Goal: Task Accomplishment & Management: Manage account settings

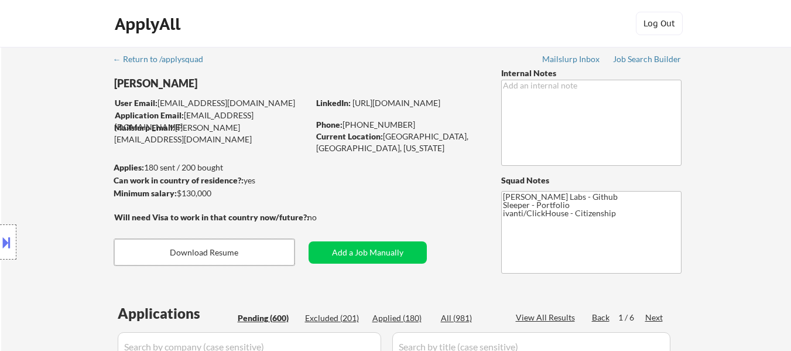
select select ""pending""
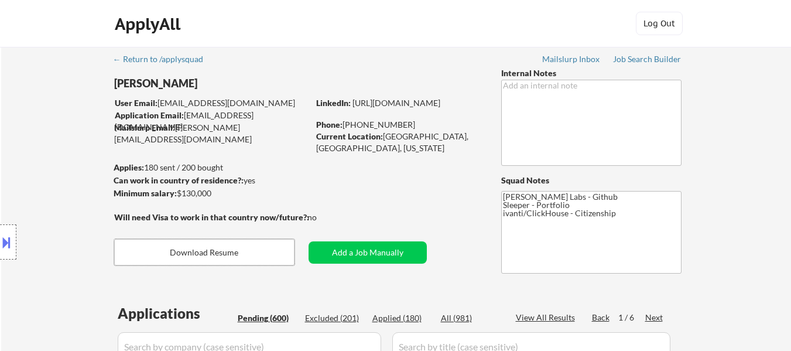
select select ""pending""
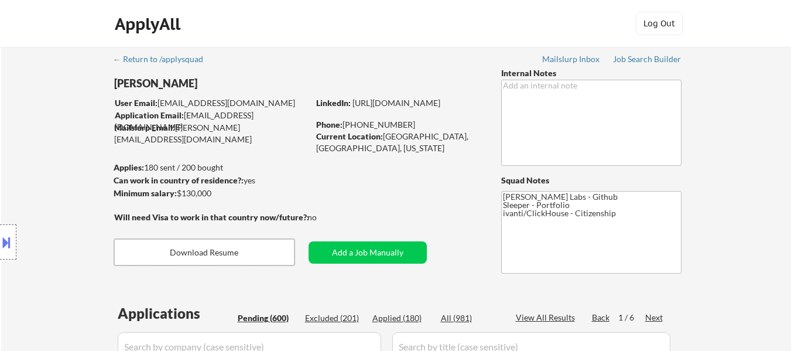
select select ""pending""
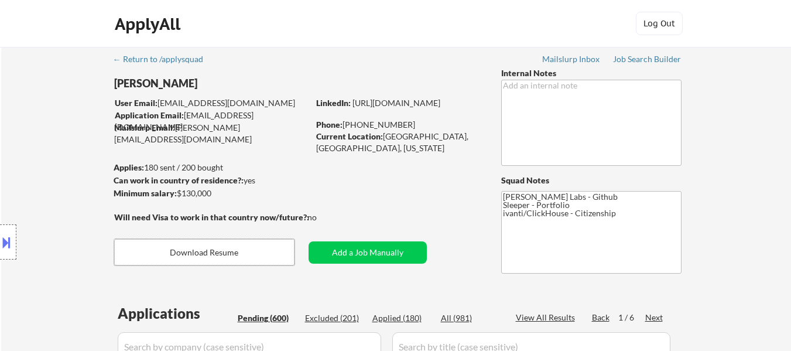
select select ""pending""
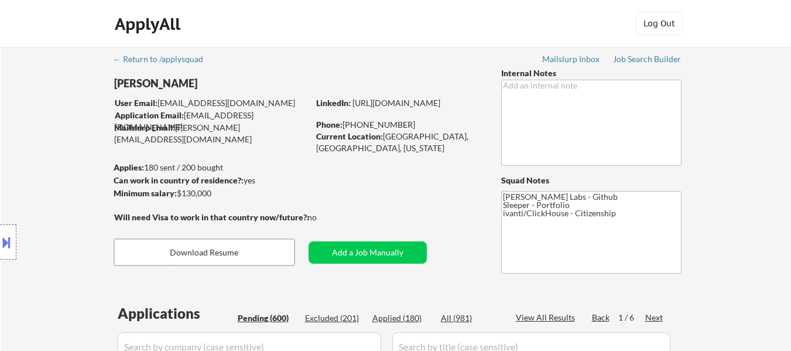
select select ""pending""
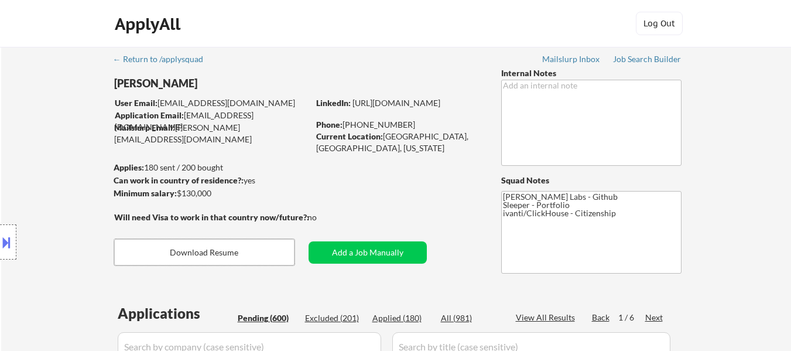
select select ""pending""
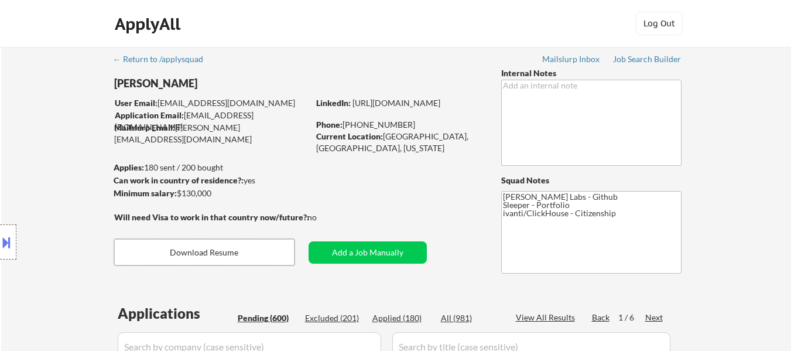
select select ""pending""
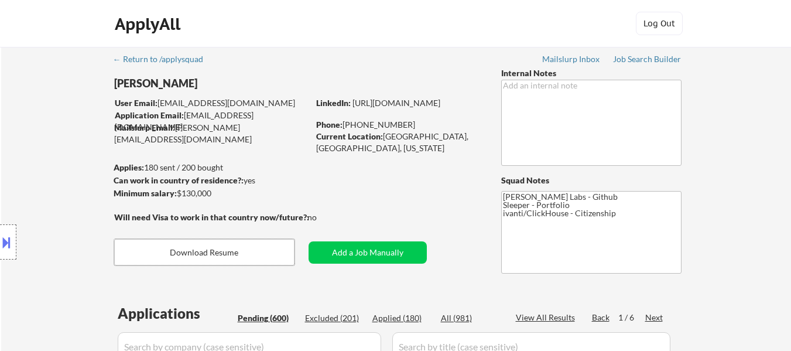
select select ""pending""
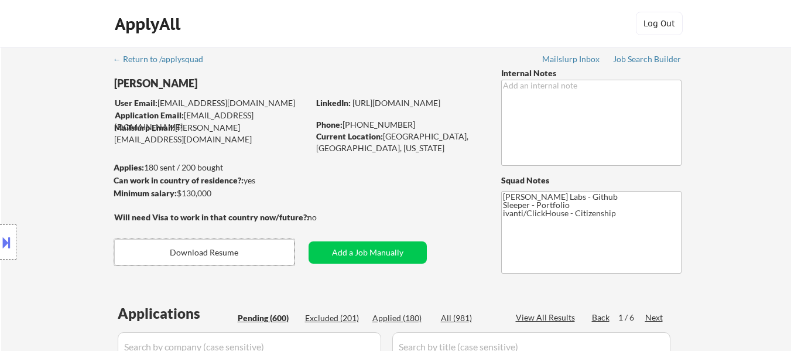
select select ""pending""
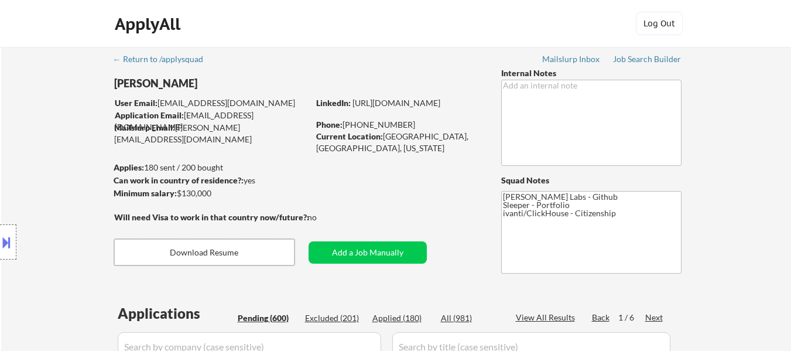
select select ""pending""
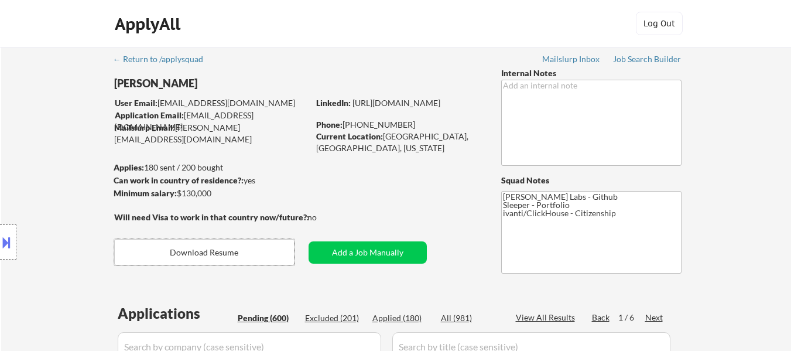
select select ""pending""
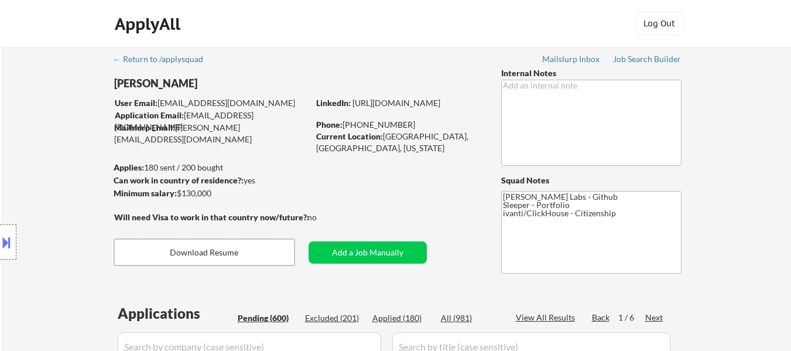
select select ""pending""
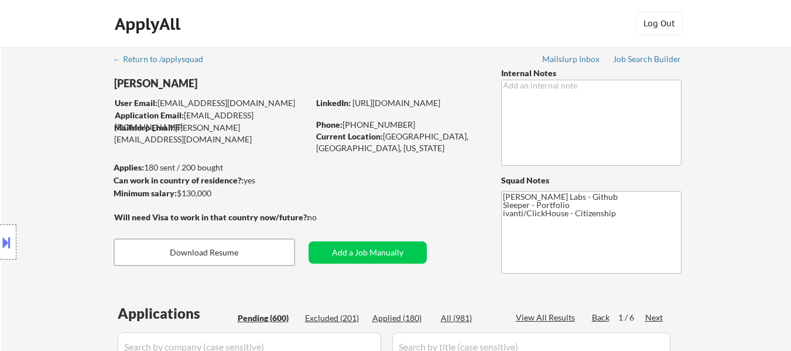
select select ""pending""
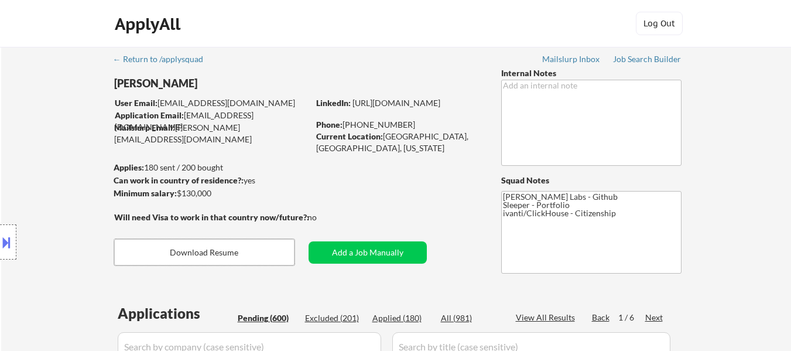
select select ""pending""
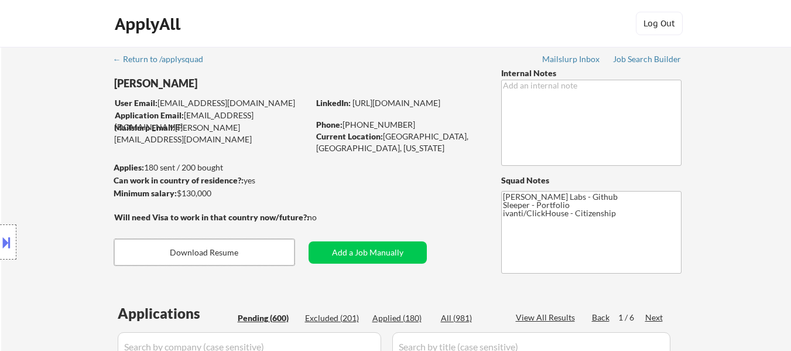
select select ""pending""
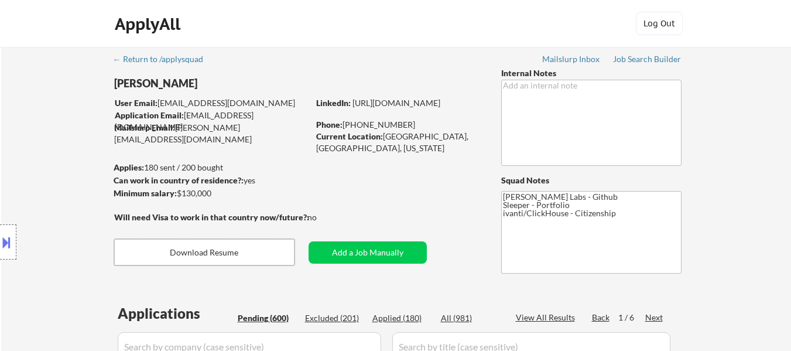
select select ""pending""
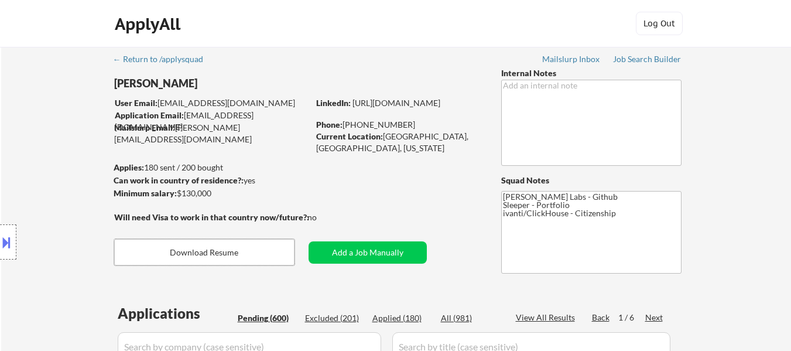
select select ""pending""
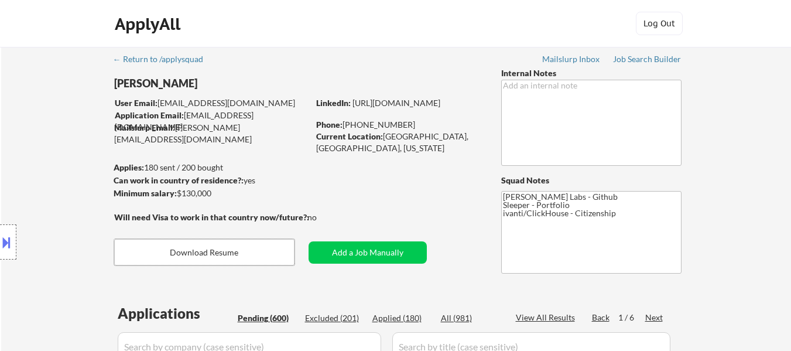
select select ""pending""
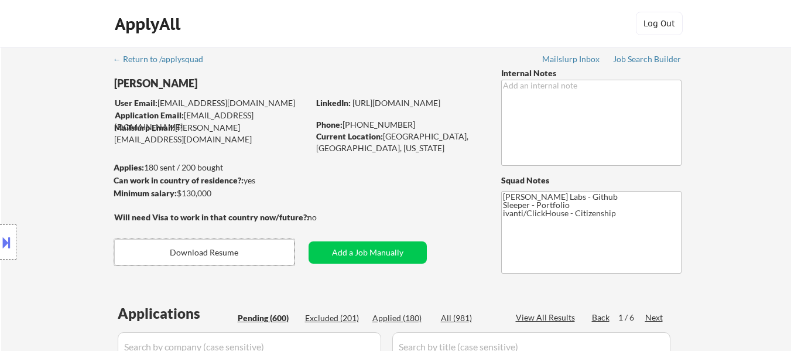
select select ""pending""
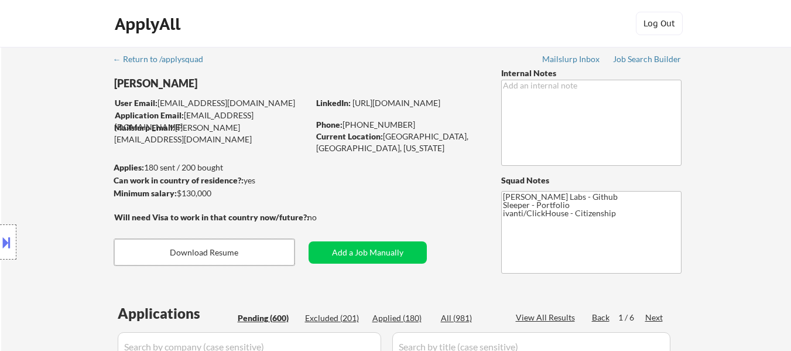
select select ""pending""
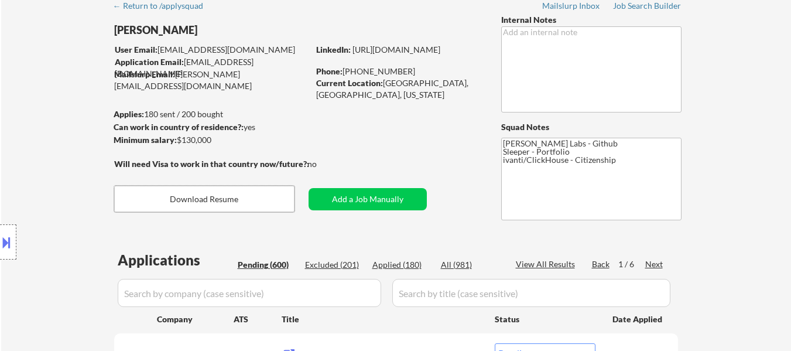
scroll to position [117, 0]
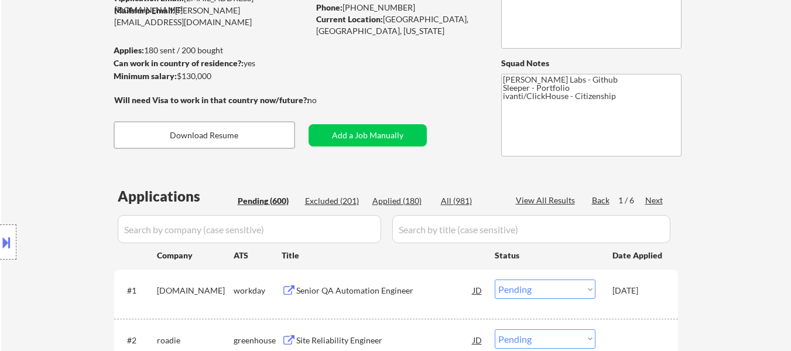
click at [406, 200] on div "Applied (180)" at bounding box center [401, 201] width 59 height 12
select select ""applied""
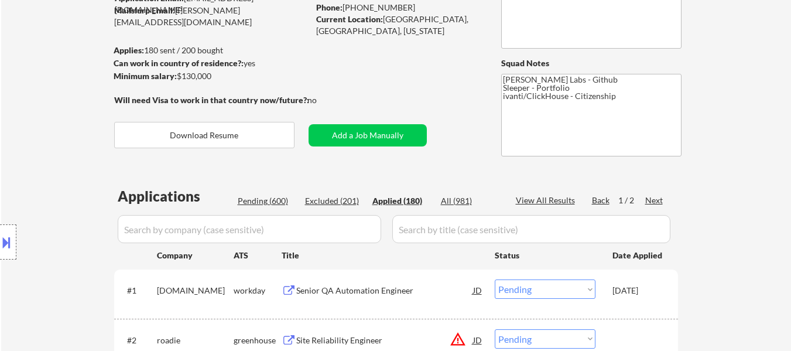
select select ""applied""
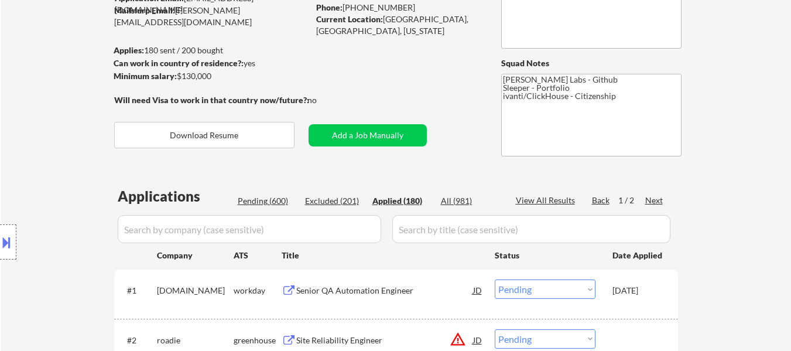
select select ""applied""
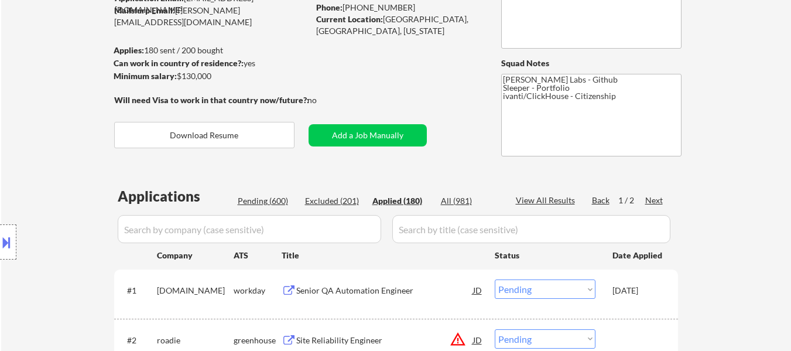
select select ""applied""
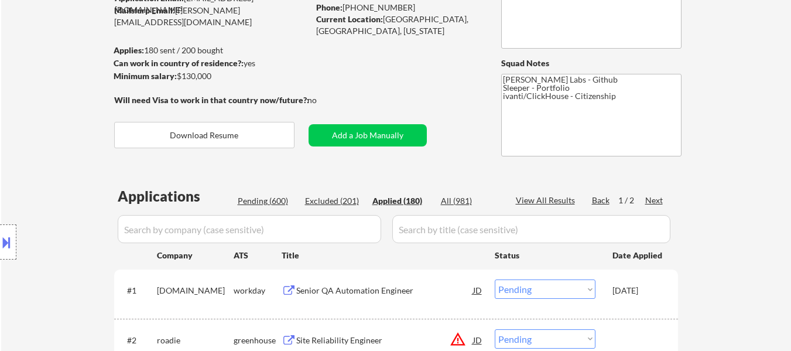
select select ""applied""
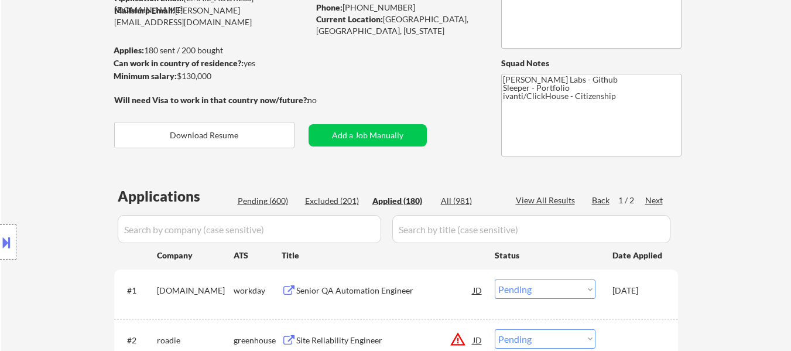
select select ""applied""
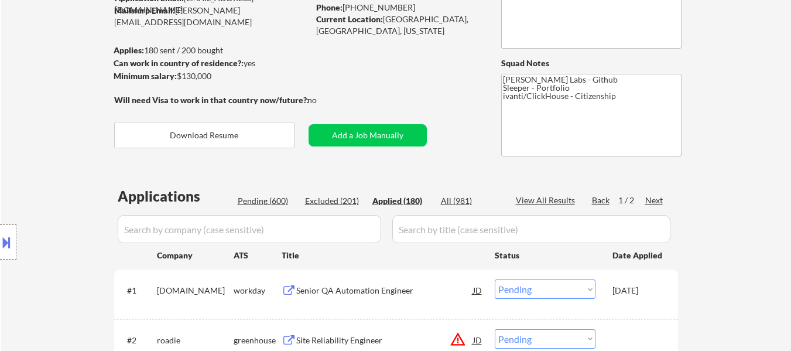
select select ""applied""
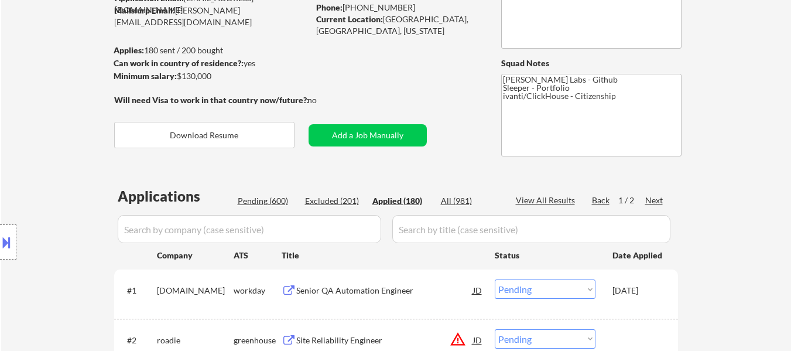
select select ""applied""
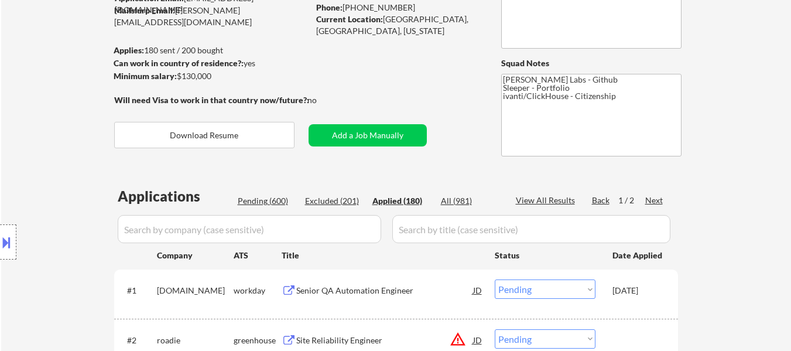
select select ""applied""
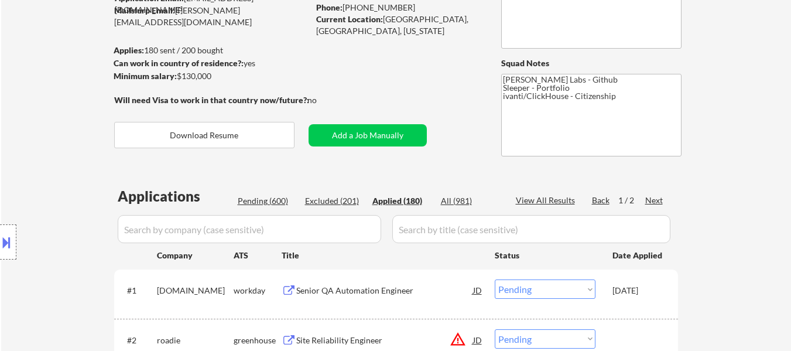
select select ""applied""
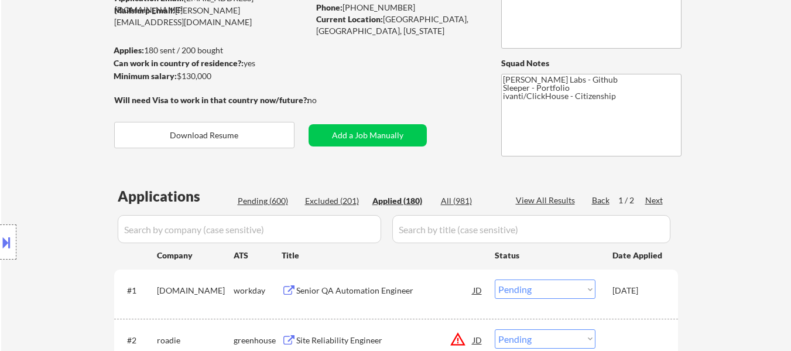
select select ""applied""
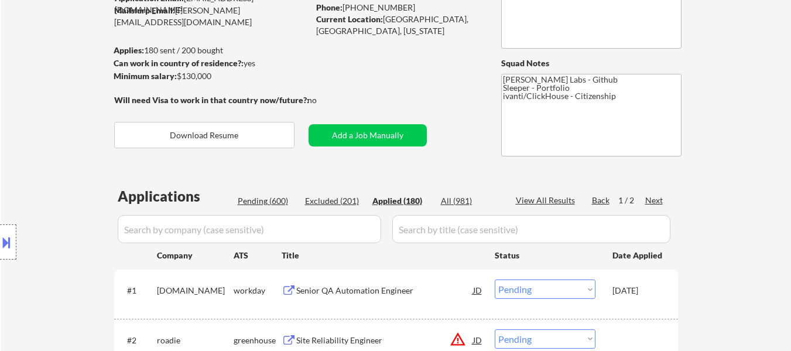
select select ""applied""
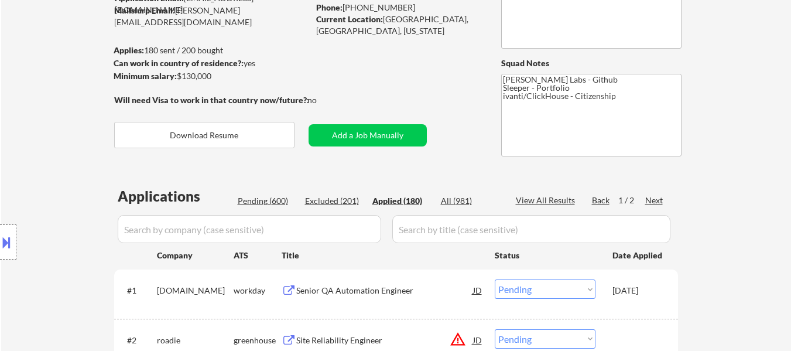
select select ""applied""
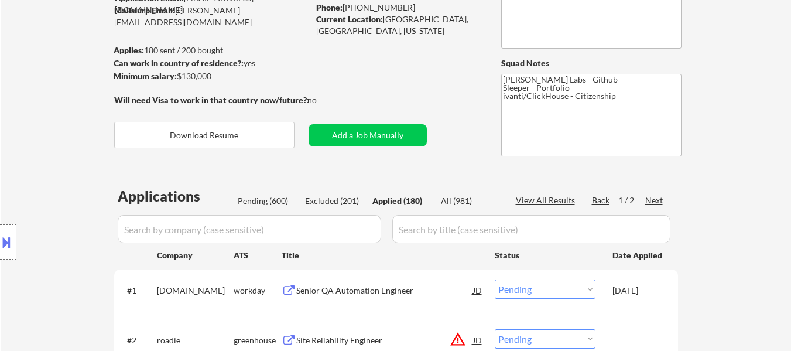
select select ""applied""
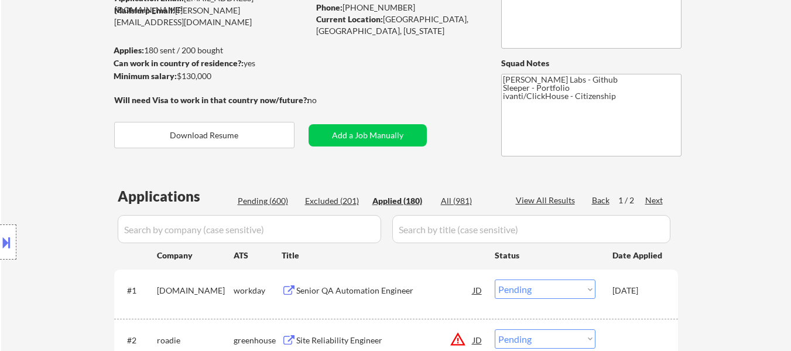
select select ""applied""
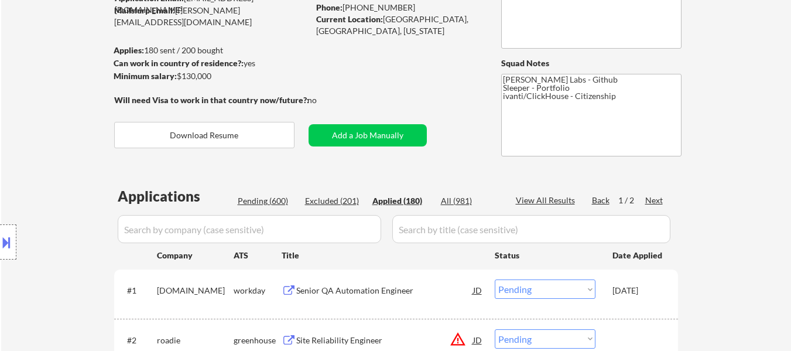
select select ""applied""
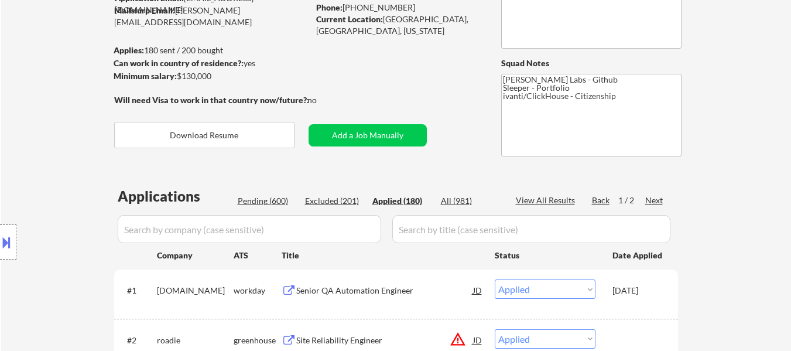
select select ""applied""
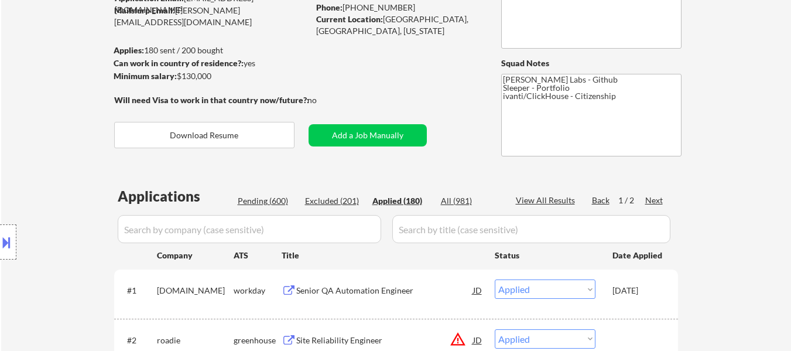
select select ""applied""
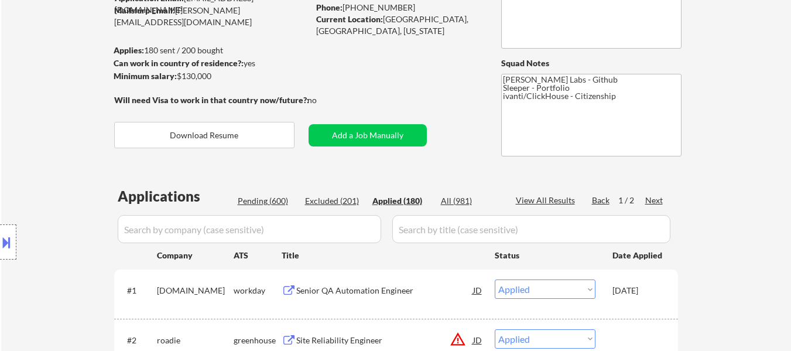
select select ""applied""
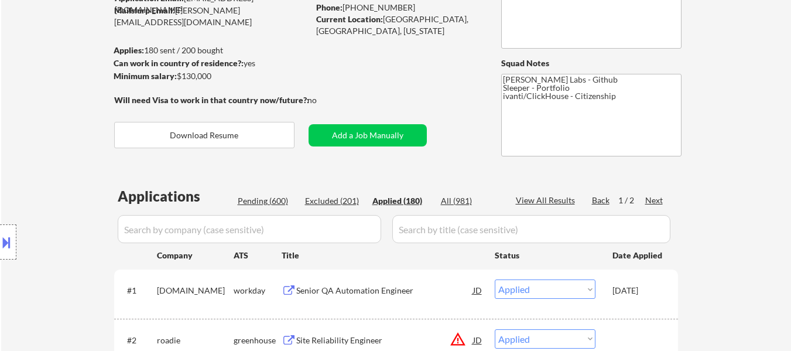
select select ""applied""
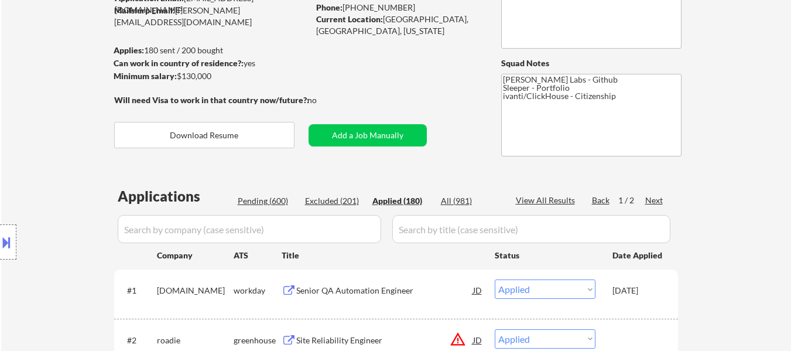
select select ""applied""
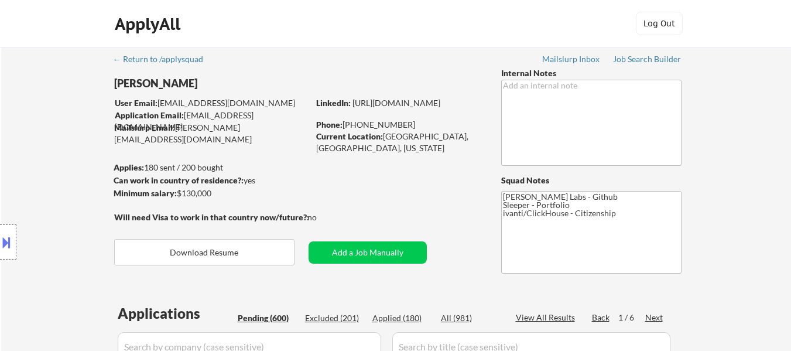
select select ""pending""
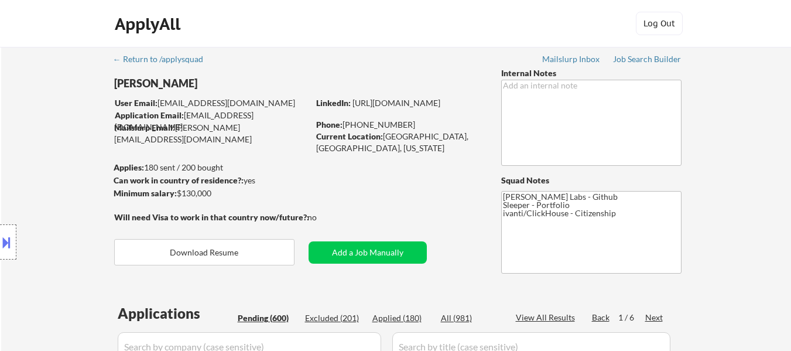
select select ""pending""
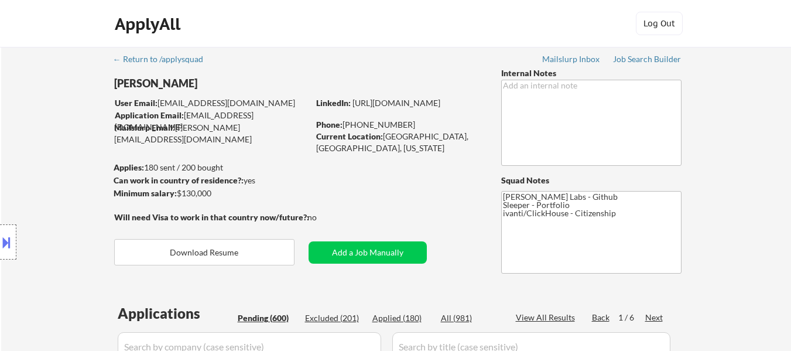
select select ""pending""
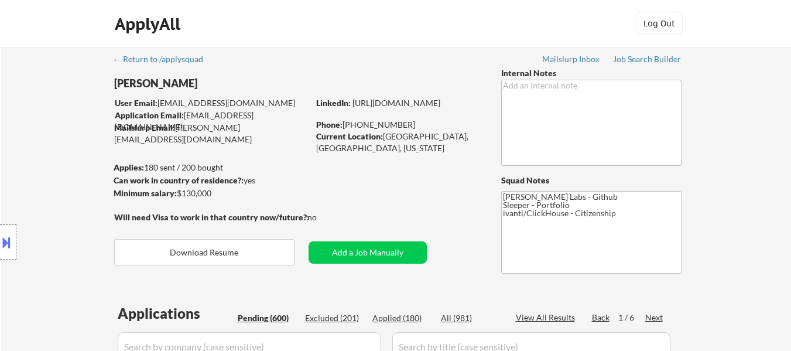
select select ""pending""
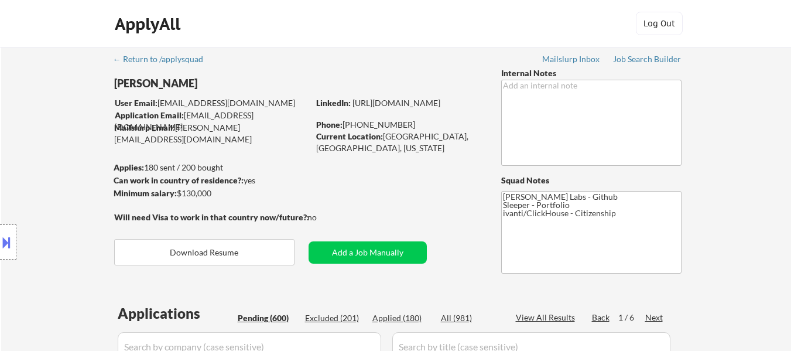
select select ""pending""
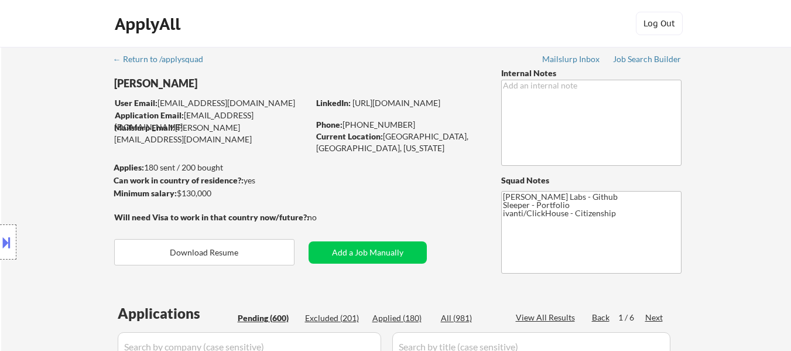
select select ""pending""
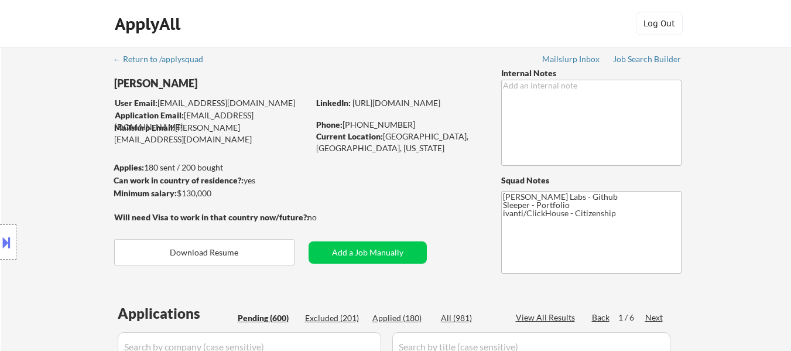
select select ""pending""
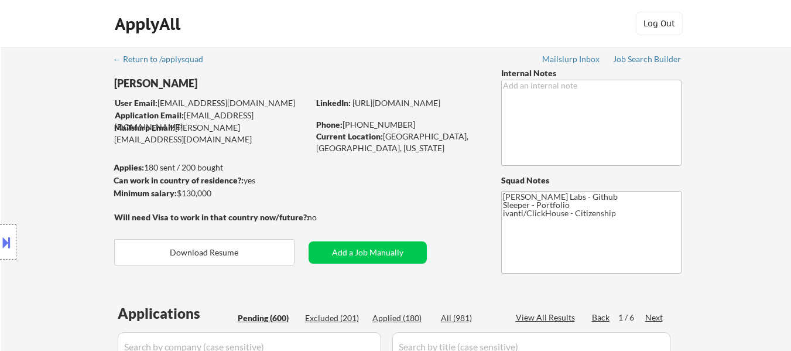
select select ""pending""
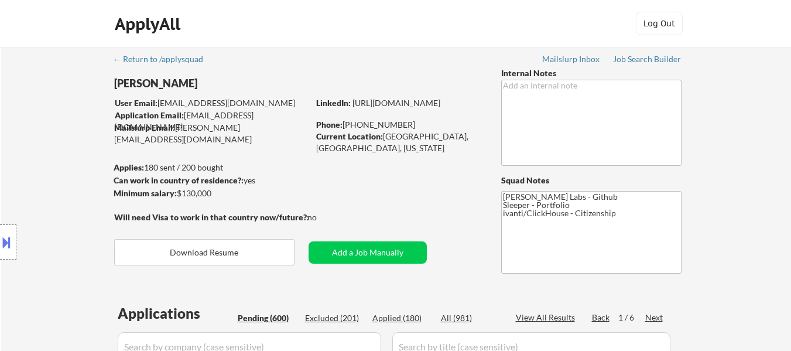
select select ""pending""
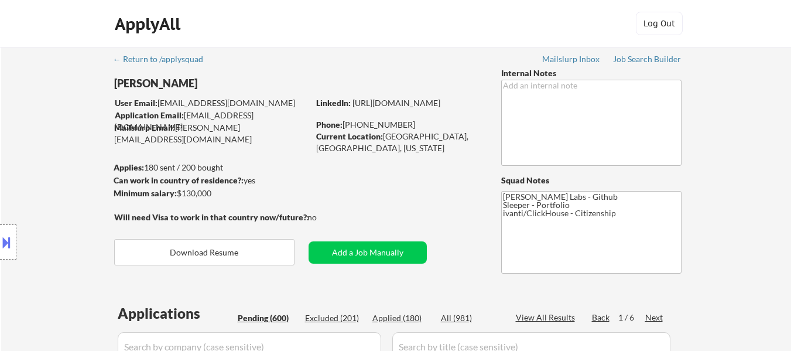
select select ""pending""
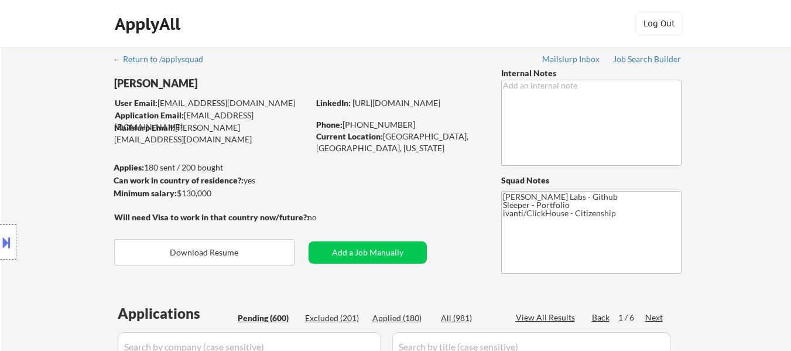
select select ""pending""
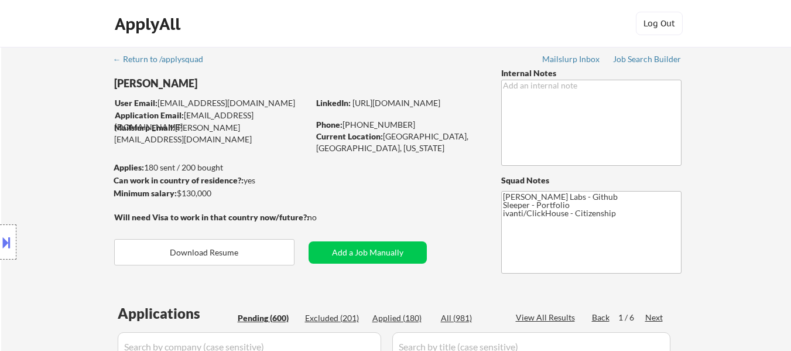
select select ""pending""
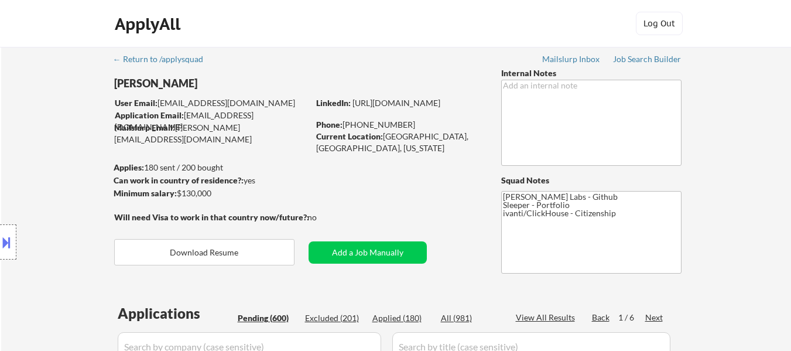
select select ""pending""
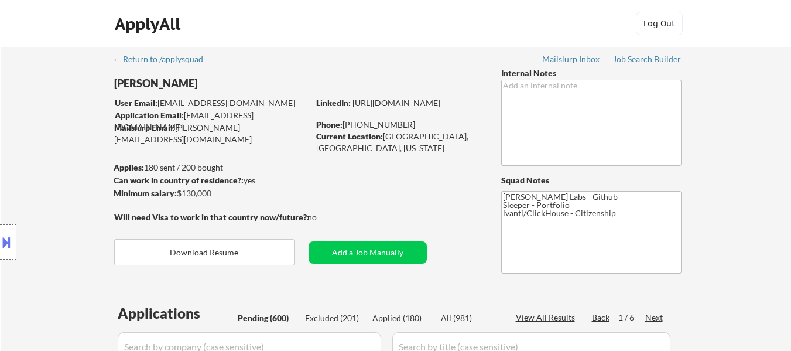
select select ""pending""
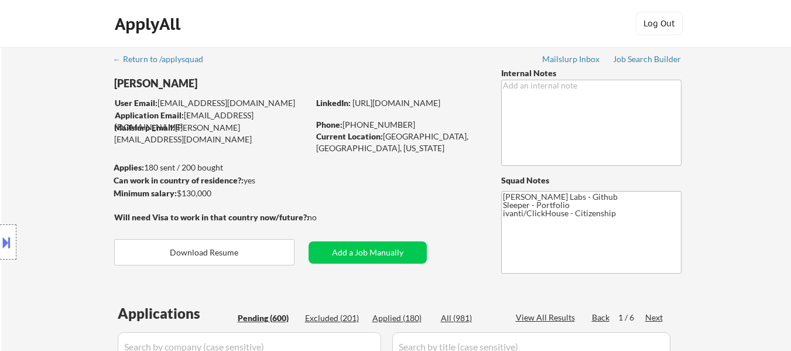
select select ""pending""
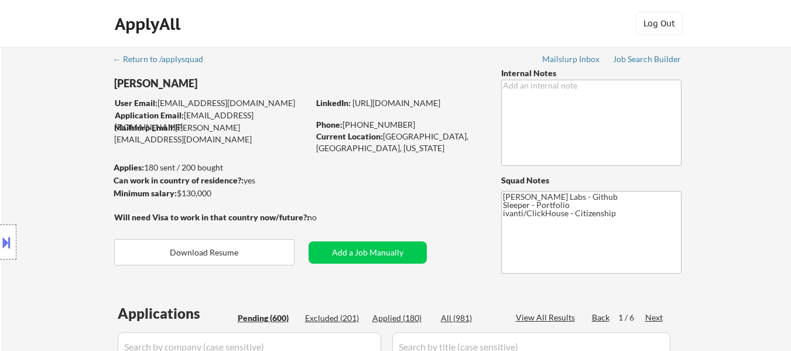
select select ""pending""
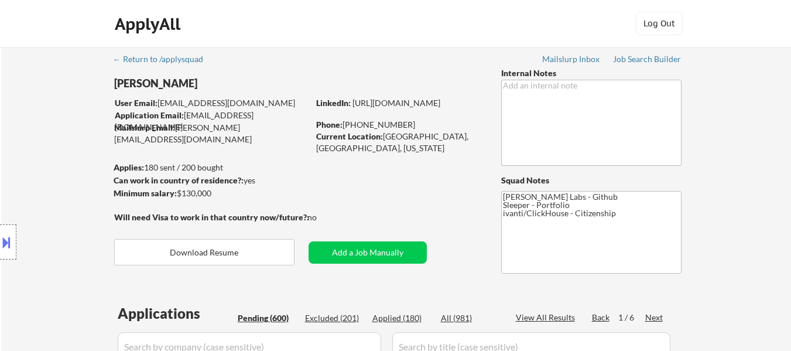
select select ""pending""
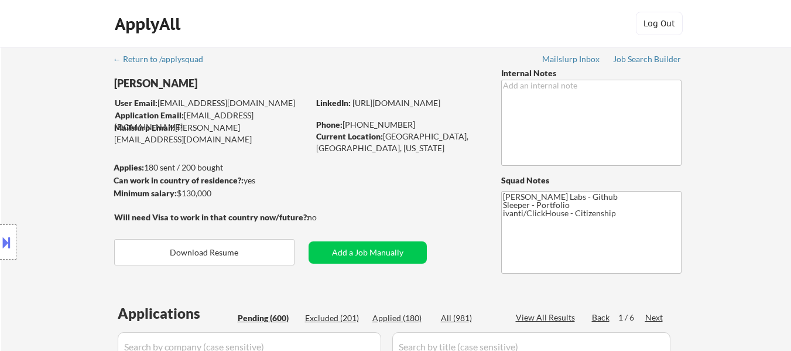
select select ""pending""
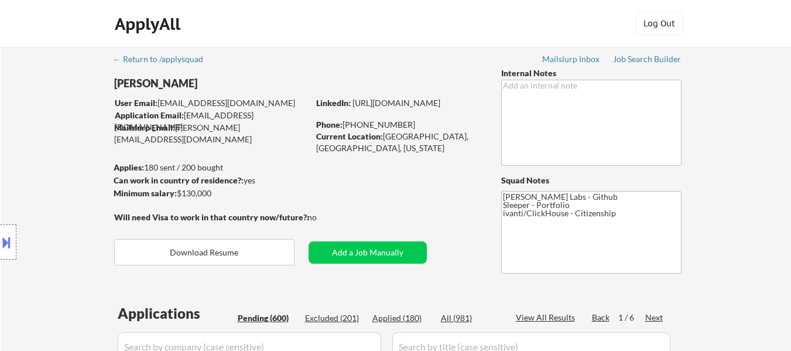
select select ""pending""
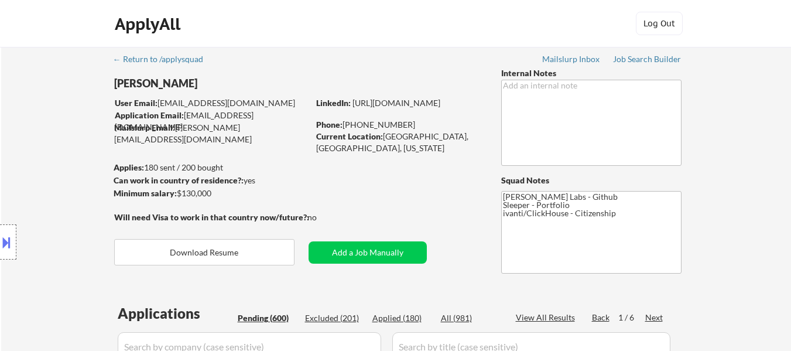
select select ""pending""
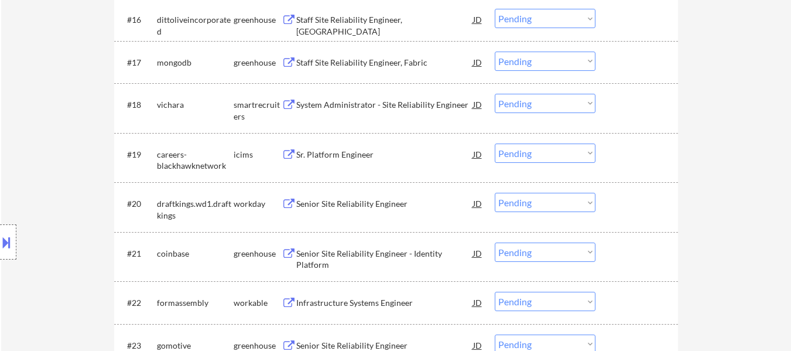
scroll to position [1053, 0]
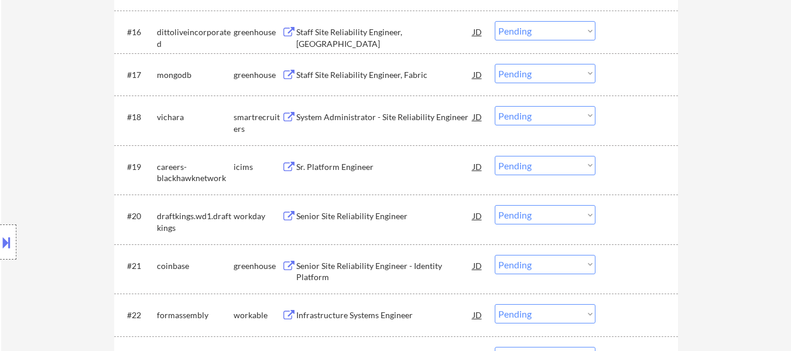
click at [425, 108] on div "System Administrator - Site Reliability Engineer" at bounding box center [384, 116] width 177 height 21
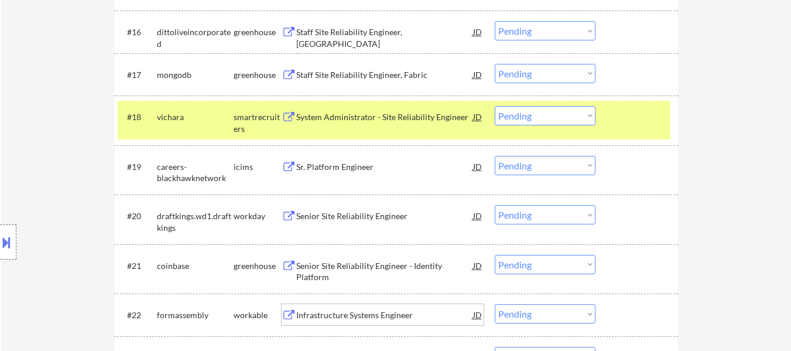
click at [372, 310] on div "Infrastructure Systems Engineer" at bounding box center [384, 315] width 177 height 12
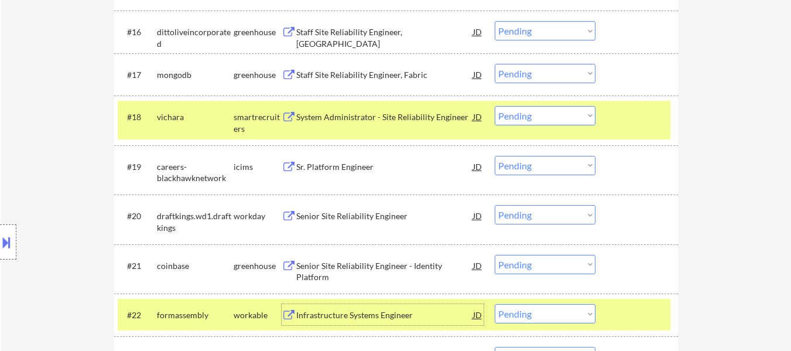
click at [550, 114] on select "Choose an option... Pending Applied Excluded (Questions) Excluded (Expired) Exc…" at bounding box center [545, 115] width 101 height 19
click at [495, 106] on select "Choose an option... Pending Applied Excluded (Questions) Excluded (Expired) Exc…" at bounding box center [545, 115] width 101 height 19
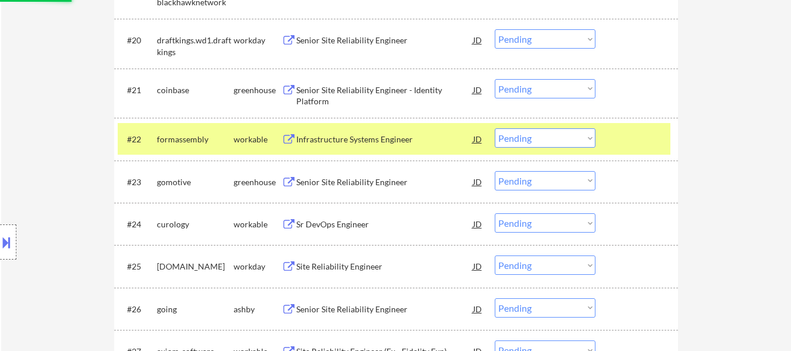
select select ""pending""
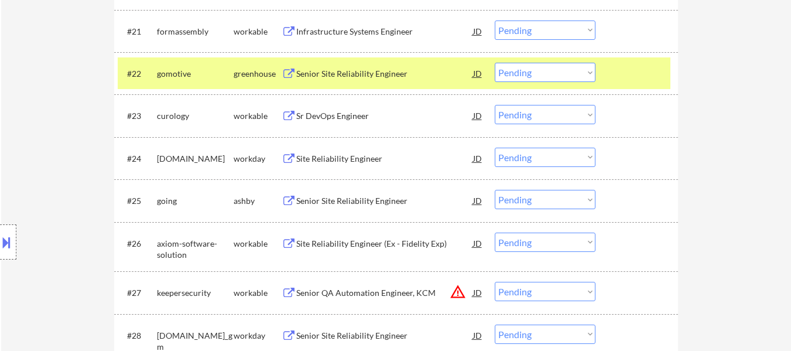
scroll to position [1229, 0]
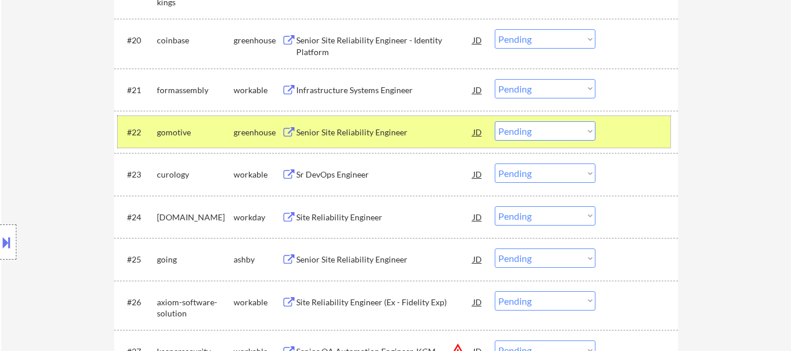
click at [617, 135] on div at bounding box center [638, 131] width 52 height 21
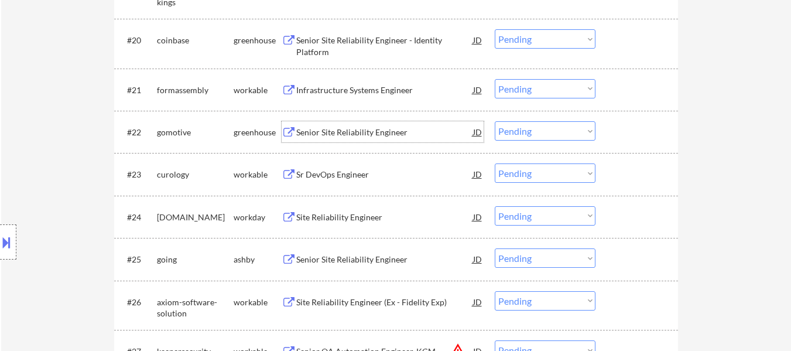
click at [371, 135] on div "Senior Site Reliability Engineer" at bounding box center [384, 132] width 177 height 12
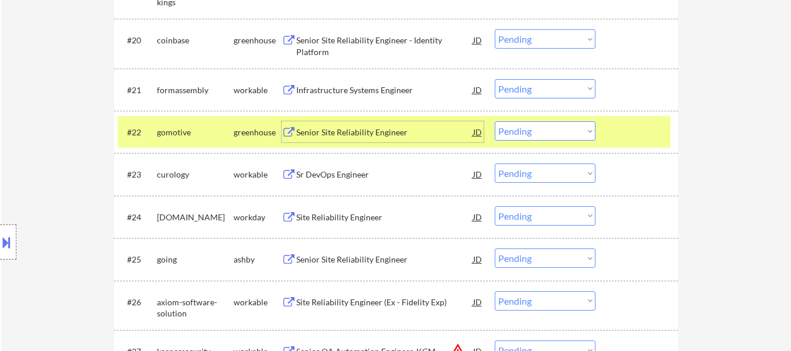
click at [548, 132] on select "Choose an option... Pending Applied Excluded (Questions) Excluded (Expired) Exc…" at bounding box center [545, 130] width 101 height 19
click at [495, 121] on select "Choose an option... Pending Applied Excluded (Questions) Excluded (Expired) Exc…" at bounding box center [545, 130] width 101 height 19
click at [369, 177] on div "Sr DevOps Engineer" at bounding box center [384, 175] width 177 height 12
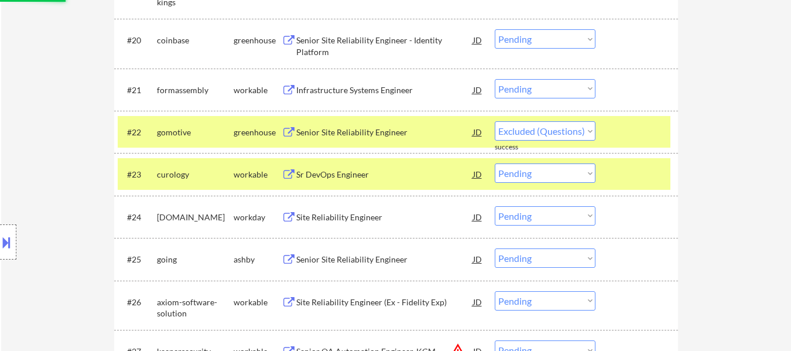
select select ""pending""
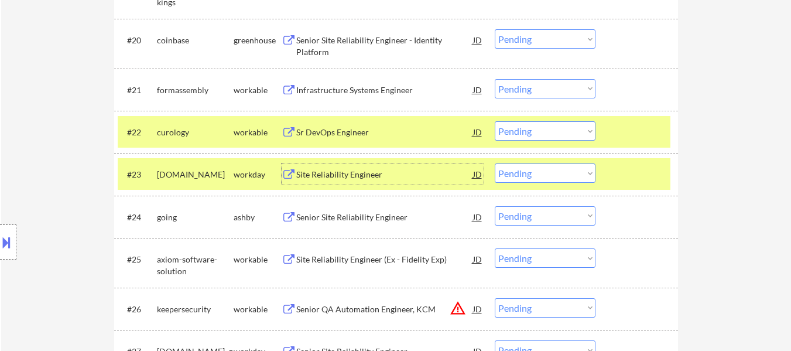
click at [627, 160] on div "#23 thales.wd3.careers workday Site Reliability Engineer JD Choose an option...…" at bounding box center [394, 174] width 552 height 32
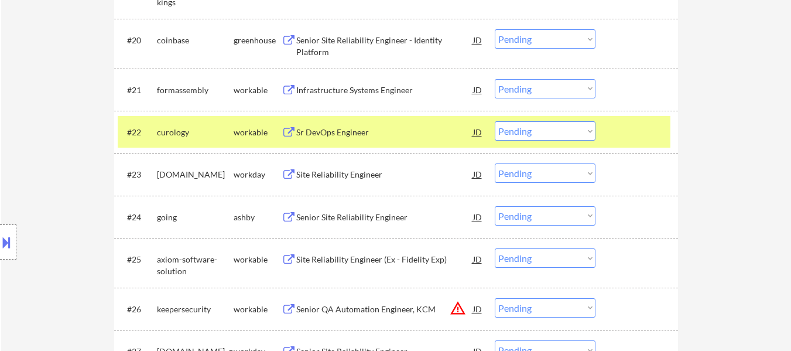
click at [378, 217] on div "Senior Site Reliability Engineer" at bounding box center [384, 217] width 177 height 12
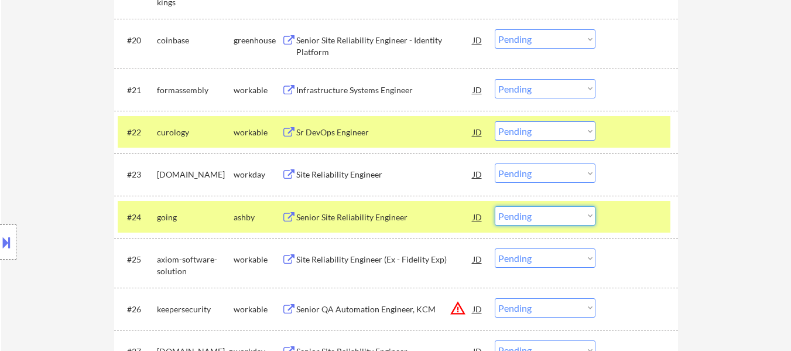
click at [553, 216] on select "Choose an option... Pending Applied Excluded (Questions) Excluded (Expired) Exc…" at bounding box center [545, 215] width 101 height 19
click at [495, 206] on select "Choose an option... Pending Applied Excluded (Questions) Excluded (Expired) Exc…" at bounding box center [545, 215] width 101 height 19
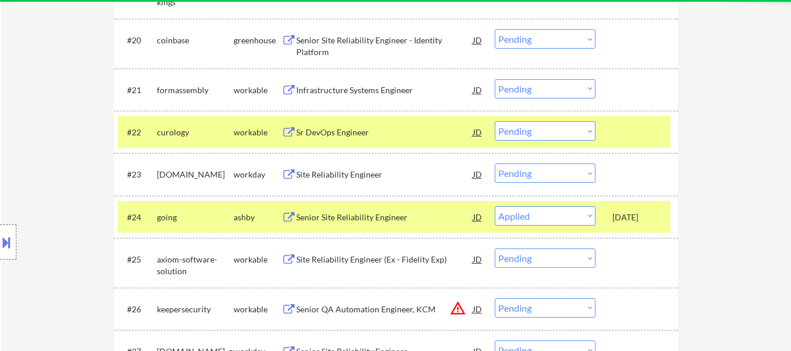
select select ""pending""
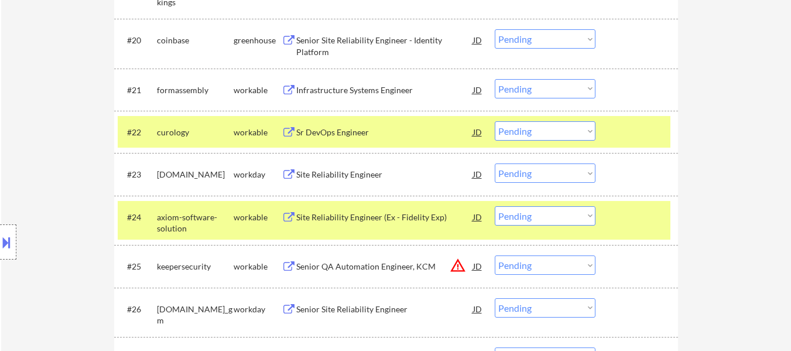
click at [634, 218] on div at bounding box center [638, 216] width 52 height 21
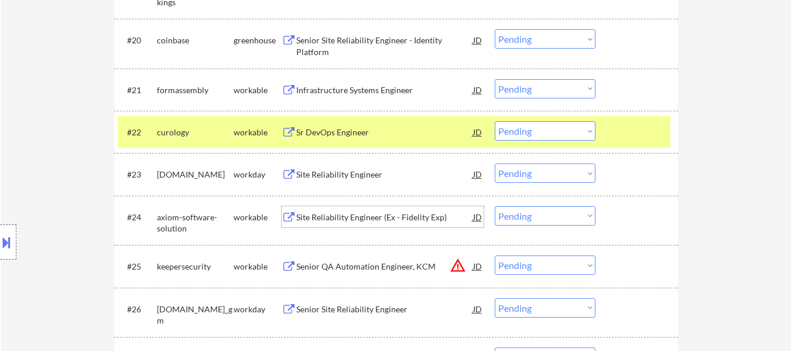
click at [382, 210] on div "Site Reliability Engineer (Ex - Fidelity Exp)" at bounding box center [384, 216] width 177 height 21
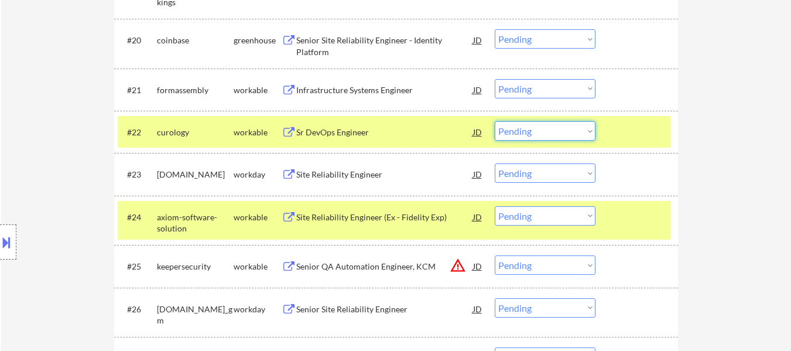
click at [521, 132] on select "Choose an option... Pending Applied Excluded (Questions) Excluded (Expired) Exc…" at bounding box center [545, 130] width 101 height 19
click at [495, 121] on select "Choose an option... Pending Applied Excluded (Questions) Excluded (Expired) Exc…" at bounding box center [545, 130] width 101 height 19
select select ""pending""
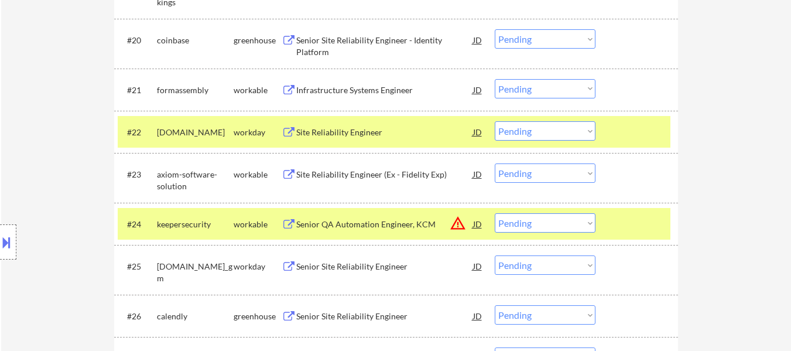
click at [643, 133] on div at bounding box center [638, 131] width 52 height 21
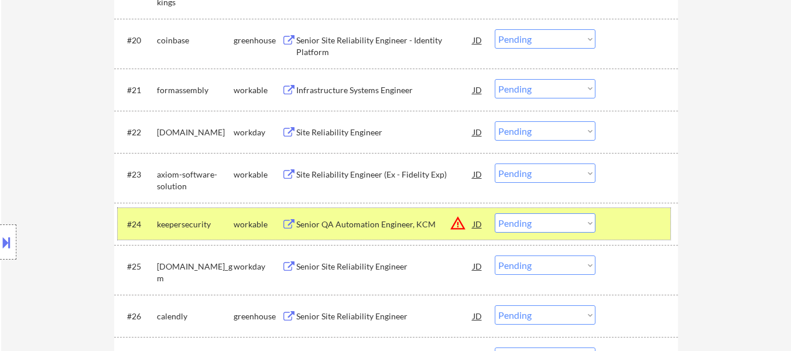
click at [626, 215] on div at bounding box center [638, 223] width 52 height 21
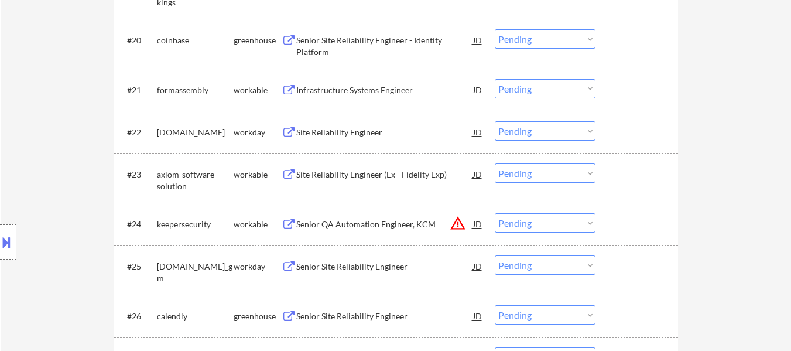
click at [595, 169] on select "Choose an option... Pending Applied Excluded (Questions) Excluded (Expired) Exc…" at bounding box center [545, 172] width 101 height 19
click at [619, 173] on div at bounding box center [638, 173] width 52 height 21
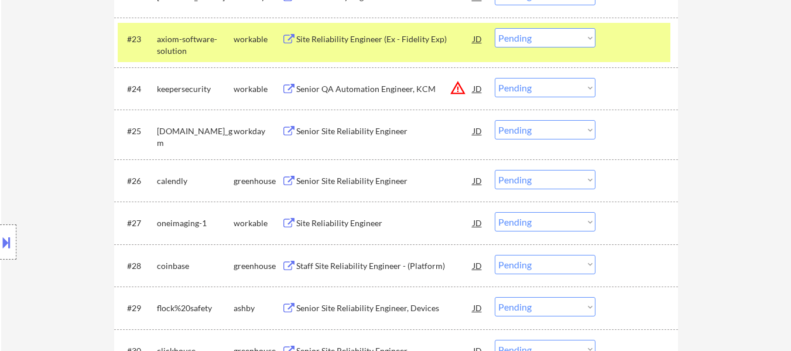
scroll to position [1346, 0]
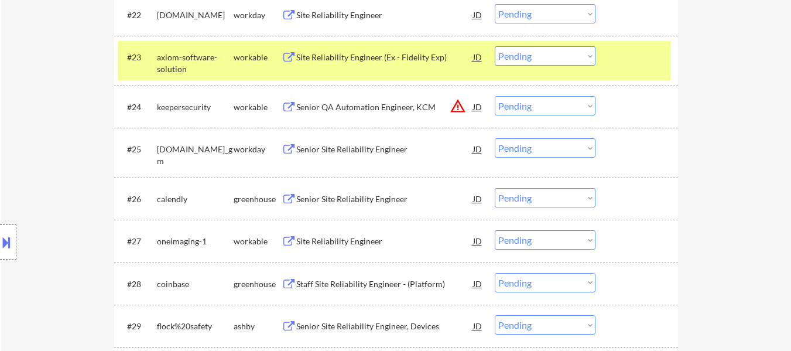
click at [397, 197] on div "Senior Site Reliability Engineer" at bounding box center [384, 199] width 177 height 12
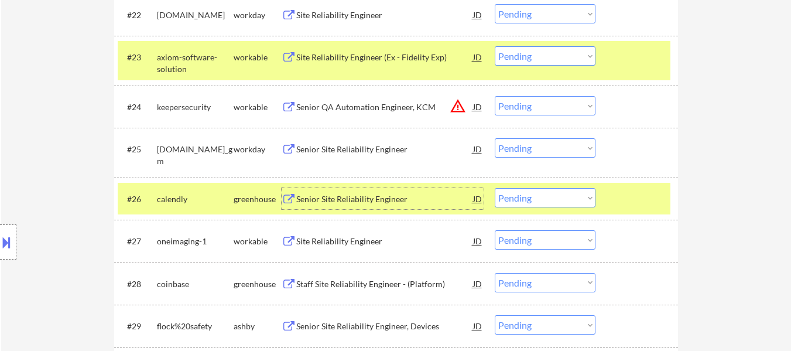
click at [341, 235] on div "Site Reliability Engineer" at bounding box center [384, 240] width 177 height 21
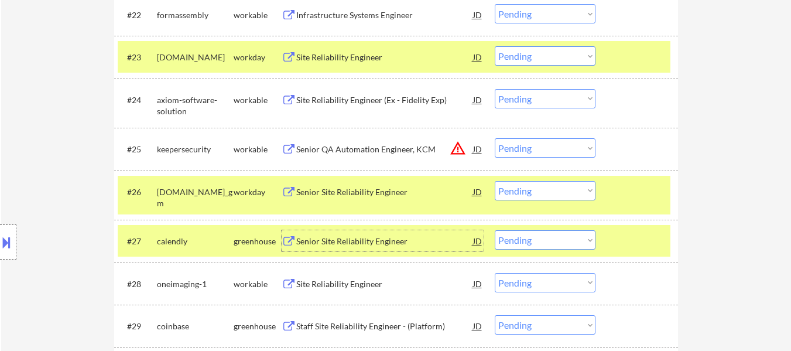
click at [548, 241] on select "Choose an option... Pending Applied Excluded (Questions) Excluded (Expired) Exc…" at bounding box center [545, 239] width 101 height 19
click at [495, 230] on select "Choose an option... Pending Applied Excluded (Questions) Excluded (Expired) Exc…" at bounding box center [545, 239] width 101 height 19
select select ""pending""
click at [644, 54] on div at bounding box center [638, 56] width 52 height 21
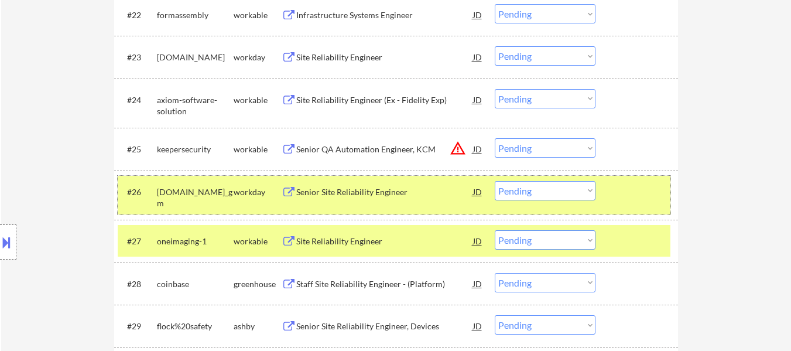
click at [619, 202] on div "#26 generalmotors.wd5.careers_gm workday Senior Site Reliability Engineer JD wa…" at bounding box center [394, 195] width 552 height 39
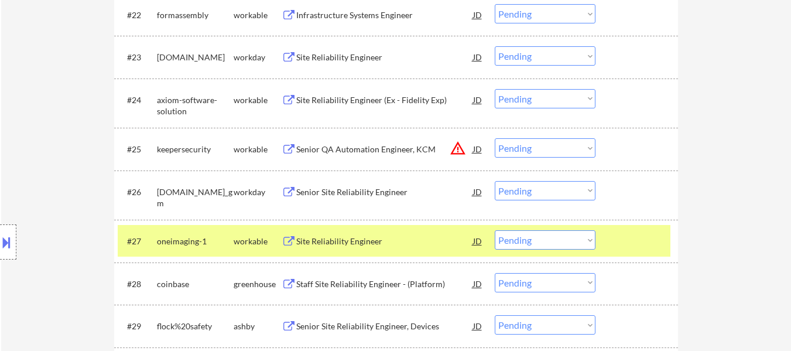
click at [623, 242] on div at bounding box center [638, 240] width 52 height 21
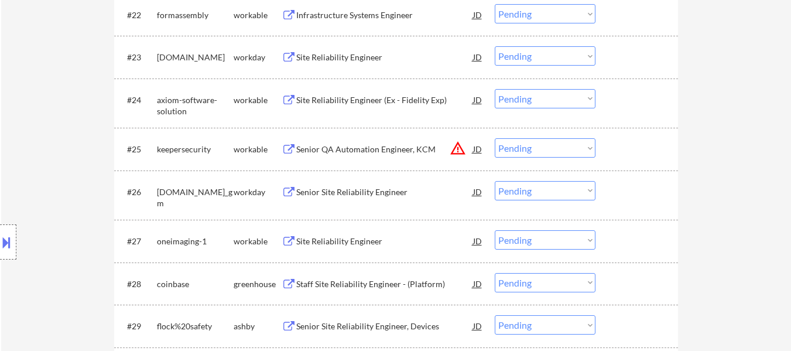
click at [630, 90] on div at bounding box center [638, 99] width 52 height 21
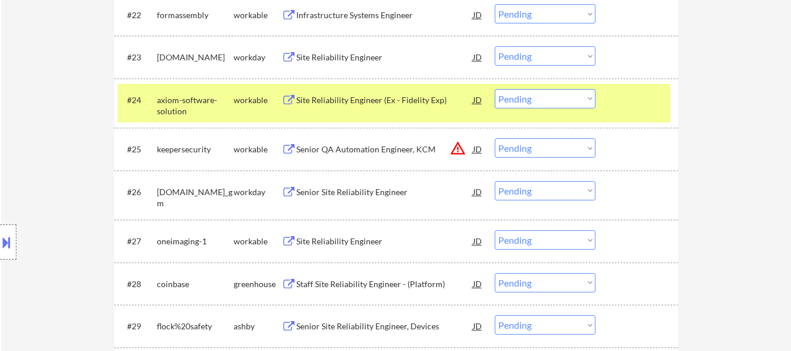
click at [631, 239] on div at bounding box center [638, 240] width 52 height 21
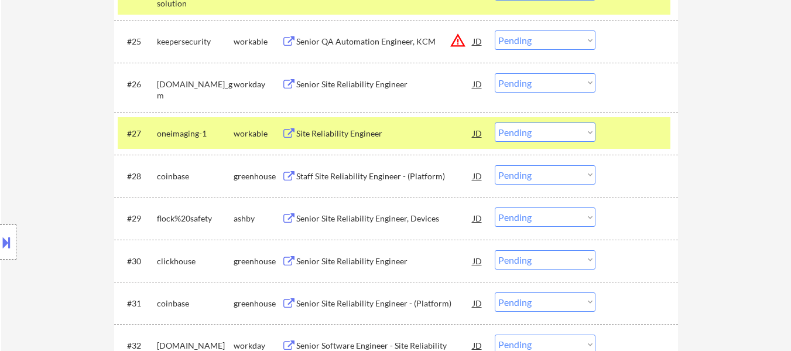
scroll to position [1463, 0]
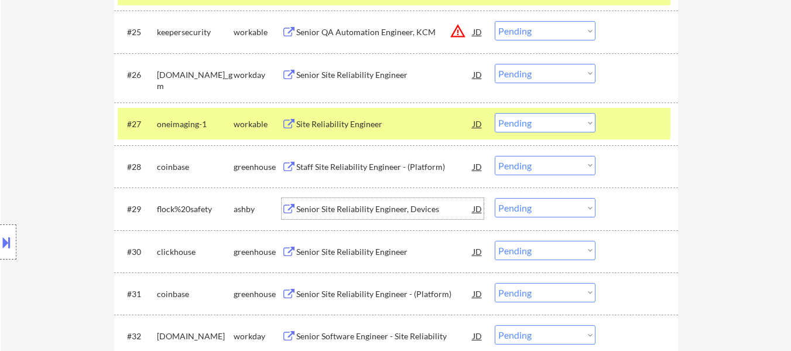
click at [383, 207] on div "Senior Site Reliability Engineer, Devices" at bounding box center [384, 209] width 177 height 12
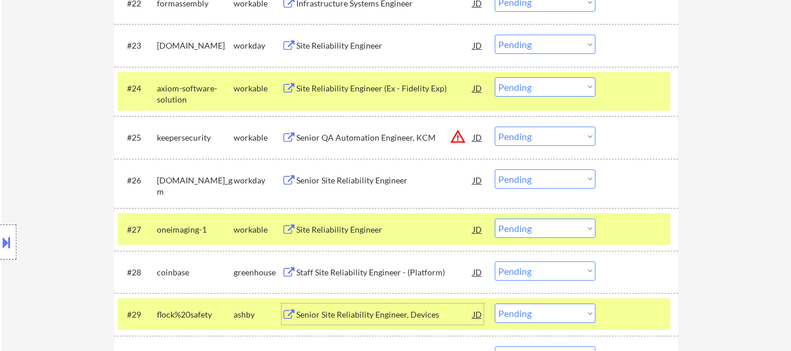
scroll to position [1346, 0]
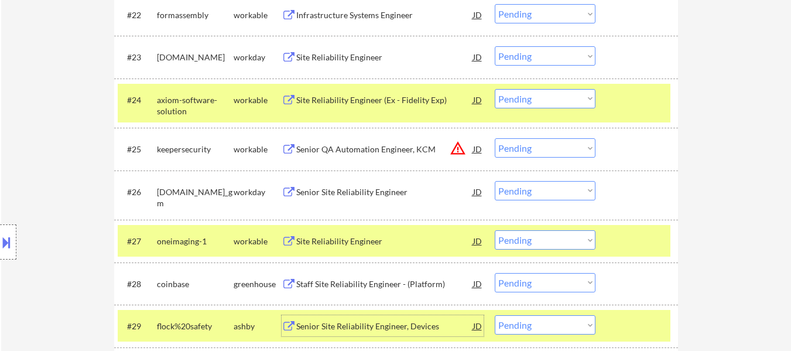
click at [524, 101] on select "Choose an option... Pending Applied Excluded (Questions) Excluded (Expired) Exc…" at bounding box center [545, 98] width 101 height 19
click at [495, 89] on select "Choose an option... Pending Applied Excluded (Questions) Excluded (Expired) Exc…" at bounding box center [545, 98] width 101 height 19
select select ""pending""
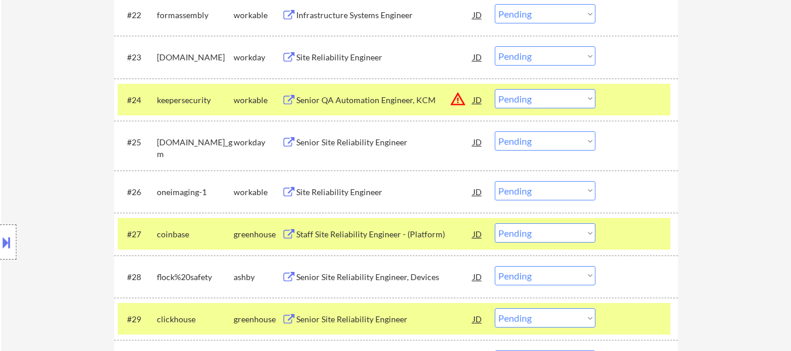
click at [637, 101] on div at bounding box center [638, 99] width 52 height 21
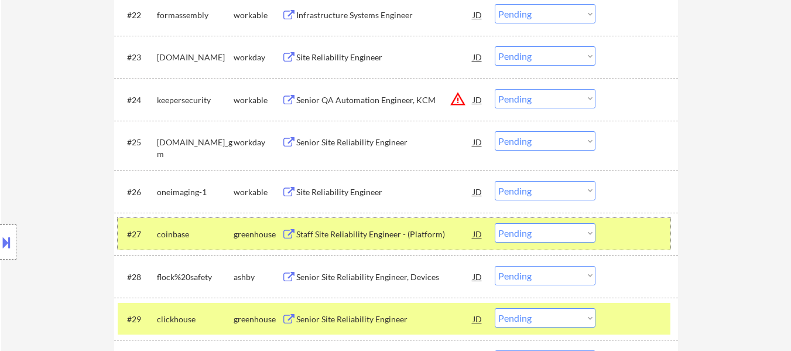
click at [636, 228] on div at bounding box center [638, 233] width 52 height 21
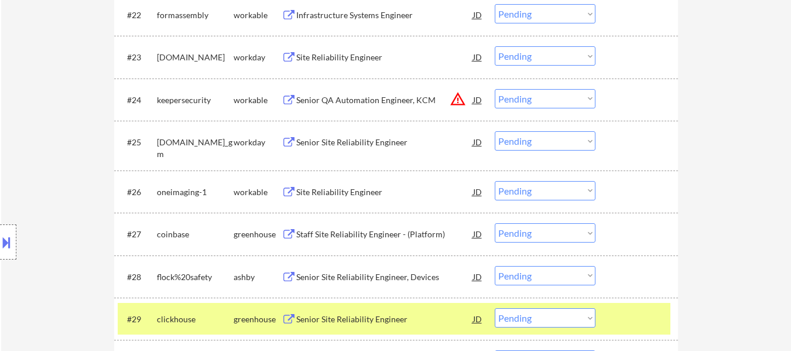
click at [634, 318] on div at bounding box center [638, 318] width 52 height 21
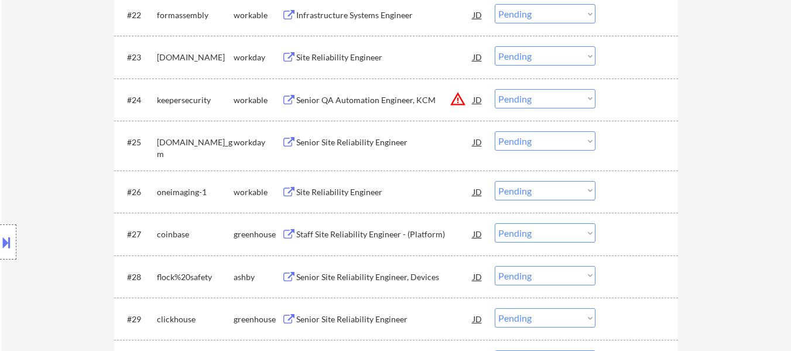
click at [561, 193] on select "Choose an option... Pending Applied Excluded (Questions) Excluded (Expired) Exc…" at bounding box center [545, 190] width 101 height 19
click at [495, 181] on select "Choose an option... Pending Applied Excluded (Questions) Excluded (Expired) Exc…" at bounding box center [545, 190] width 101 height 19
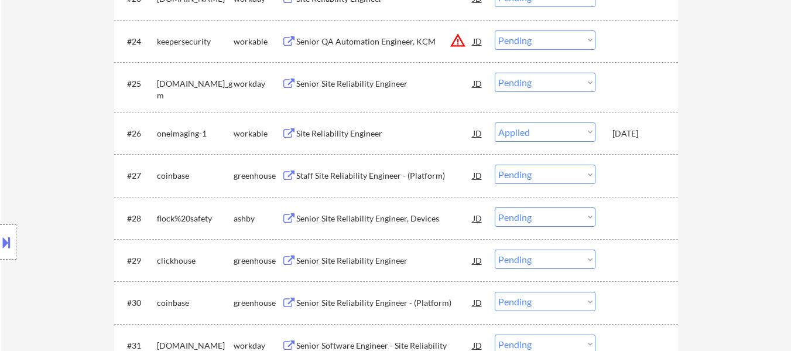
select select ""pending""
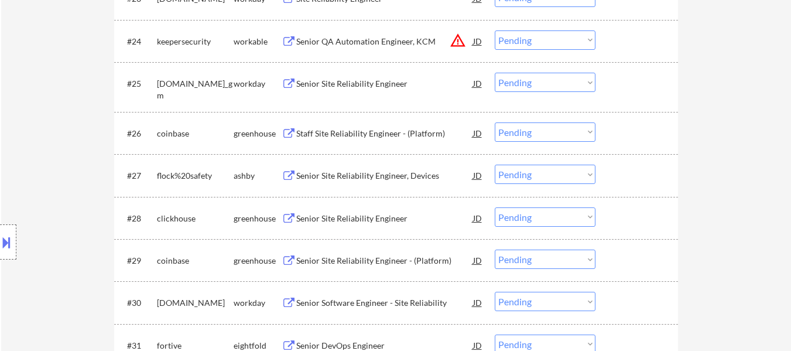
click at [358, 210] on div "Senior Site Reliability Engineer" at bounding box center [384, 217] width 177 height 21
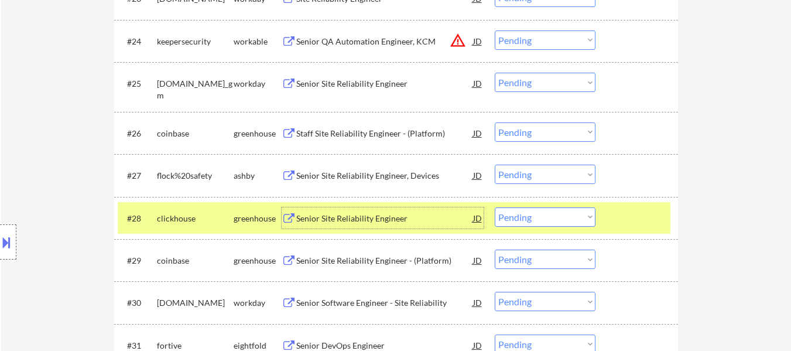
click at [535, 215] on select "Choose an option... Pending Applied Excluded (Questions) Excluded (Expired) Exc…" at bounding box center [545, 216] width 101 height 19
click at [495, 207] on select "Choose an option... Pending Applied Excluded (Questions) Excluded (Expired) Exc…" at bounding box center [545, 216] width 101 height 19
select select ""pending""
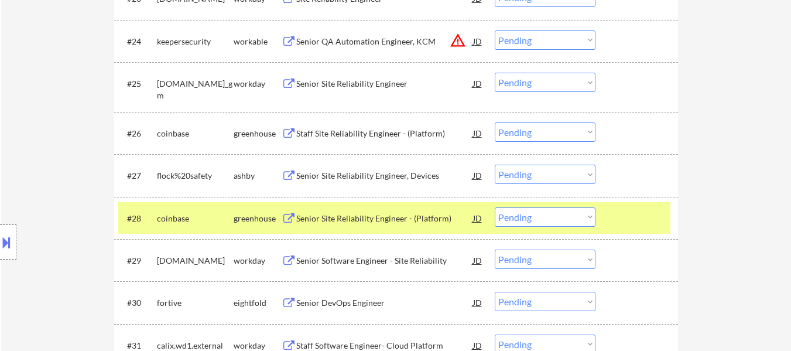
click at [622, 223] on div at bounding box center [638, 217] width 52 height 21
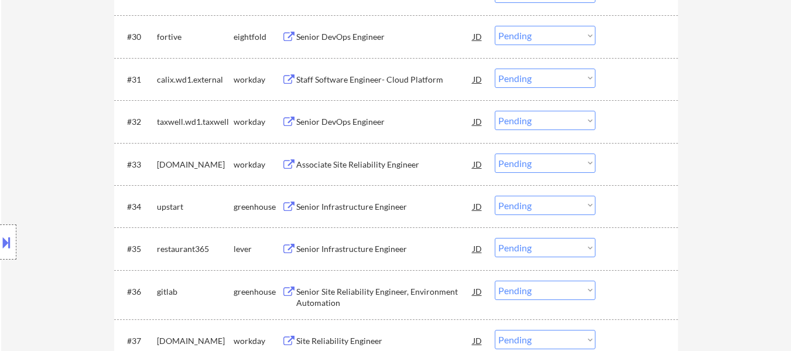
scroll to position [1697, 0]
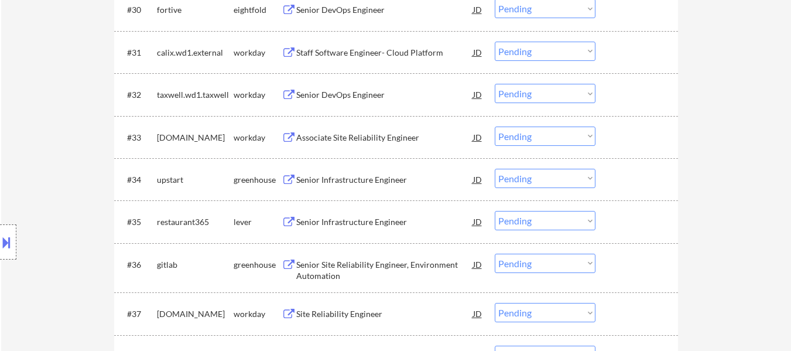
click at [407, 263] on div "Senior Site Reliability Engineer, Environment Automation" at bounding box center [384, 270] width 177 height 23
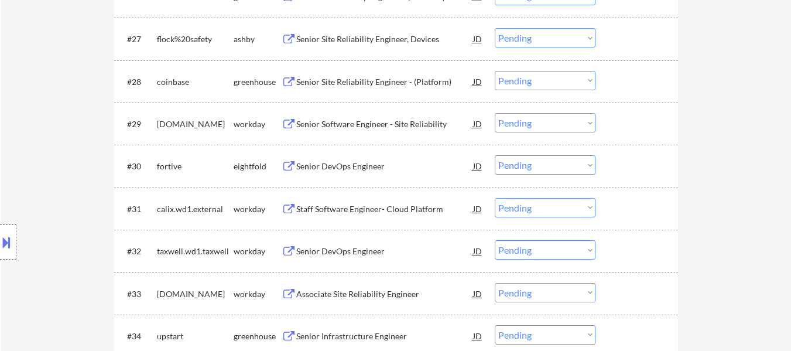
scroll to position [1522, 0]
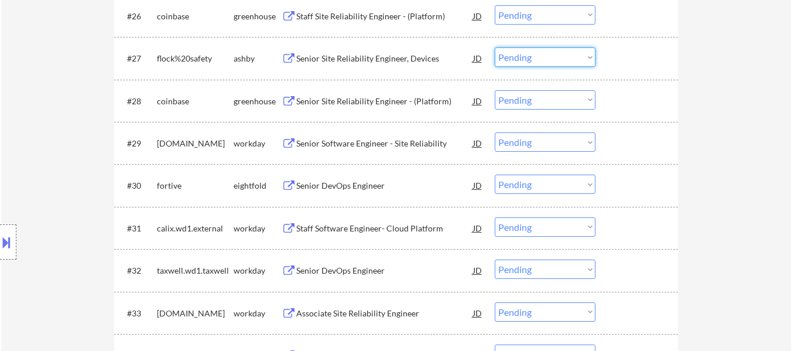
click at [565, 55] on select "Choose an option... Pending Applied Excluded (Questions) Excluded (Expired) Exc…" at bounding box center [545, 56] width 101 height 19
click at [495, 47] on select "Choose an option... Pending Applied Excluded (Questions) Excluded (Expired) Exc…" at bounding box center [545, 56] width 101 height 19
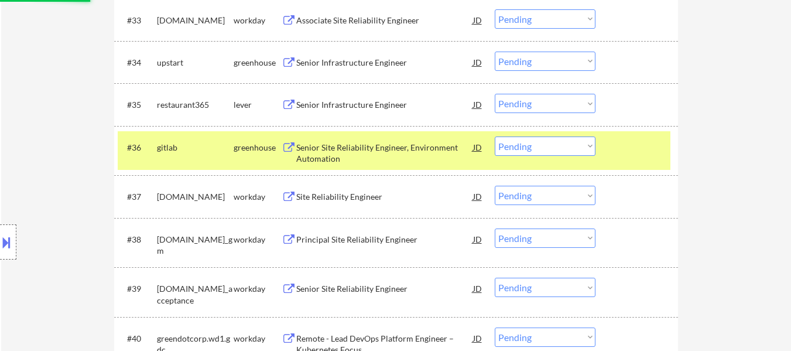
scroll to position [1931, 0]
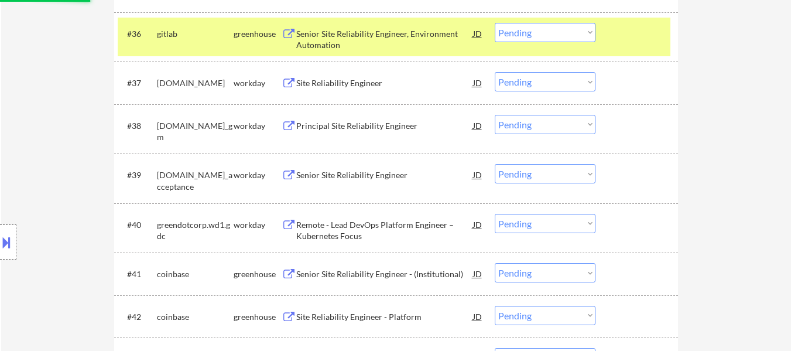
select select ""pending""
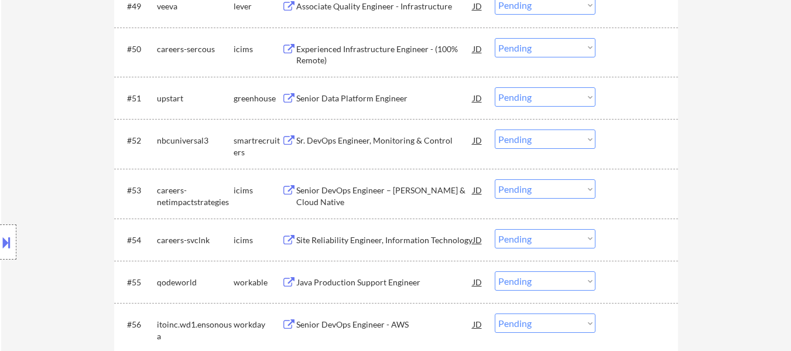
scroll to position [2575, 0]
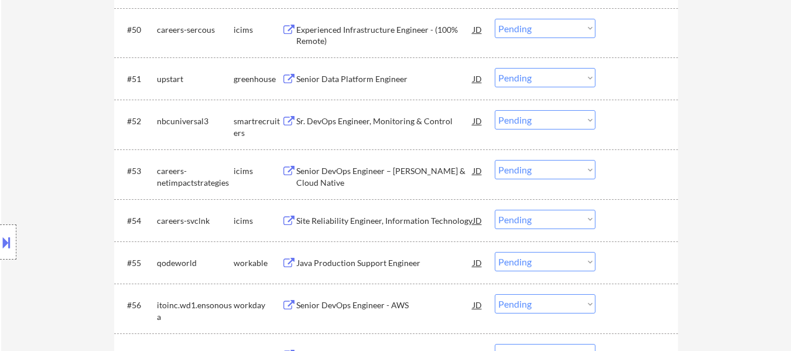
click at [385, 262] on div "Java Production Support Engineer" at bounding box center [384, 263] width 177 height 12
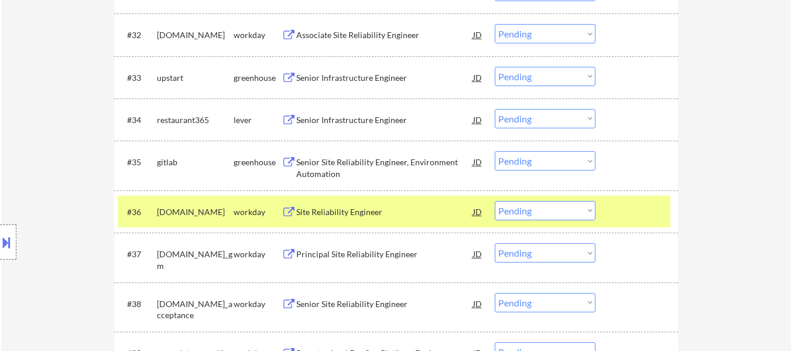
scroll to position [1756, 0]
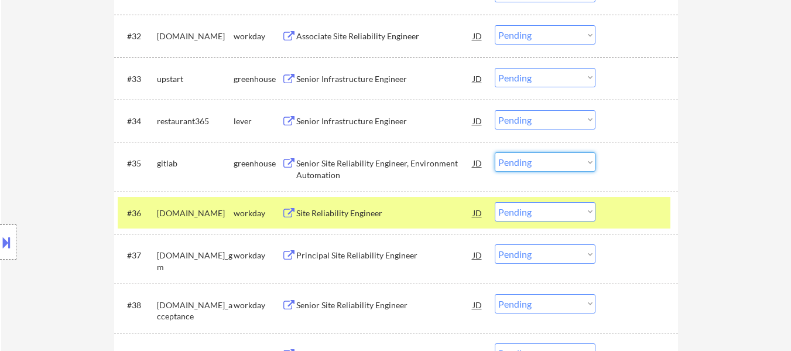
click at [531, 160] on select "Choose an option... Pending Applied Excluded (Questions) Excluded (Expired) Exc…" at bounding box center [545, 161] width 101 height 19
click at [495, 152] on select "Choose an option... Pending Applied Excluded (Questions) Excluded (Expired) Exc…" at bounding box center [545, 161] width 101 height 19
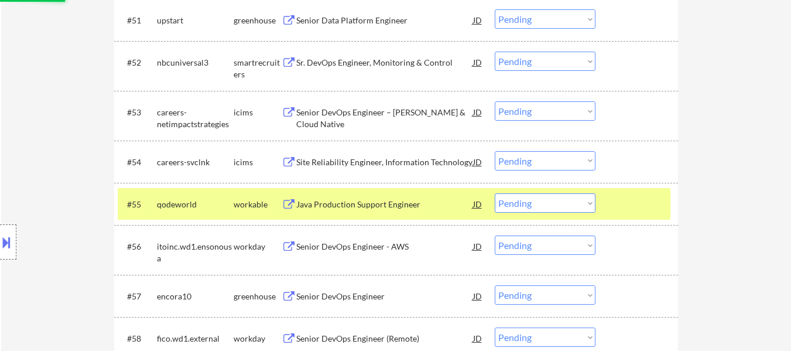
scroll to position [2692, 0]
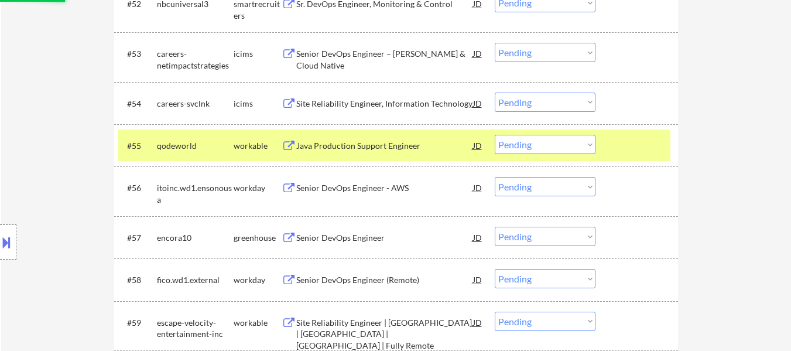
select select ""pending""
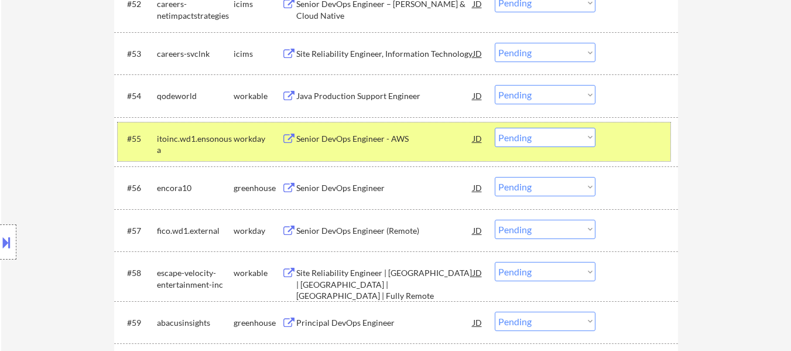
click at [638, 140] on div at bounding box center [638, 138] width 52 height 21
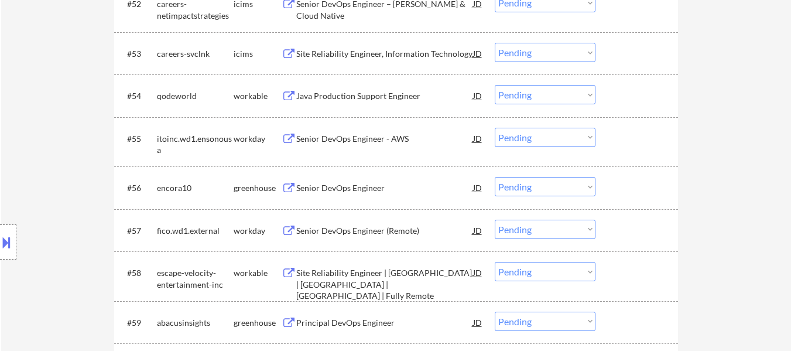
click at [630, 87] on div at bounding box center [638, 95] width 52 height 21
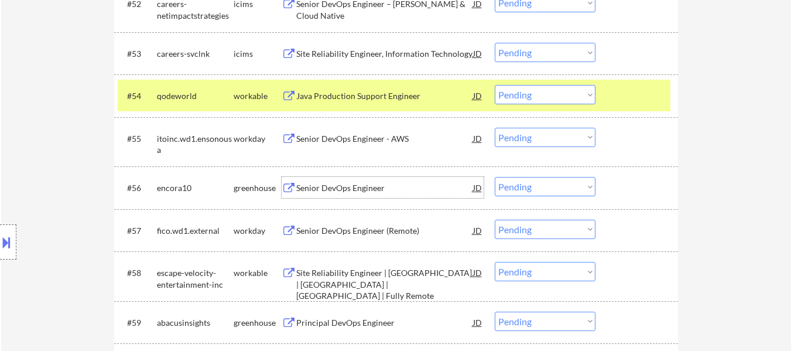
click at [324, 180] on div "Senior DevOps Engineer" at bounding box center [384, 187] width 177 height 21
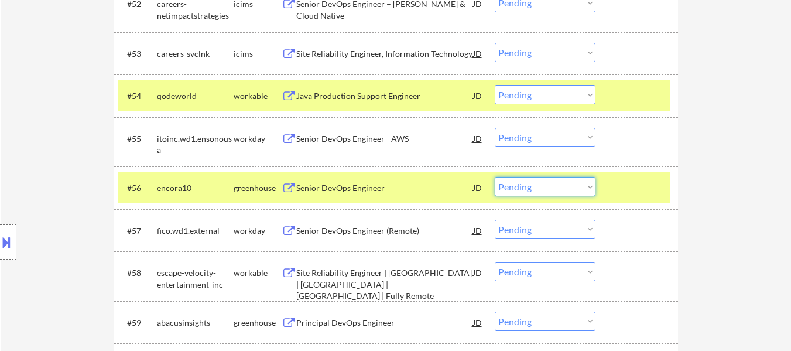
click at [533, 182] on select "Choose an option... Pending Applied Excluded (Questions) Excluded (Expired) Exc…" at bounding box center [545, 186] width 101 height 19
click at [495, 177] on select "Choose an option... Pending Applied Excluded (Questions) Excluded (Expired) Exc…" at bounding box center [545, 186] width 101 height 19
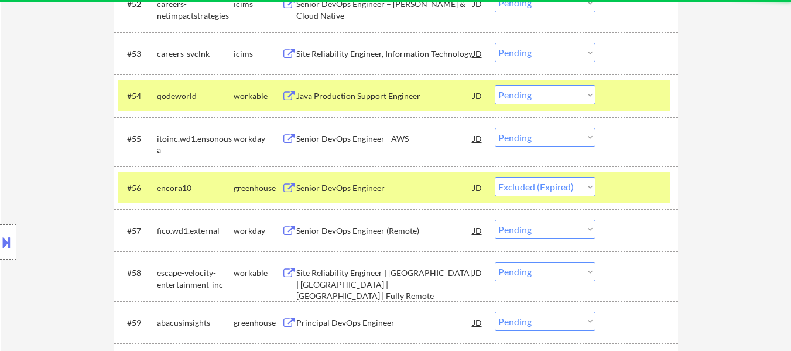
select select ""pending""
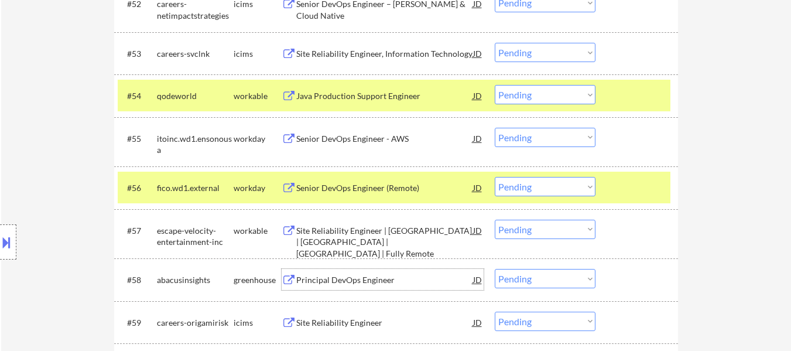
click at [370, 279] on div "Principal DevOps Engineer" at bounding box center [384, 280] width 177 height 12
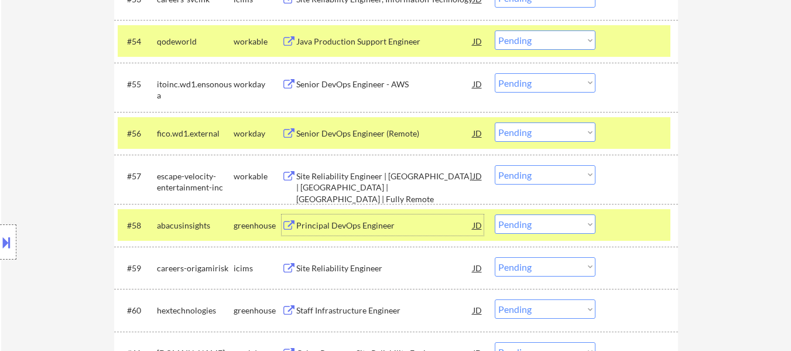
scroll to position [2809, 0]
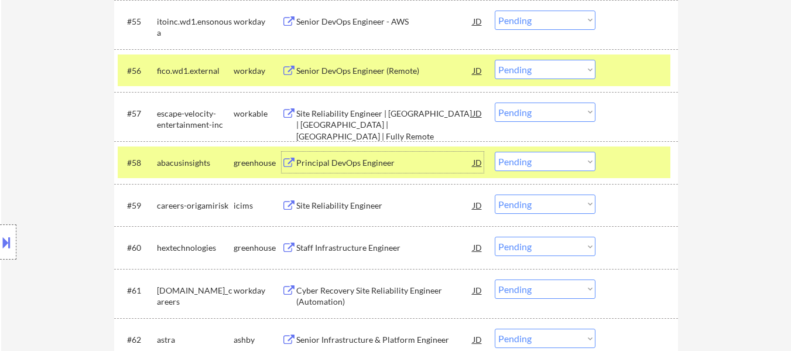
click at [532, 162] on select "Choose an option... Pending Applied Excluded (Questions) Excluded (Expired) Exc…" at bounding box center [545, 161] width 101 height 19
click at [495, 152] on select "Choose an option... Pending Applied Excluded (Questions) Excluded (Expired) Exc…" at bounding box center [545, 161] width 101 height 19
select select ""pending""
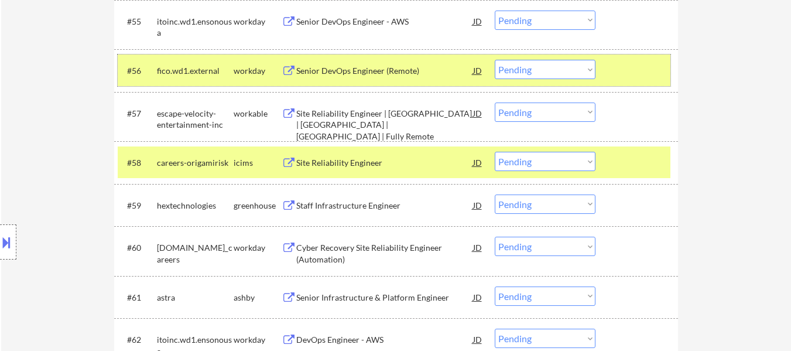
click at [631, 76] on div at bounding box center [638, 70] width 52 height 21
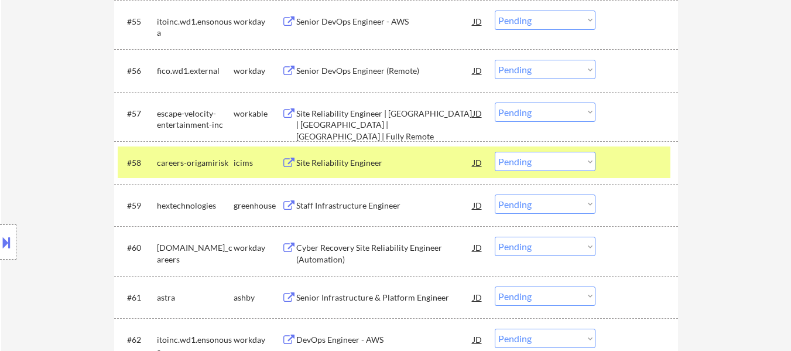
click at [627, 145] on div "#58 careers-origamirisk icims Site Reliability Engineer JD Choose an option... …" at bounding box center [396, 162] width 564 height 42
click at [620, 162] on div at bounding box center [638, 162] width 52 height 21
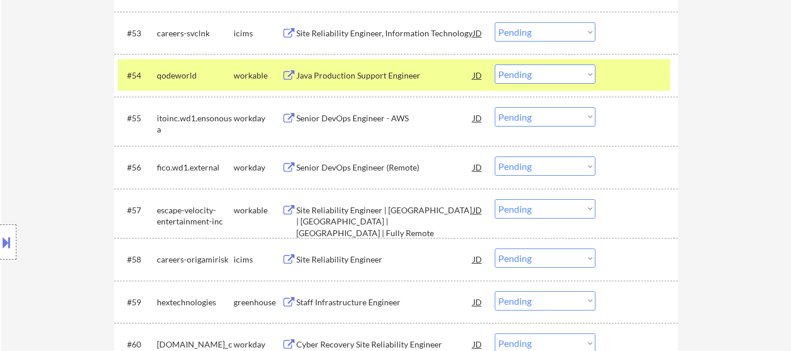
scroll to position [2692, 0]
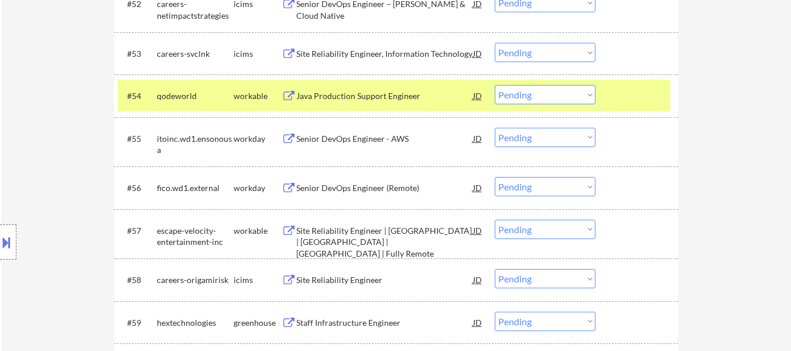
click at [566, 87] on select "Choose an option... Pending Applied Excluded (Questions) Excluded (Expired) Exc…" at bounding box center [545, 94] width 101 height 19
click at [495, 85] on select "Choose an option... Pending Applied Excluded (Questions) Excluded (Expired) Exc…" at bounding box center [545, 94] width 101 height 19
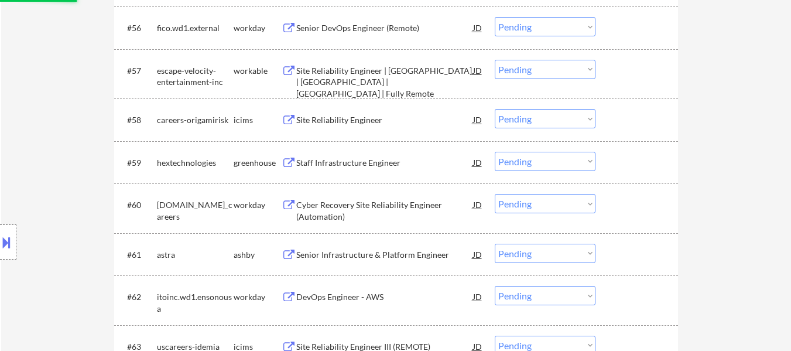
scroll to position [2868, 0]
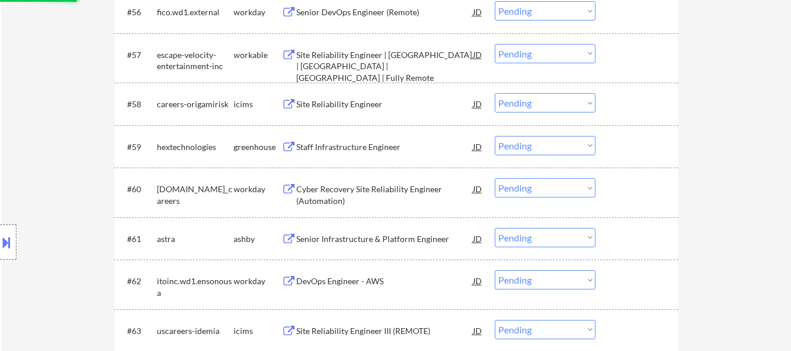
select select ""pending""
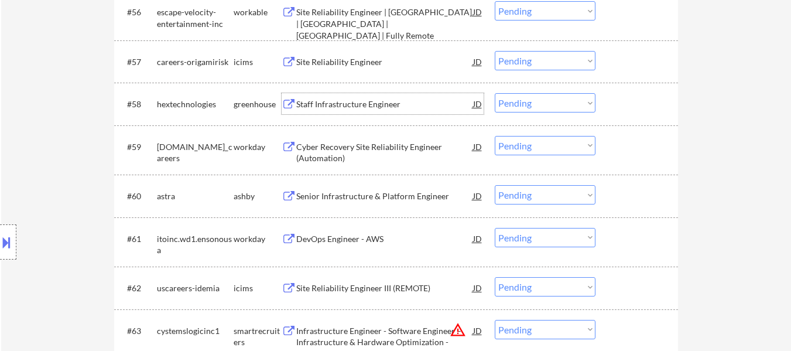
click at [347, 105] on div "Staff Infrastructure Engineer" at bounding box center [384, 104] width 177 height 12
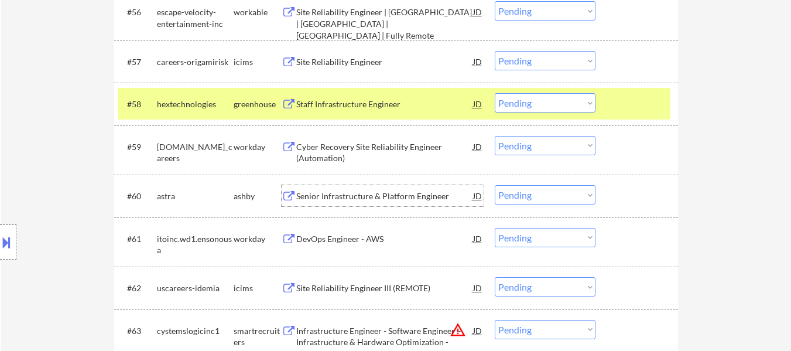
click at [408, 194] on div "Senior Infrastructure & Platform Engineer" at bounding box center [384, 196] width 177 height 12
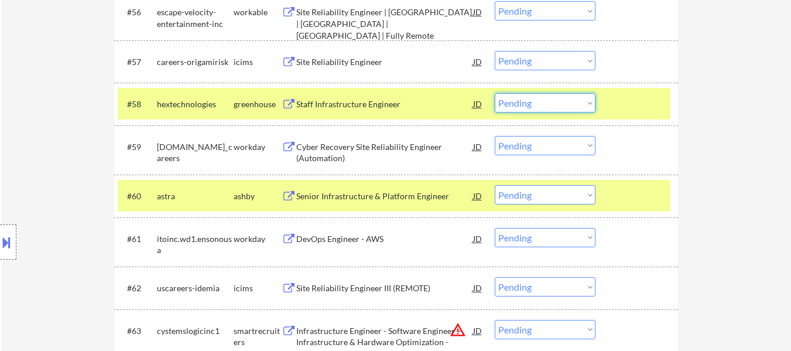
click at [565, 96] on select "Choose an option... Pending Applied Excluded (Questions) Excluded (Expired) Exc…" at bounding box center [545, 102] width 101 height 19
click at [495, 93] on select "Choose an option... Pending Applied Excluded (Questions) Excluded (Expired) Exc…" at bounding box center [545, 102] width 101 height 19
select select ""pending""
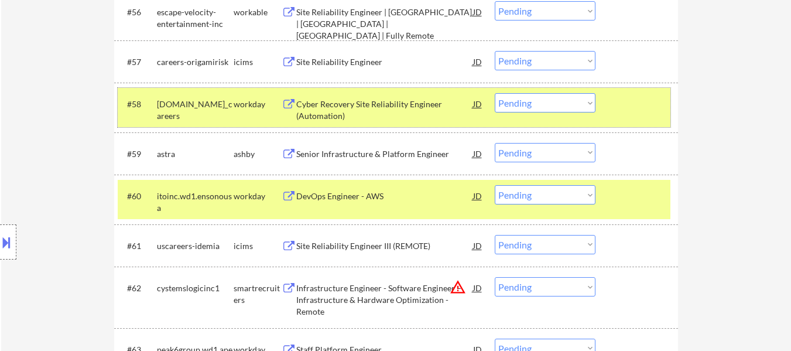
click at [613, 117] on div "#58 allstate.wd5.allstate_careers workday Cyber Recovery Site Reliability Engin…" at bounding box center [394, 107] width 552 height 39
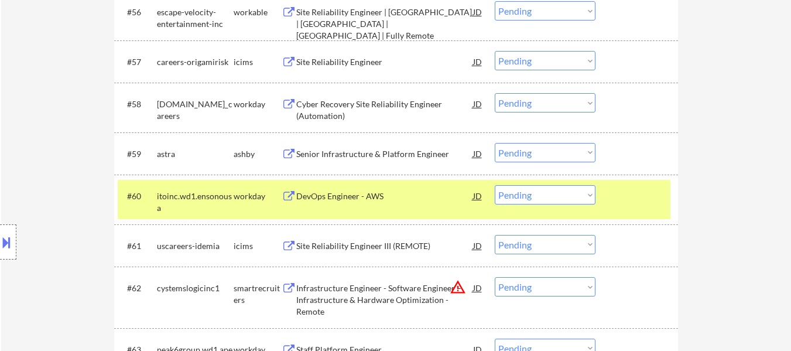
click at [623, 193] on div at bounding box center [638, 195] width 52 height 21
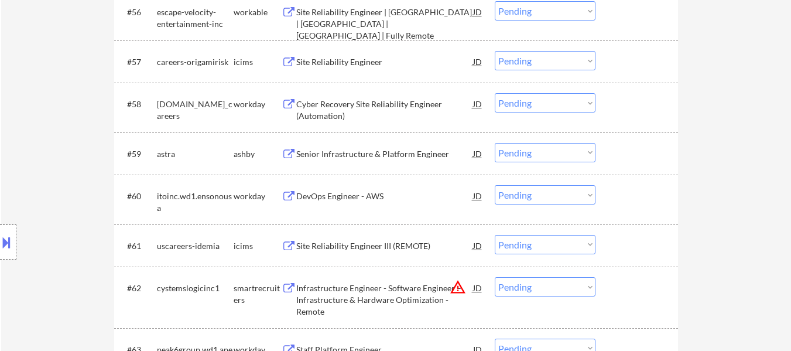
click at [623, 155] on div at bounding box center [638, 153] width 52 height 21
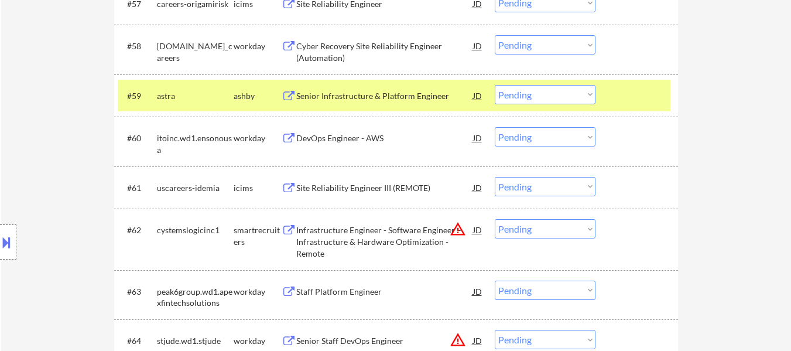
scroll to position [2926, 0]
click at [338, 240] on div "Infrastructure Engineer - Software Engineer – Infrastructure & Hardware Optimiz…" at bounding box center [384, 241] width 177 height 35
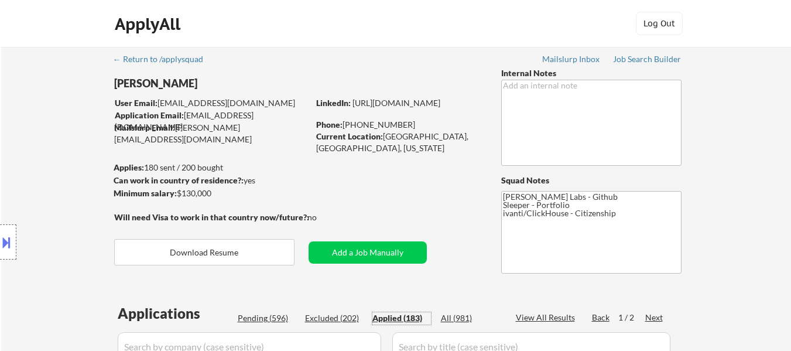
select select ""applied""
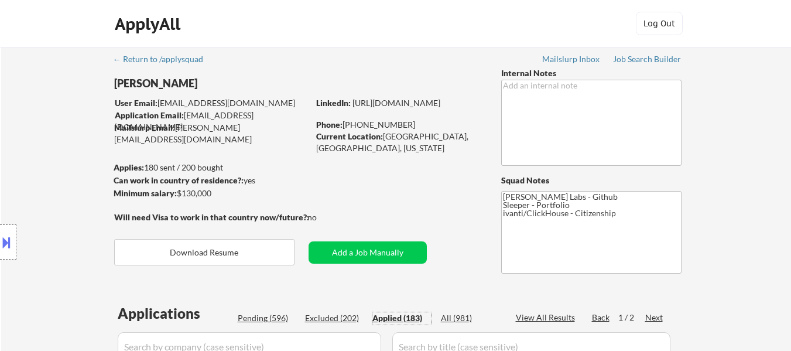
select select ""applied""
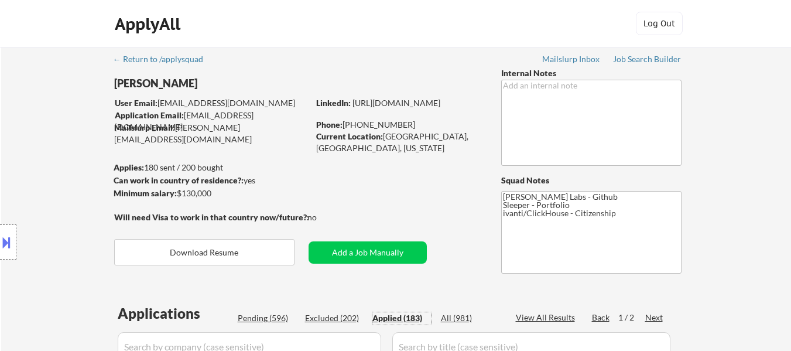
select select ""applied""
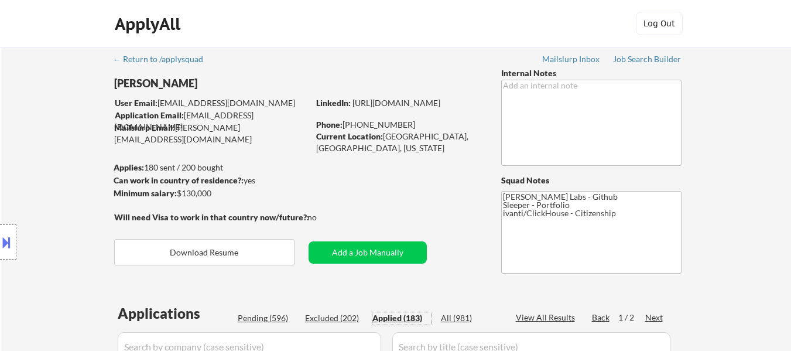
select select ""applied""
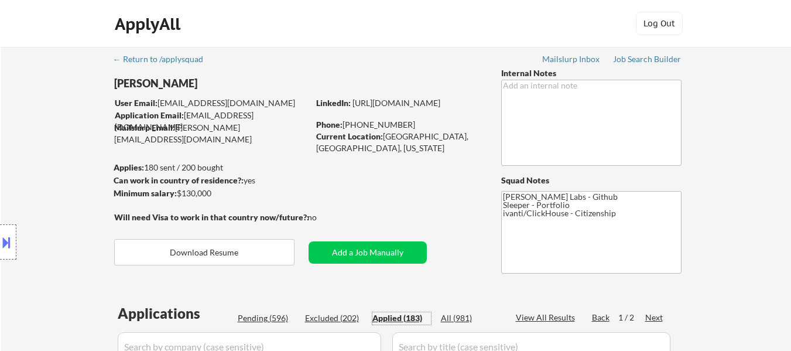
select select ""applied""
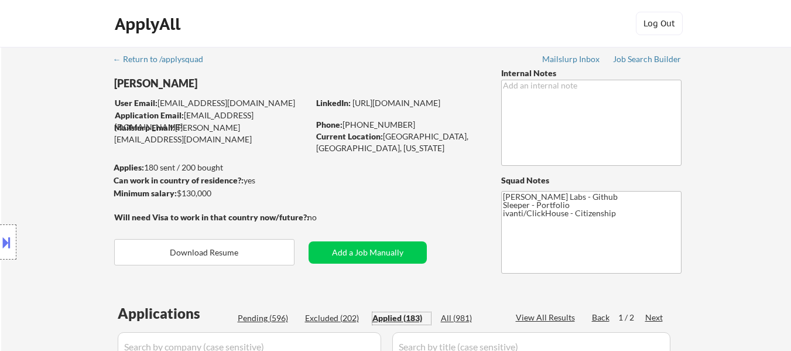
select select ""applied""
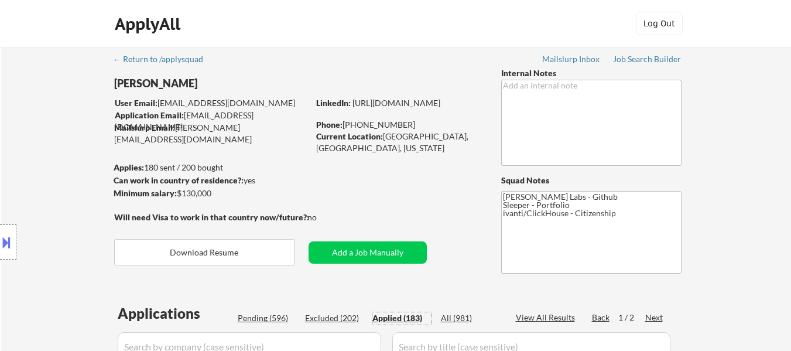
select select ""applied""
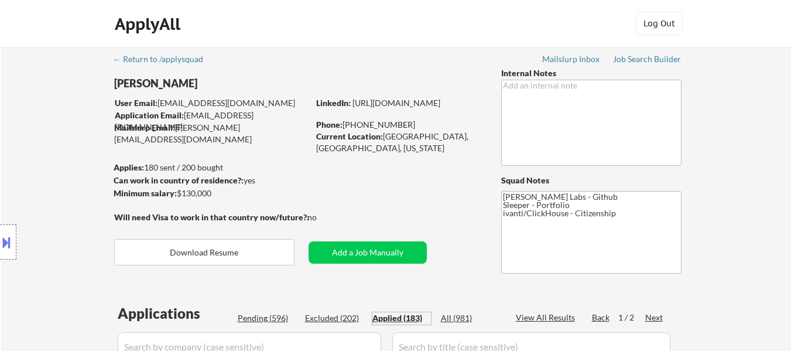
select select ""applied""
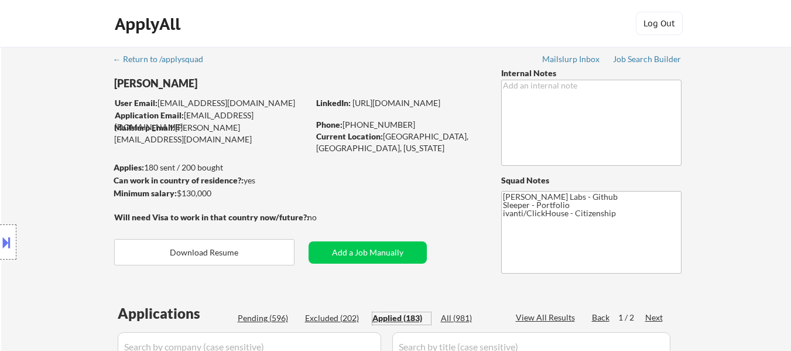
select select ""applied""
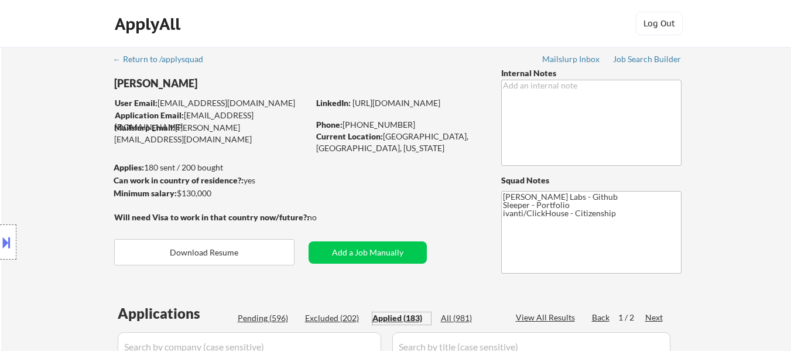
select select ""applied""
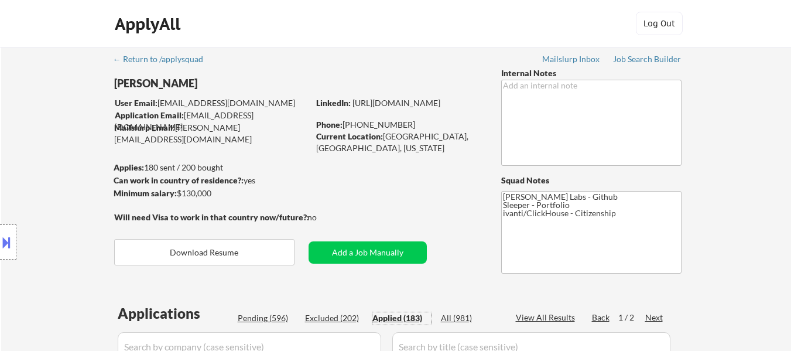
select select ""applied""
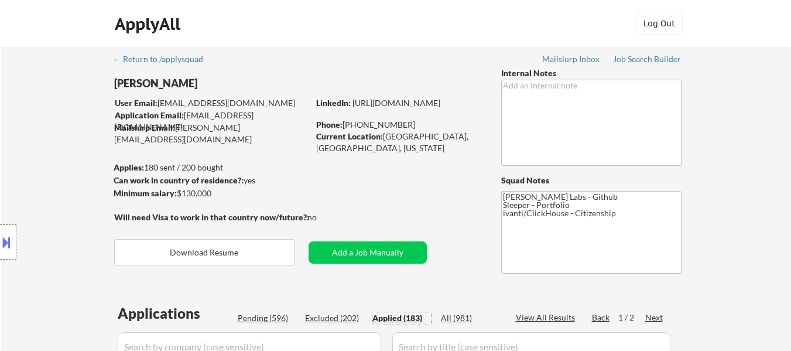
select select ""applied""
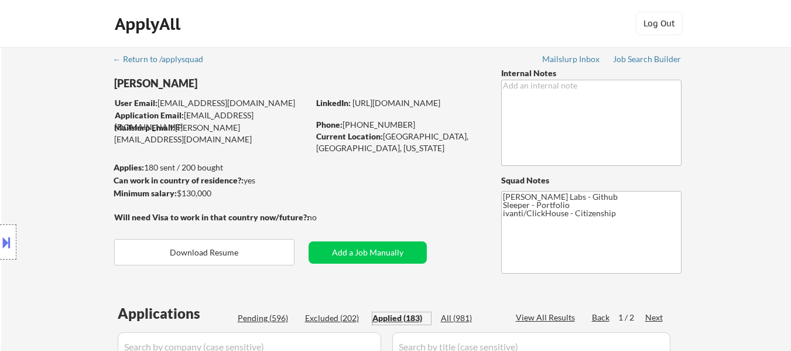
select select ""applied""
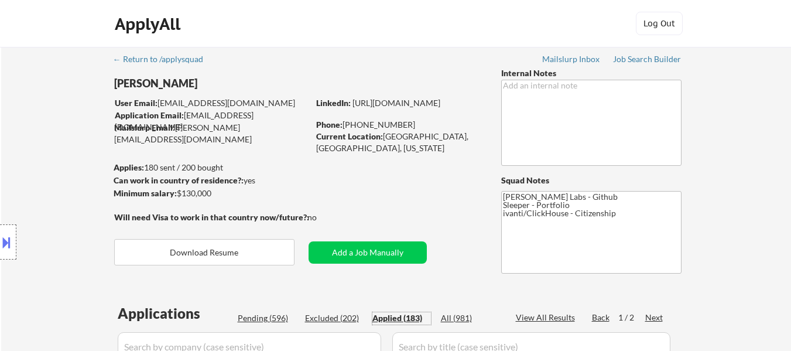
select select ""applied""
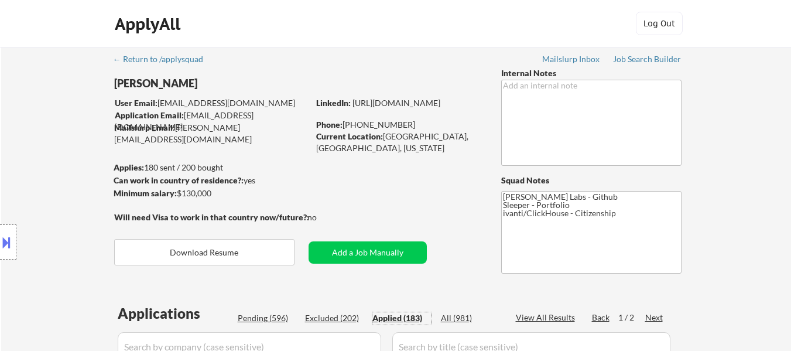
select select ""applied""
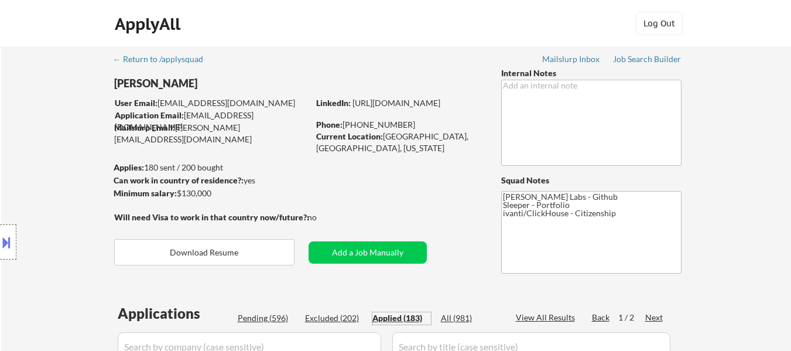
select select ""applied""
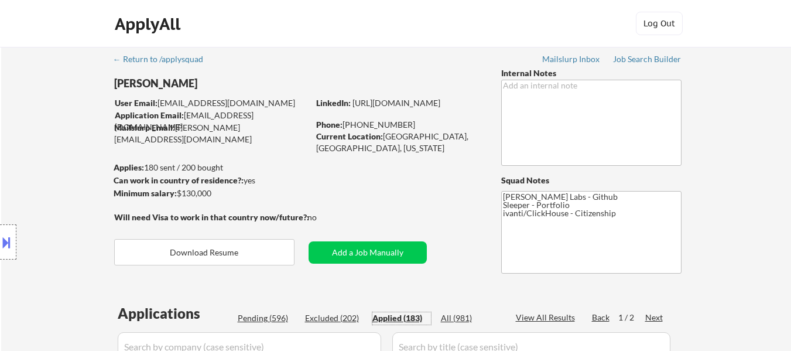
select select ""applied""
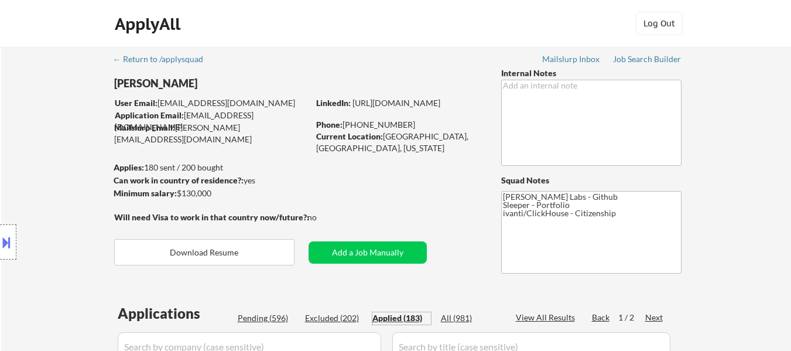
select select ""applied""
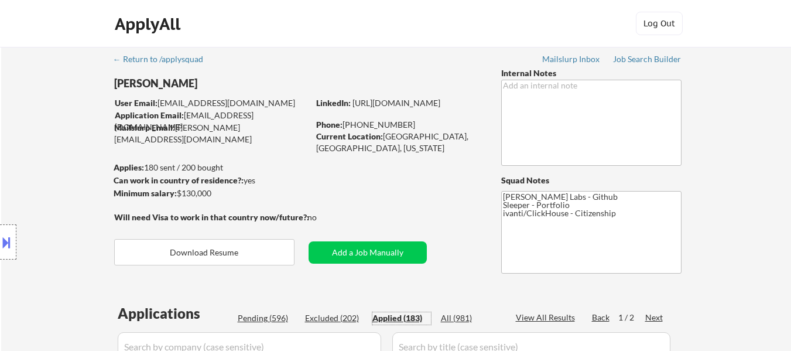
select select ""applied""
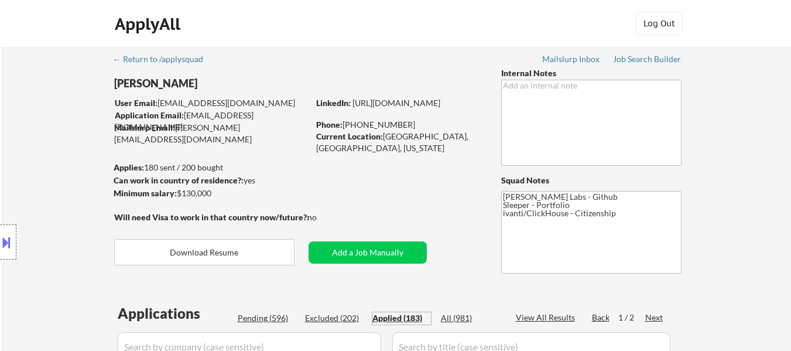
select select ""applied""
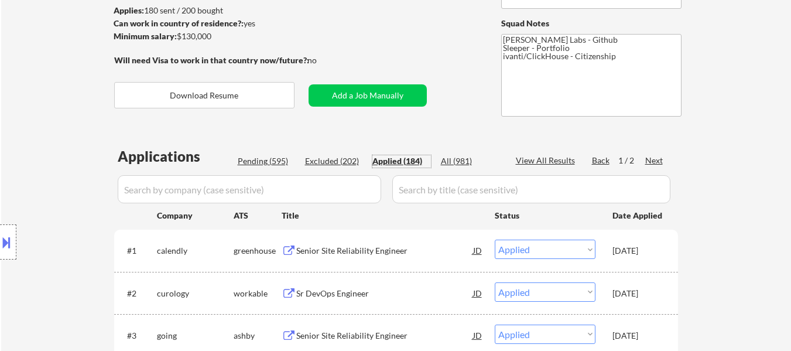
scroll to position [176, 0]
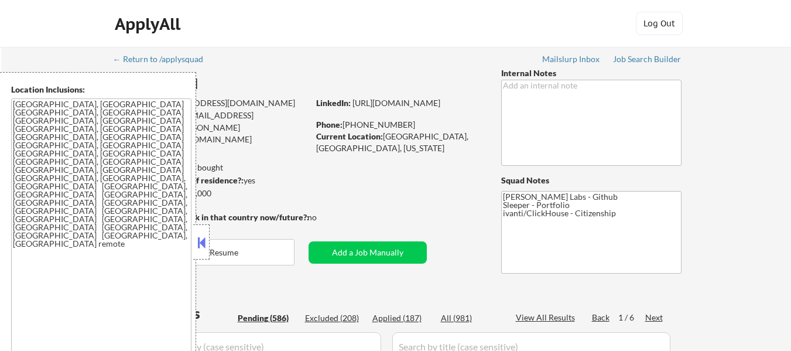
click at [200, 234] on button at bounding box center [201, 243] width 13 height 18
click at [204, 236] on button at bounding box center [201, 243] width 13 height 18
select select ""pending""
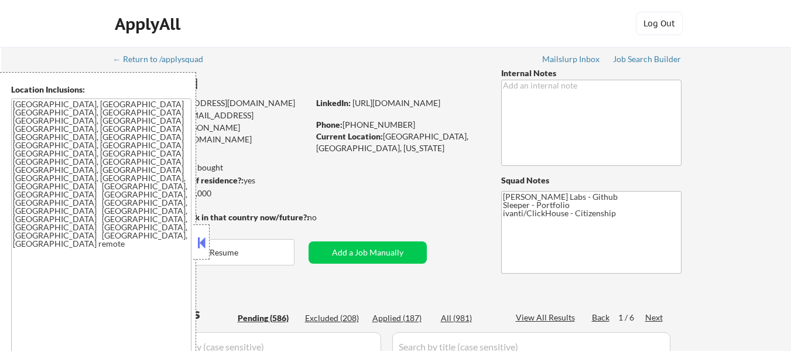
select select ""pending""
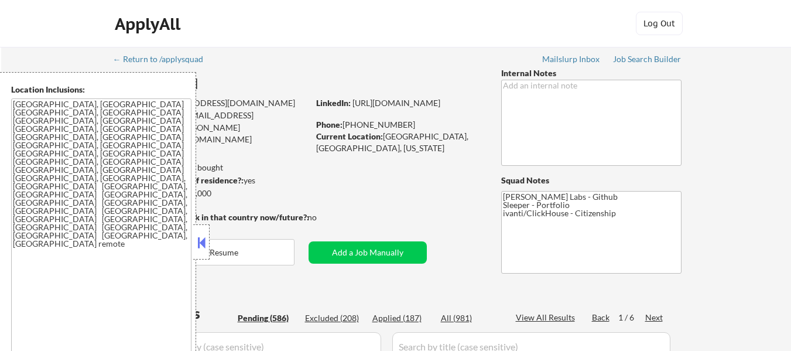
select select ""pending""
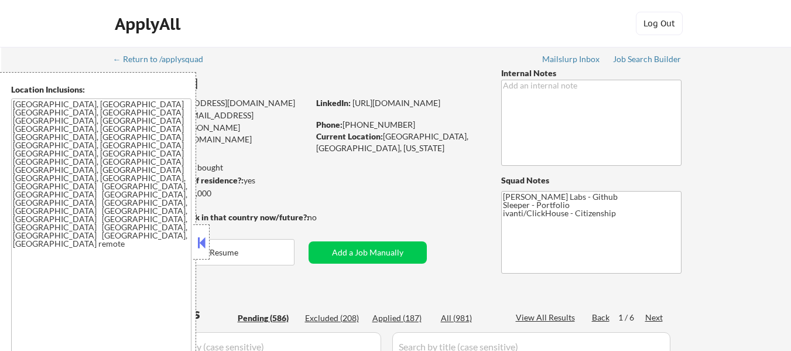
select select ""pending""
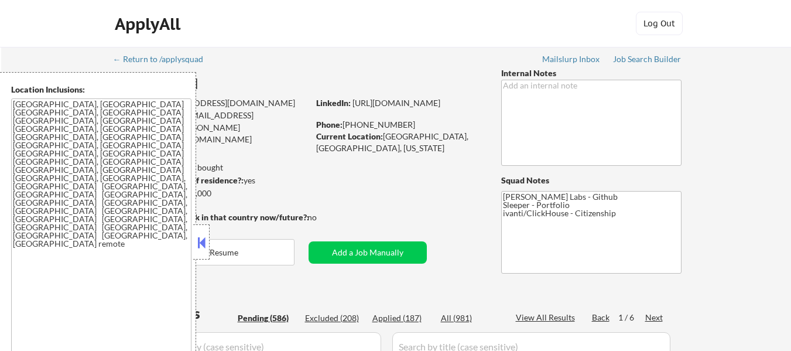
select select ""pending""
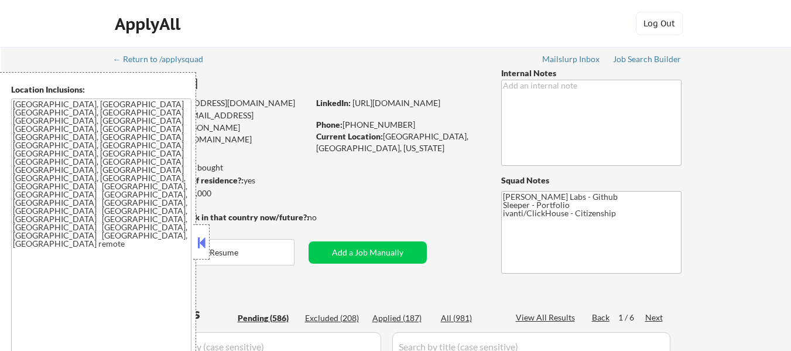
select select ""pending""
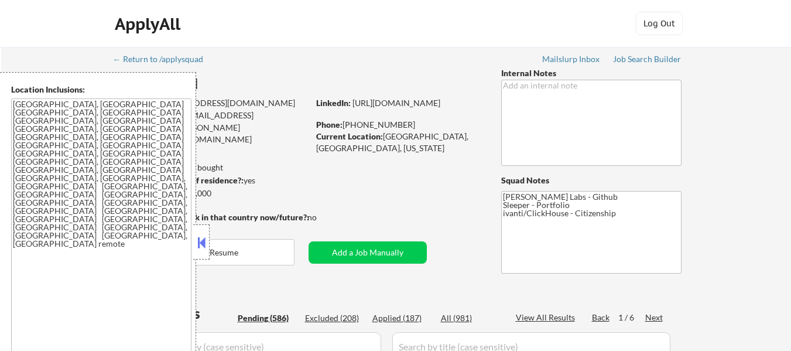
select select ""pending""
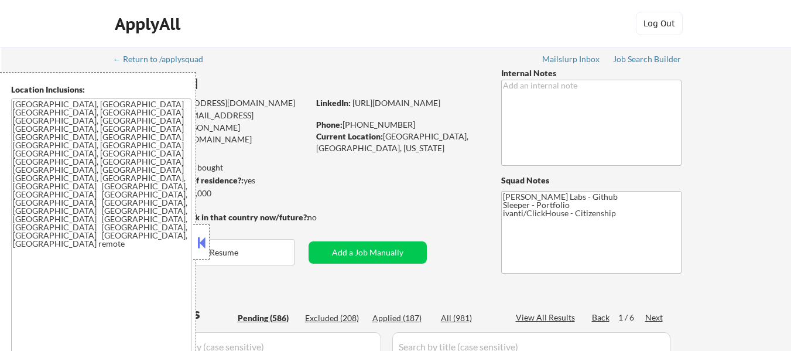
select select ""pending""
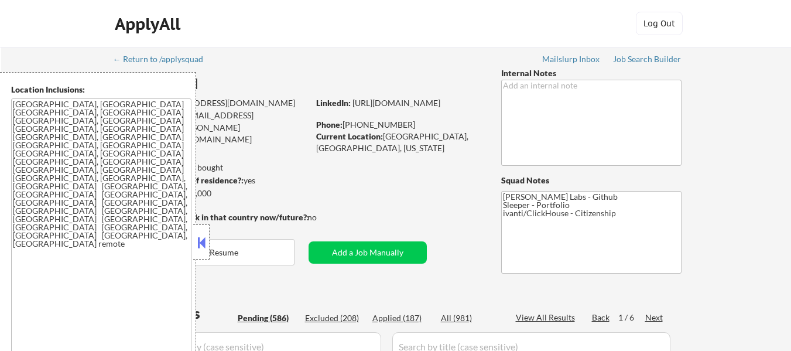
select select ""pending""
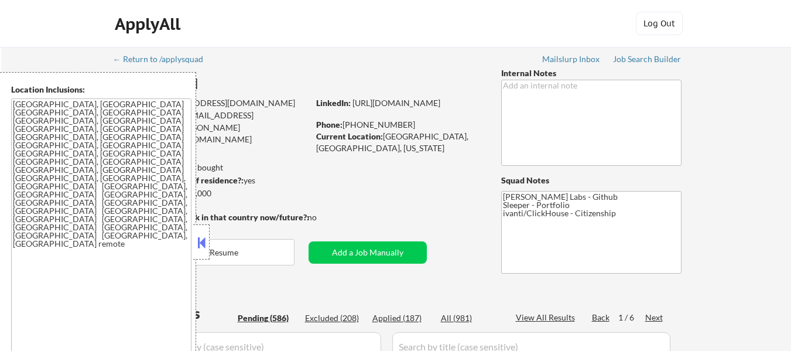
select select ""pending""
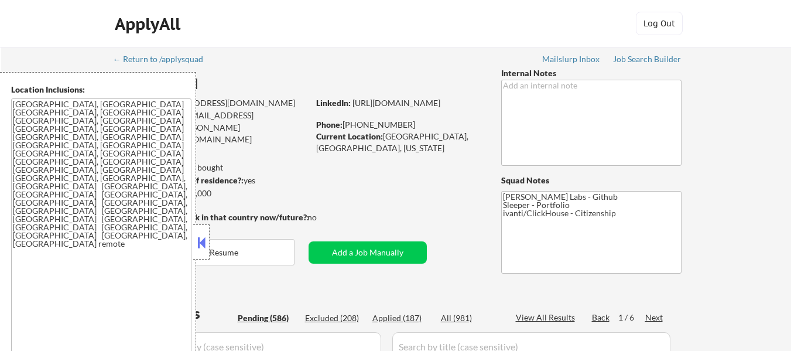
select select ""pending""
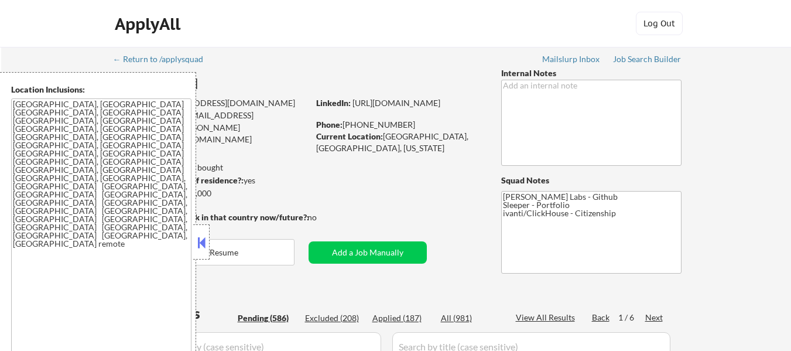
select select ""pending""
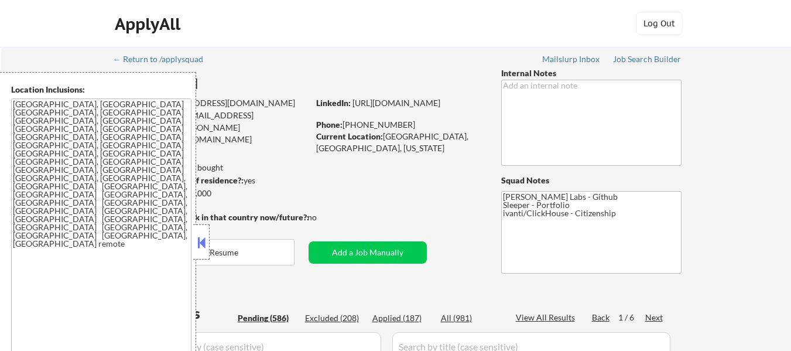
select select ""pending""
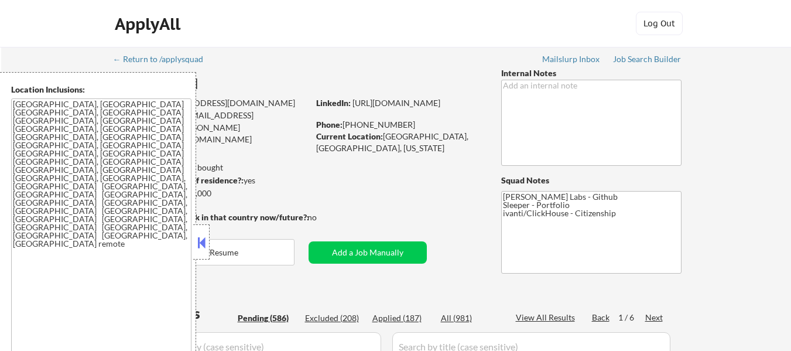
select select ""pending""
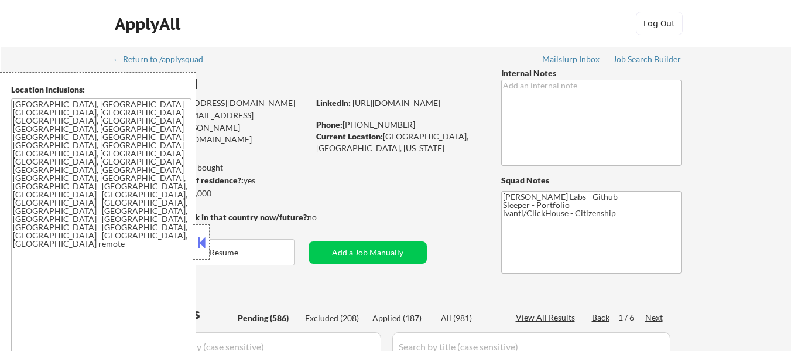
select select ""pending""
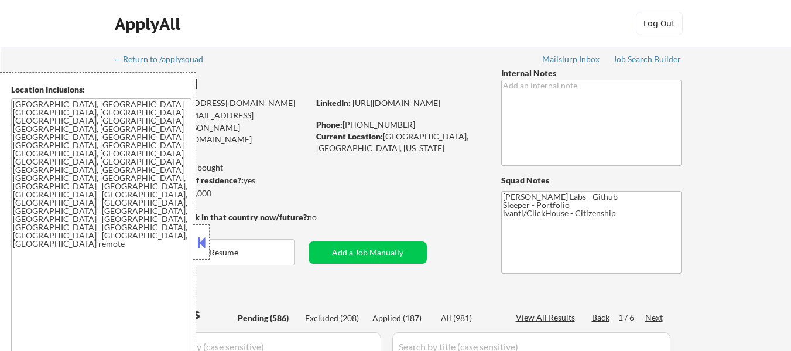
select select ""pending""
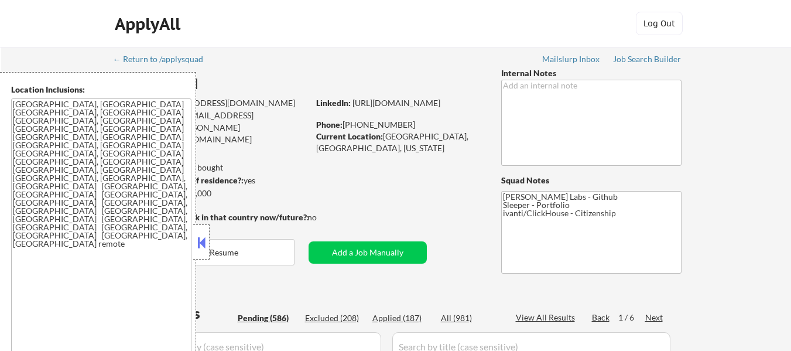
select select ""pending""
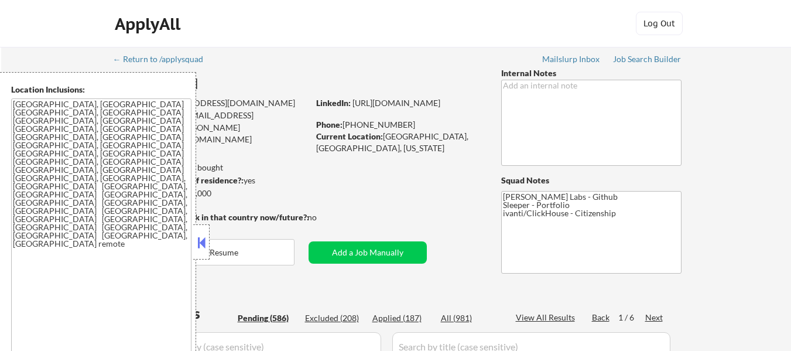
select select ""pending""
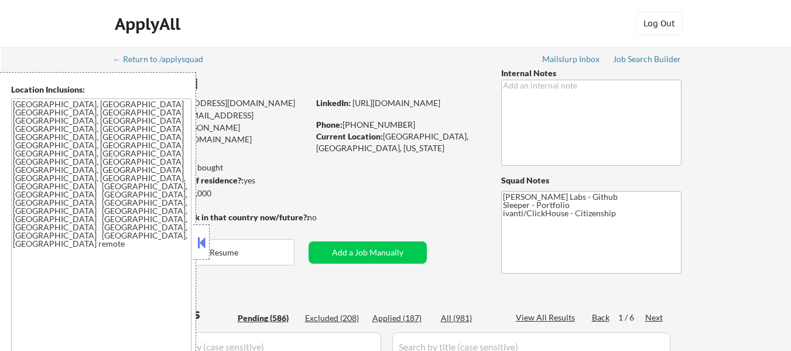
select select ""pending""
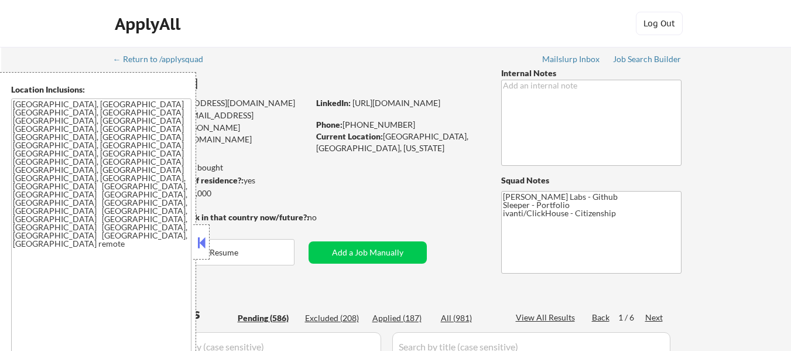
select select ""pending""
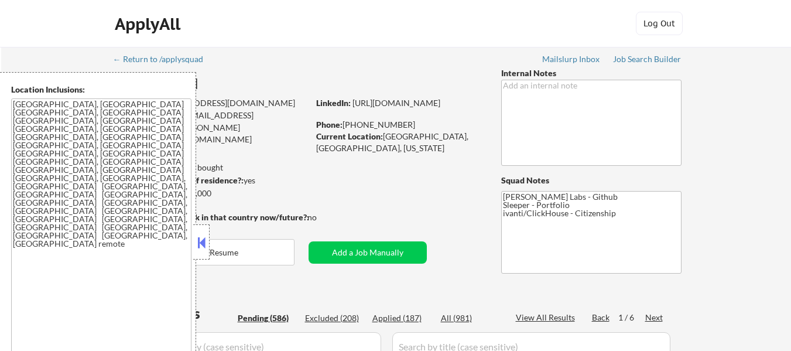
select select ""pending""
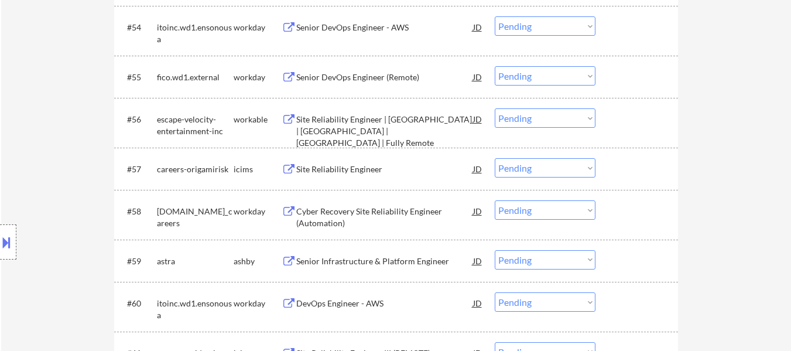
scroll to position [2926, 0]
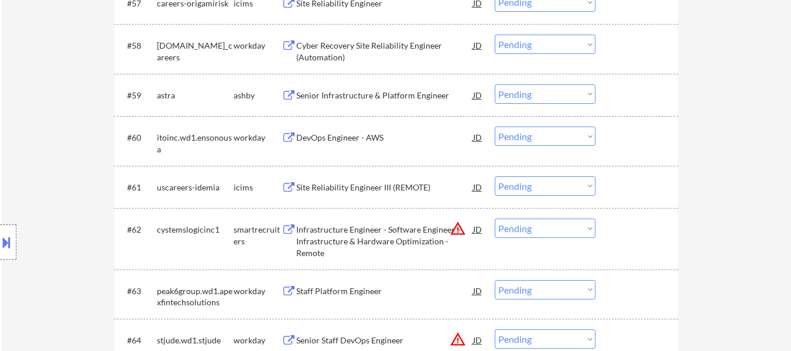
click at [646, 91] on div at bounding box center [638, 94] width 52 height 21
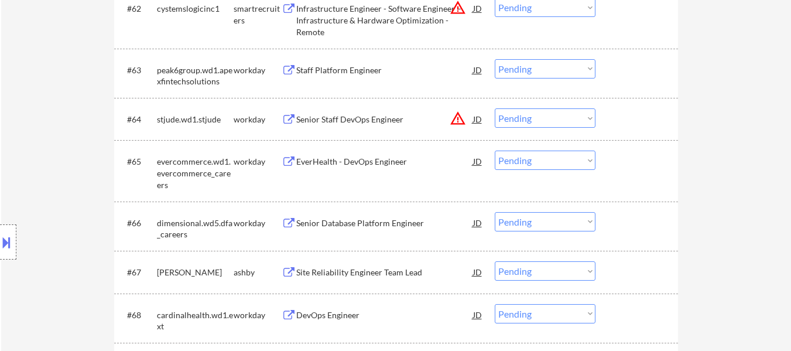
scroll to position [3160, 0]
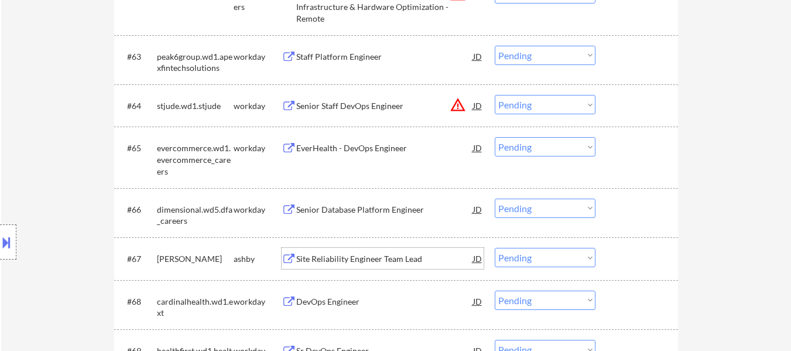
click at [361, 260] on div "Site Reliability Engineer Team Lead" at bounding box center [384, 259] width 177 height 12
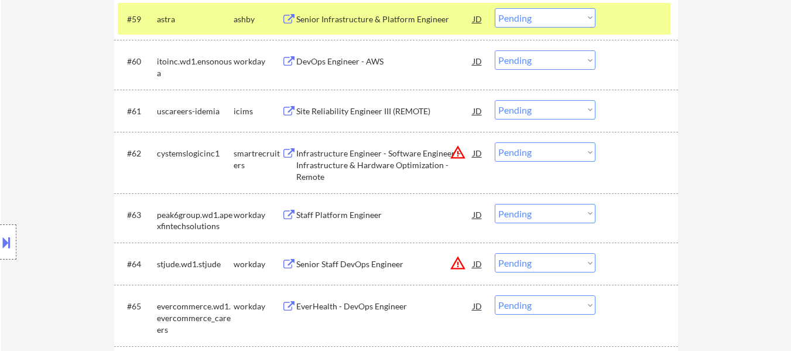
scroll to position [2985, 0]
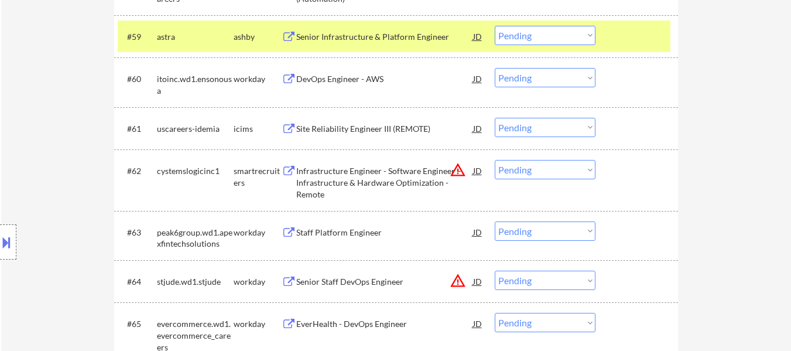
click at [581, 32] on select "Choose an option... Pending Applied Excluded (Questions) Excluded (Expired) Exc…" at bounding box center [545, 35] width 101 height 19
click at [495, 26] on select "Choose an option... Pending Applied Excluded (Questions) Excluded (Expired) Exc…" at bounding box center [545, 35] width 101 height 19
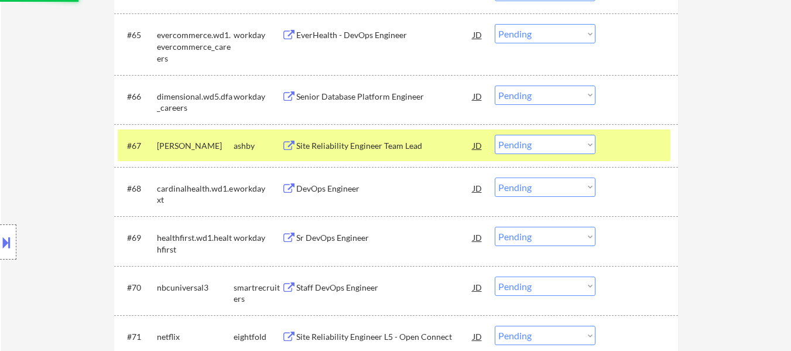
scroll to position [3336, 0]
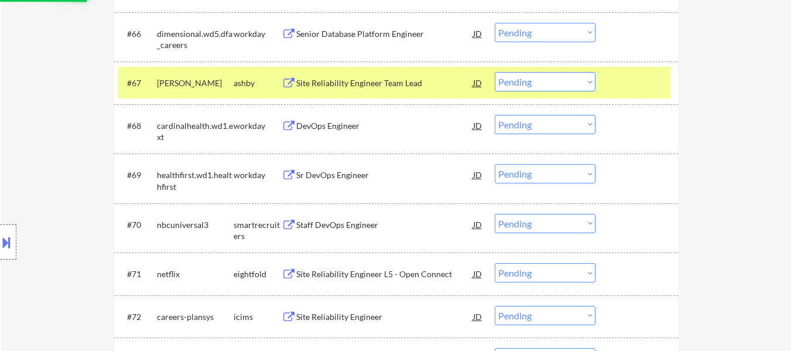
select select ""pending""
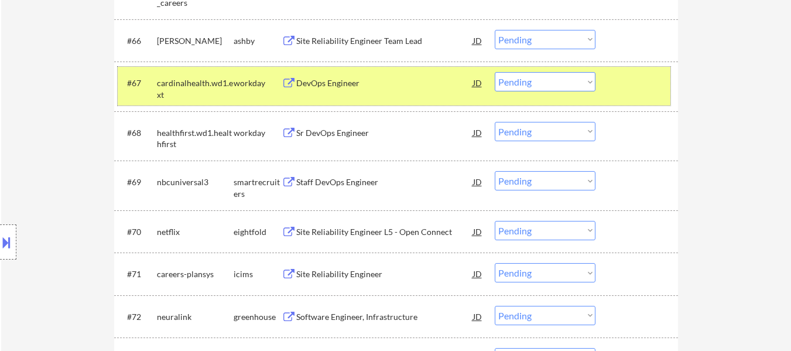
click at [665, 77] on div "#67 cardinalhealth.wd1.ext workday DevOps Engineer JD Choose an option... Pendi…" at bounding box center [394, 86] width 552 height 39
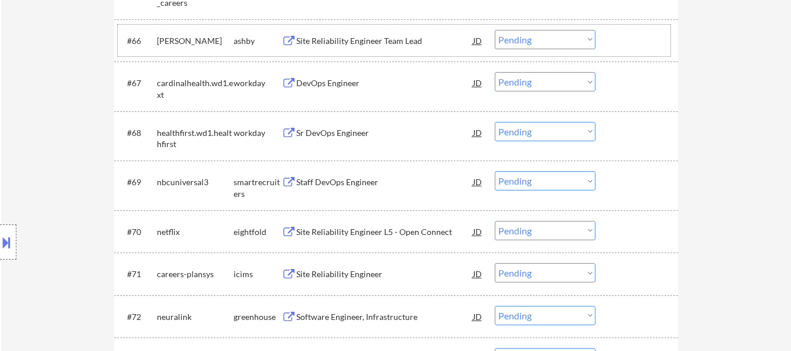
click at [624, 42] on div at bounding box center [638, 40] width 52 height 21
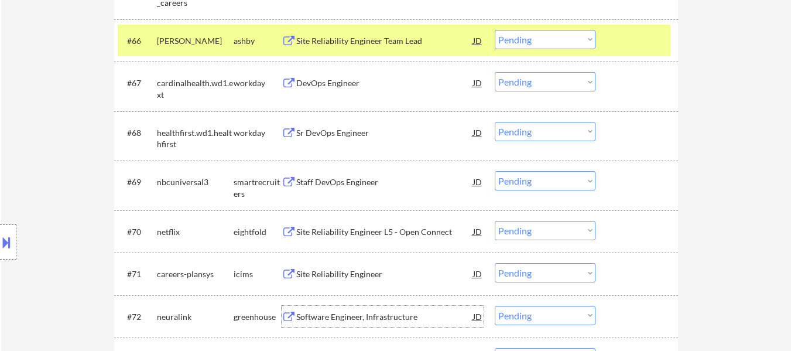
click at [419, 313] on div "Software Engineer, Infrastructure" at bounding box center [384, 317] width 177 height 12
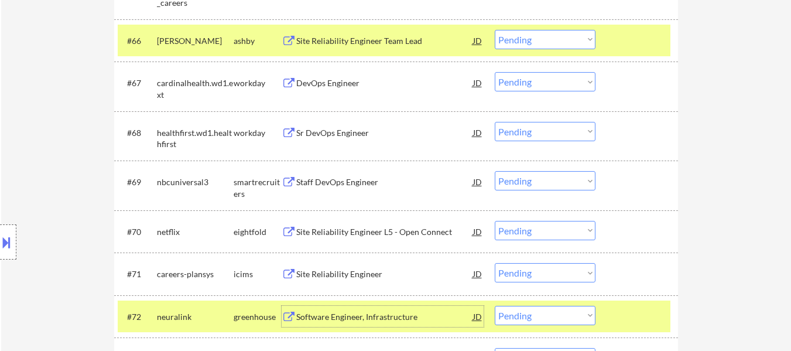
click at [575, 39] on select "Choose an option... Pending Applied Excluded (Questions) Excluded (Expired) Exc…" at bounding box center [545, 39] width 101 height 19
click at [495, 30] on select "Choose an option... Pending Applied Excluded (Questions) Excluded (Expired) Exc…" at bounding box center [545, 39] width 101 height 19
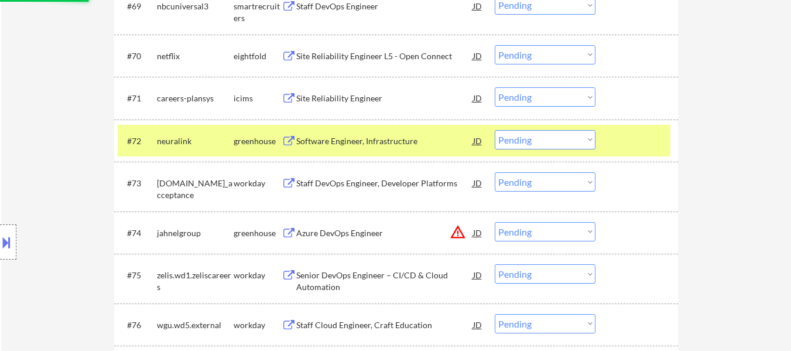
select select ""pending""
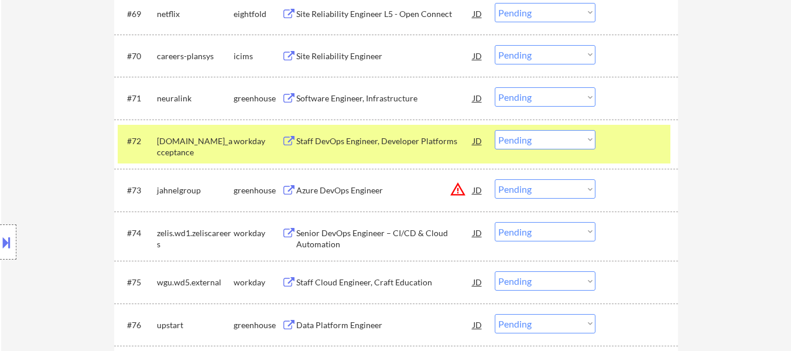
click at [630, 153] on div "#72 creditacceptance.wd5.credit_acceptance workday Staff DevOps Engineer, Devel…" at bounding box center [394, 144] width 552 height 39
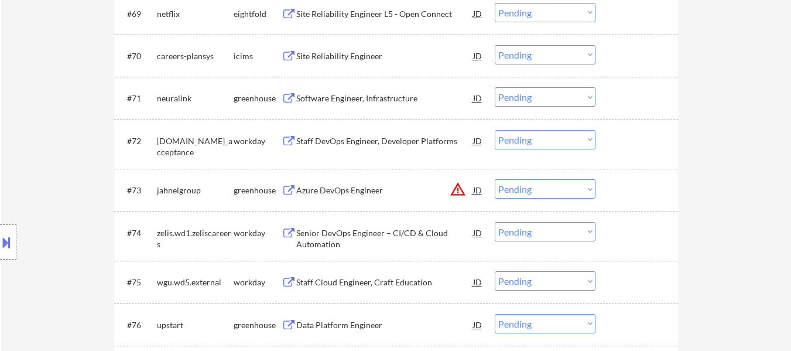
click at [633, 96] on div at bounding box center [638, 97] width 52 height 21
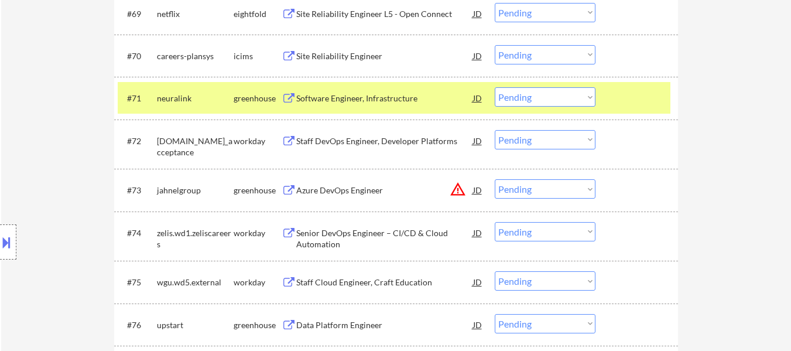
click at [345, 188] on div "Azure DevOps Engineer" at bounding box center [384, 190] width 177 height 12
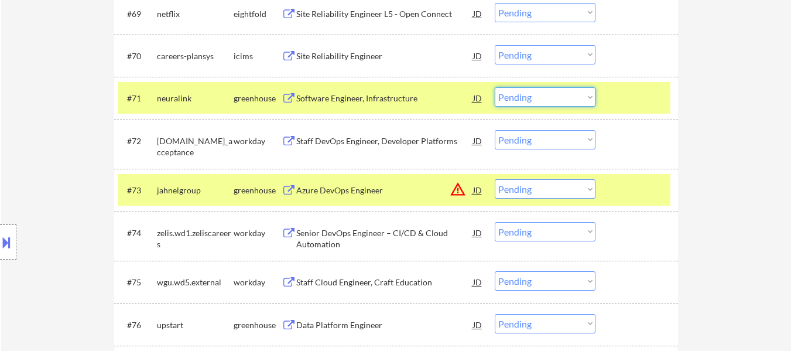
click at [537, 95] on select "Choose an option... Pending Applied Excluded (Questions) Excluded (Expired) Exc…" at bounding box center [545, 96] width 101 height 19
click at [495, 87] on select "Choose an option... Pending Applied Excluded (Questions) Excluded (Expired) Exc…" at bounding box center [545, 96] width 101 height 19
select select ""pending""
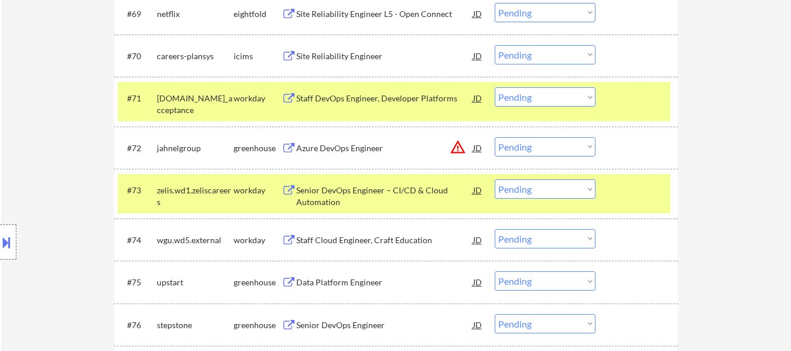
scroll to position [3570, 0]
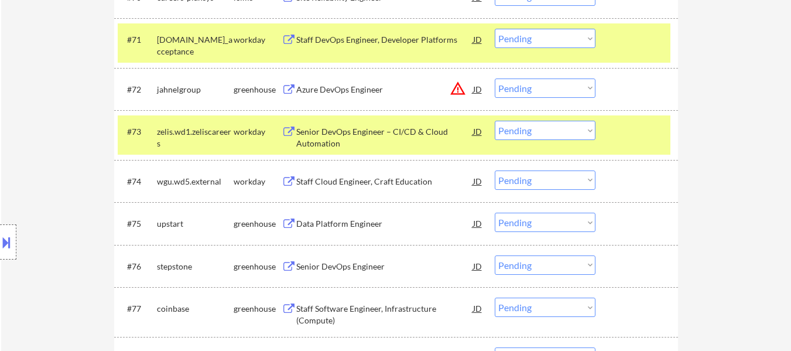
click at [345, 267] on div "Senior DevOps Engineer" at bounding box center [384, 266] width 177 height 12
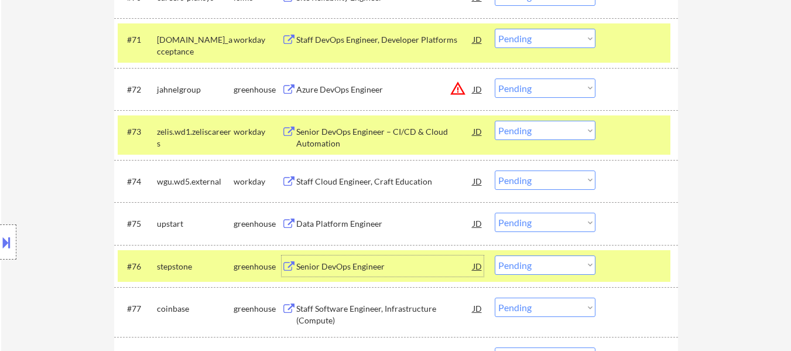
click at [557, 265] on select "Choose an option... Pending Applied Excluded (Questions) Excluded (Expired) Exc…" at bounding box center [545, 264] width 101 height 19
click at [495, 255] on select "Choose an option... Pending Applied Excluded (Questions) Excluded (Expired) Exc…" at bounding box center [545, 264] width 101 height 19
select select ""pending""
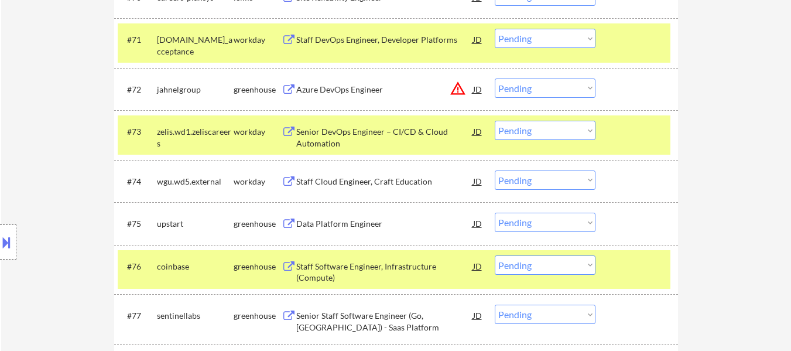
click at [624, 266] on div at bounding box center [638, 265] width 52 height 21
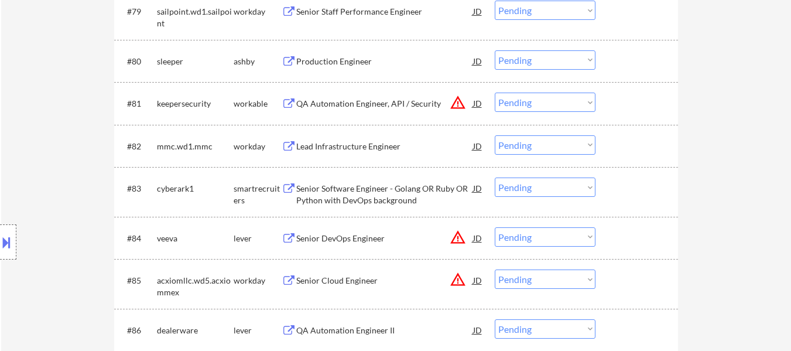
scroll to position [4038, 0]
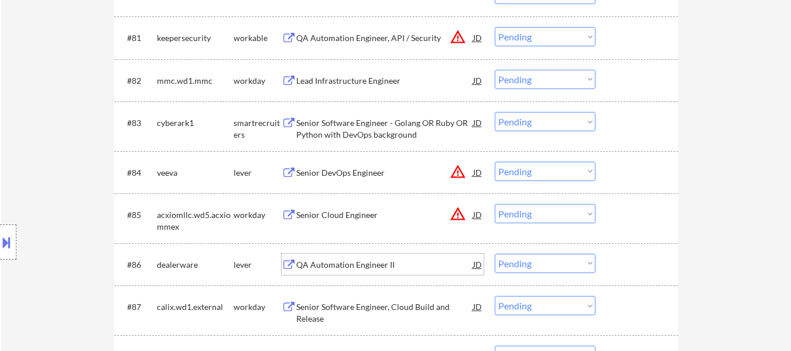
click at [365, 265] on div "QA Automation Engineer II" at bounding box center [384, 265] width 177 height 12
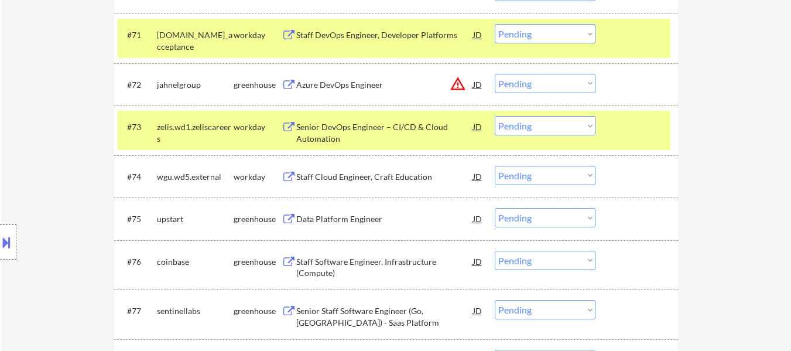
scroll to position [3570, 0]
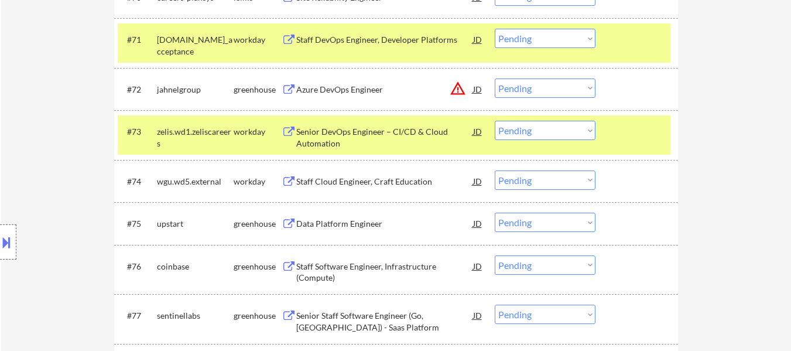
click at [660, 28] on div "#71 creditacceptance.wd5.credit_acceptance workday Staff DevOps Engineer, Devel…" at bounding box center [394, 42] width 552 height 39
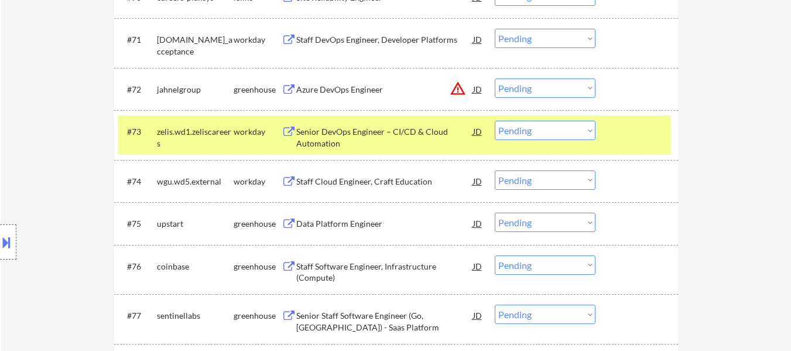
click at [644, 115] on div "#73 zelis.wd1.zeliscareers workday Senior DevOps Engineer – CI/CD & Cloud Autom…" at bounding box center [394, 134] width 552 height 39
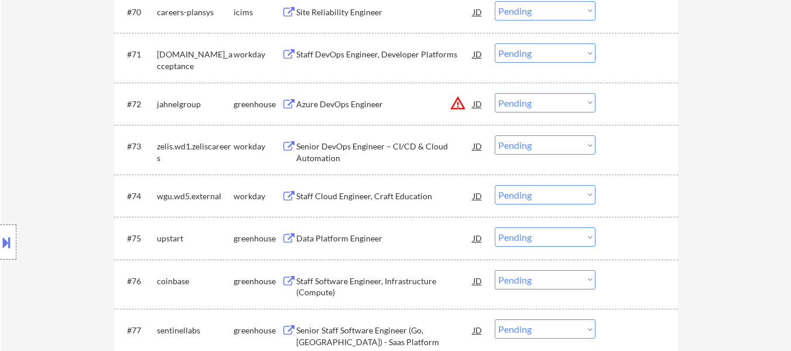
scroll to position [3511, 0]
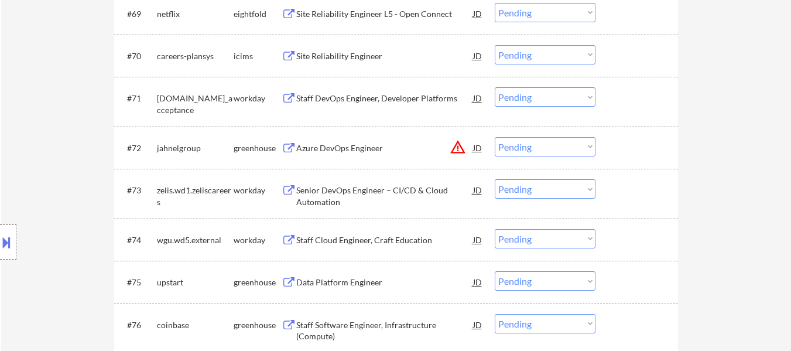
click at [553, 145] on select "Choose an option... Pending Applied Excluded (Questions) Excluded (Expired) Exc…" at bounding box center [545, 146] width 101 height 19
click at [495, 137] on select "Choose an option... Pending Applied Excluded (Questions) Excluded (Expired) Exc…" at bounding box center [545, 146] width 101 height 19
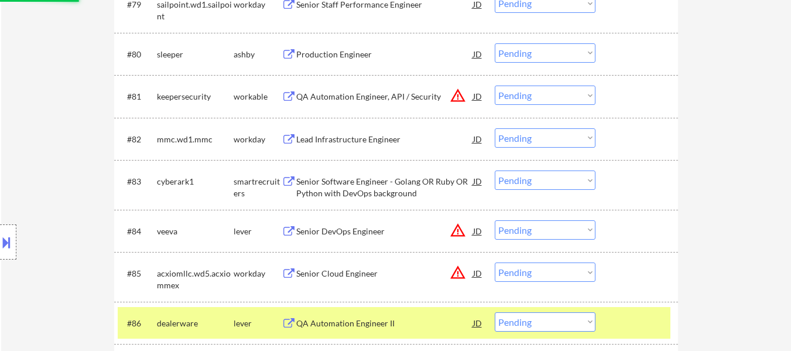
scroll to position [4155, 0]
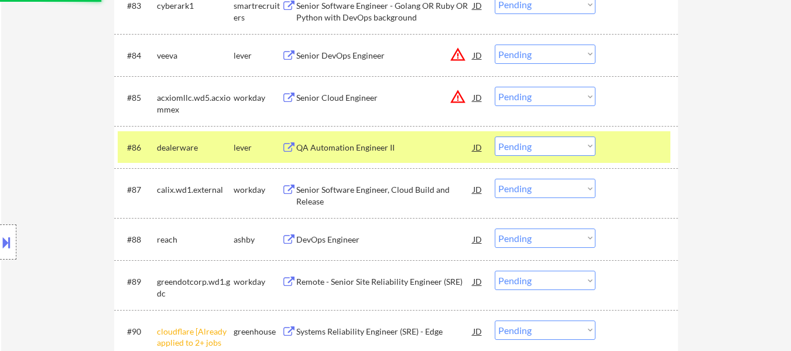
select select ""pending""
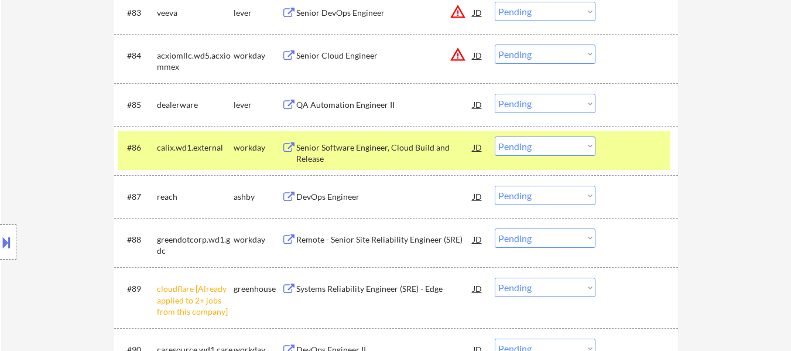
click at [624, 149] on div at bounding box center [638, 146] width 52 height 21
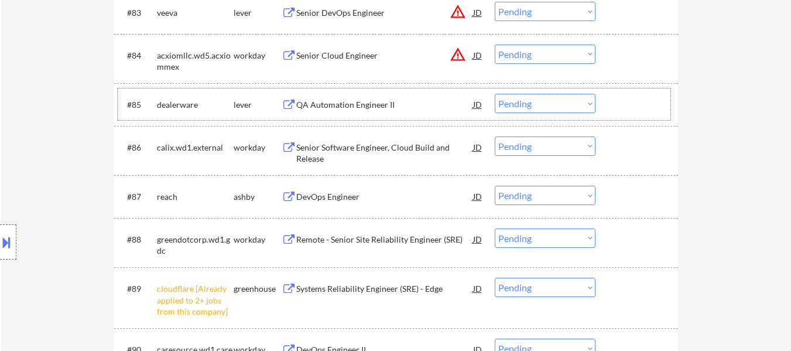
click at [638, 94] on div at bounding box center [638, 104] width 52 height 21
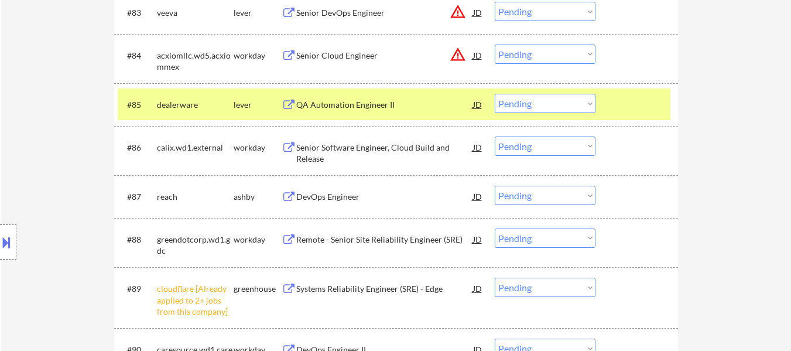
click at [346, 197] on div "DevOps Engineer" at bounding box center [384, 197] width 177 height 12
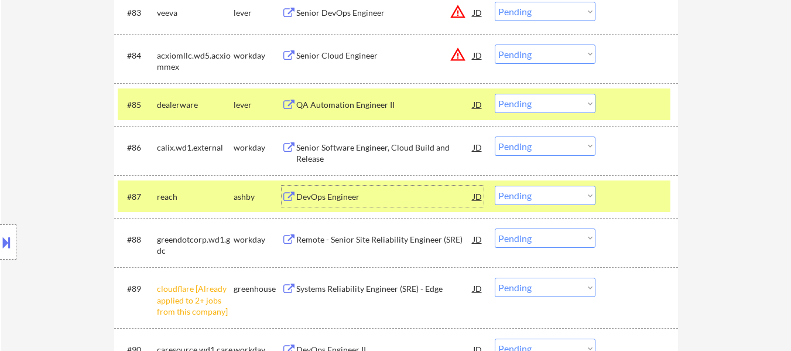
click at [534, 195] on select "Choose an option... Pending Applied Excluded (Questions) Excluded (Expired) Exc…" at bounding box center [545, 195] width 101 height 19
click at [495, 186] on select "Choose an option... Pending Applied Excluded (Questions) Excluded (Expired) Exc…" at bounding box center [545, 195] width 101 height 19
select select ""pending""
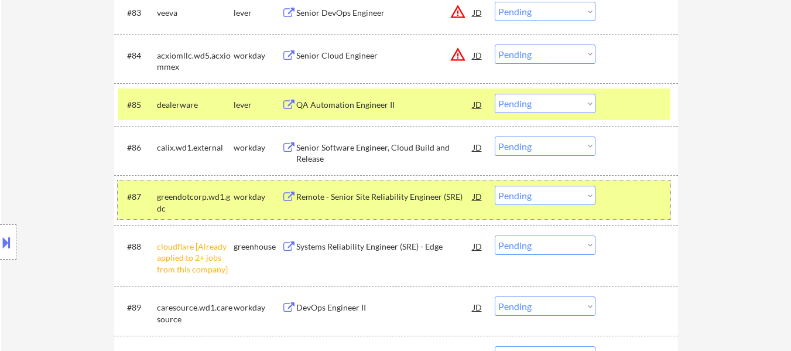
click at [636, 194] on div at bounding box center [638, 196] width 52 height 21
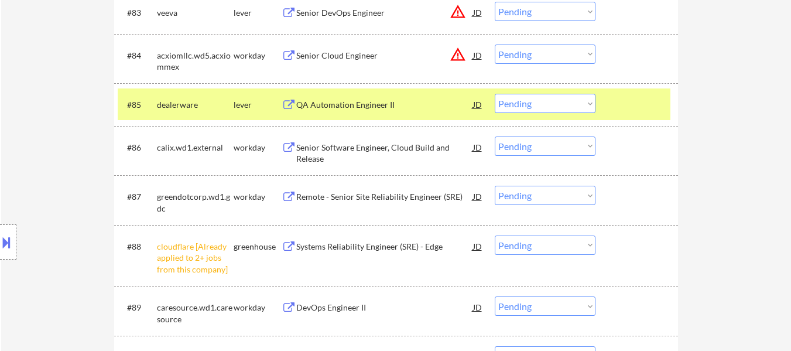
click at [550, 246] on select "Choose an option... Pending Applied Excluded (Questions) Excluded (Expired) Exc…" at bounding box center [545, 244] width 101 height 19
click at [495, 235] on select "Choose an option... Pending Applied Excluded (Questions) Excluded (Expired) Exc…" at bounding box center [545, 244] width 101 height 19
select select ""pending""
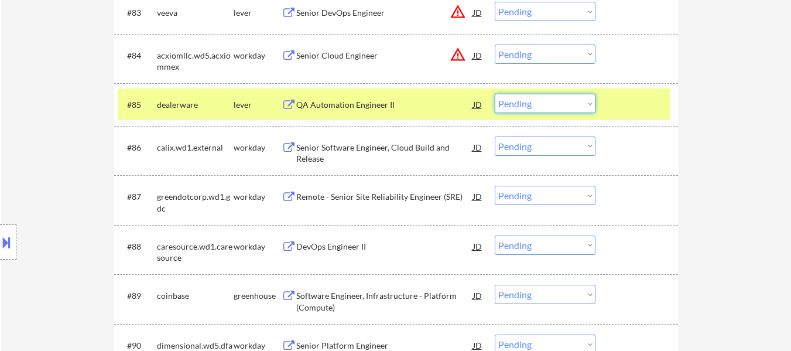
click at [552, 104] on select "Choose an option... Pending Applied Excluded (Questions) Excluded (Expired) Exc…" at bounding box center [545, 103] width 101 height 19
click at [495, 94] on select "Choose an option... Pending Applied Excluded (Questions) Excluded (Expired) Exc…" at bounding box center [545, 103] width 101 height 19
select select ""pending""
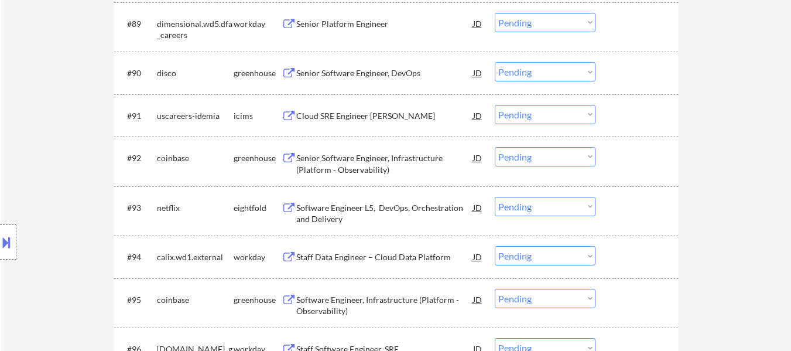
scroll to position [4448, 0]
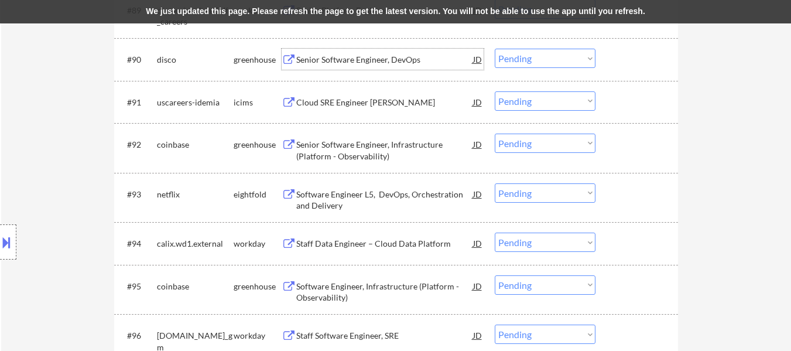
click at [399, 61] on div "Senior Software Engineer, DevOps" at bounding box center [384, 60] width 177 height 12
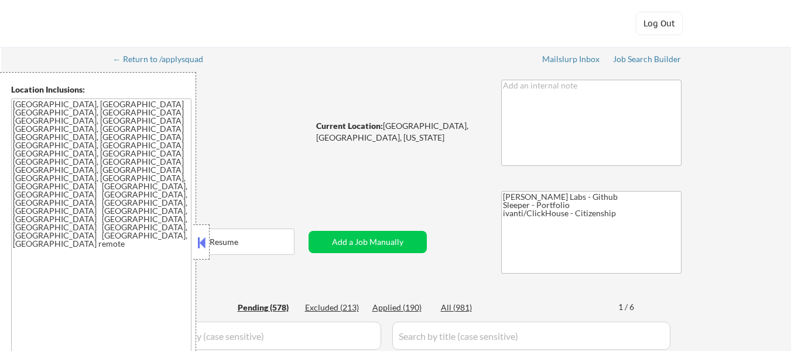
select select ""pending""
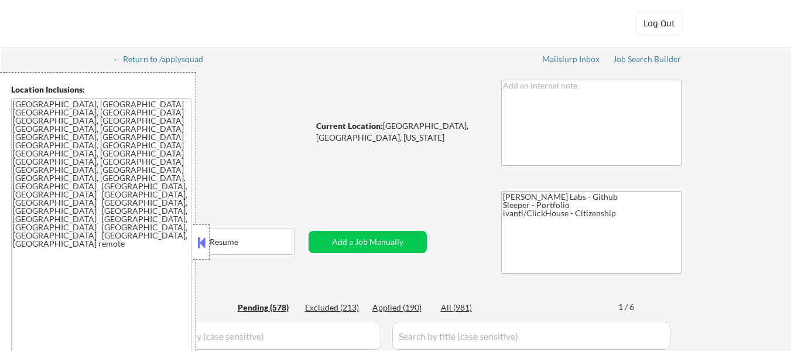
select select ""pending""
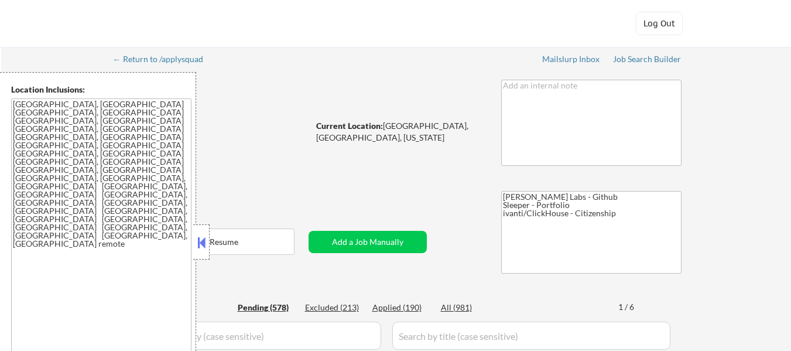
select select ""pending""
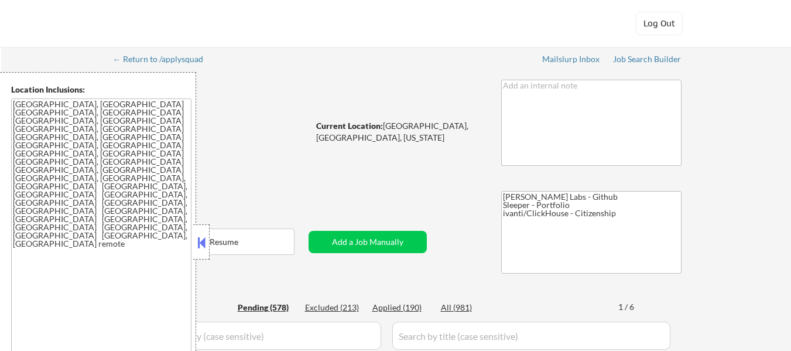
select select ""pending""
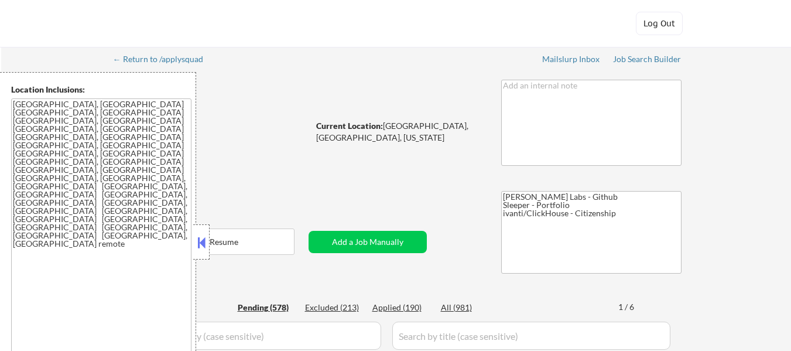
select select ""pending""
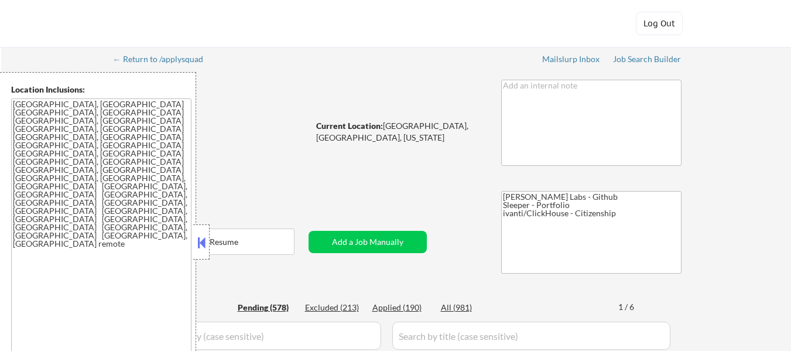
select select ""pending""
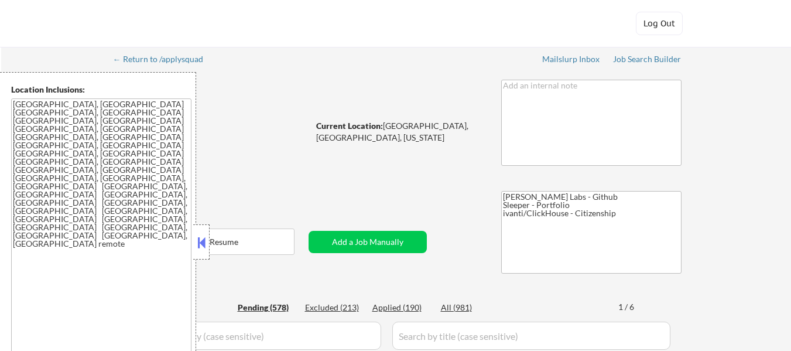
select select ""pending""
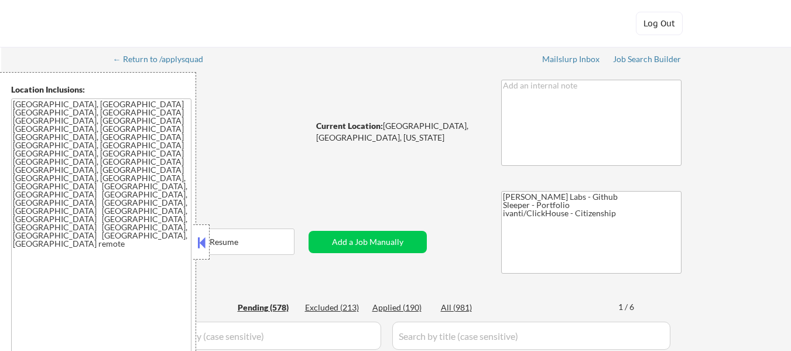
select select ""pending""
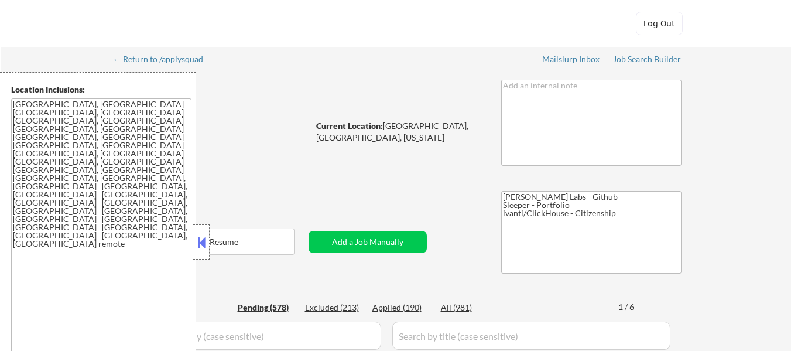
select select ""pending""
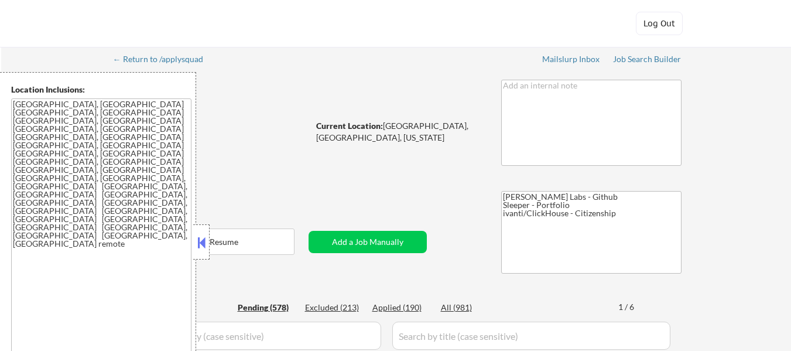
select select ""pending""
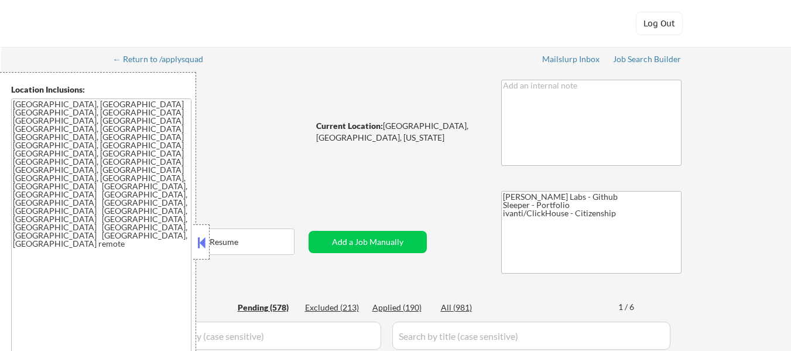
select select ""pending""
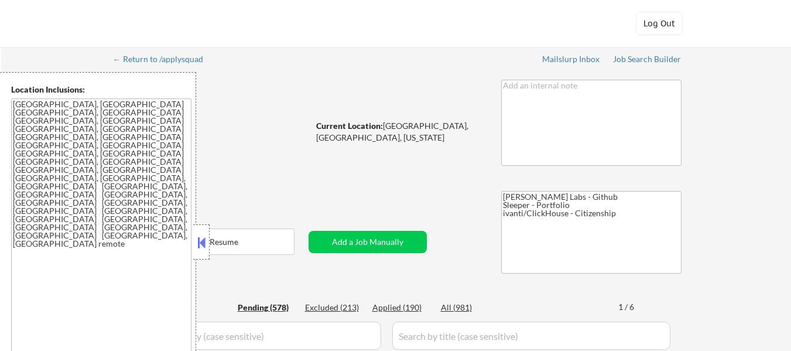
select select ""pending""
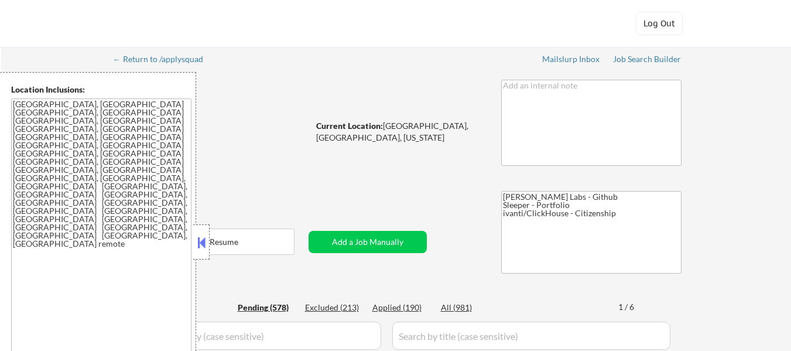
select select ""pending""
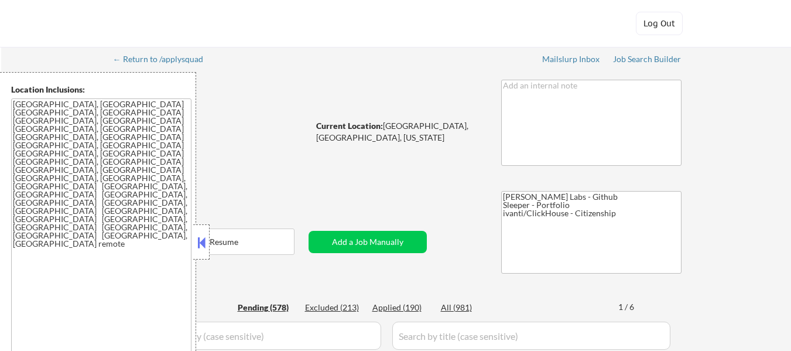
select select ""pending""
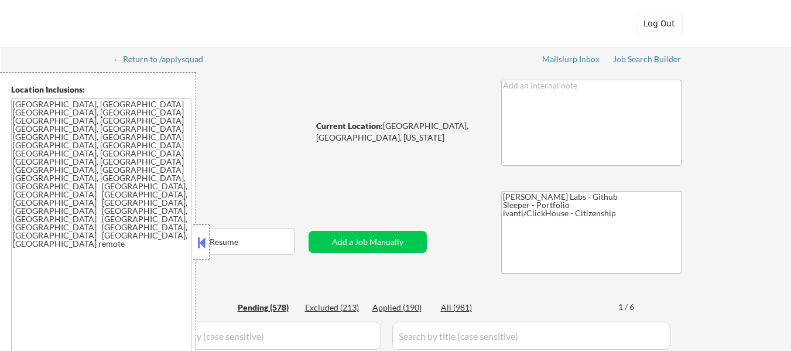
select select ""pending""
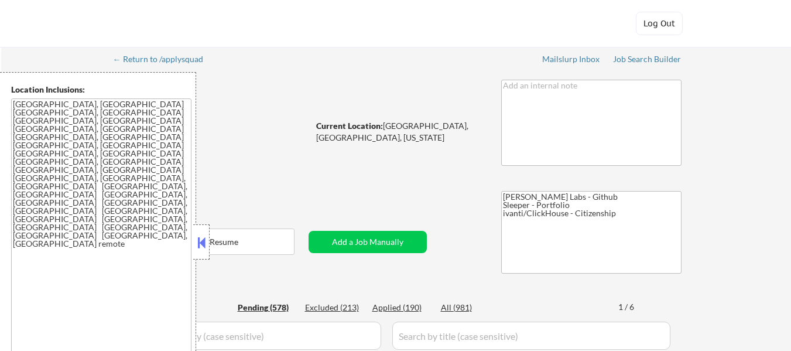
select select ""pending""
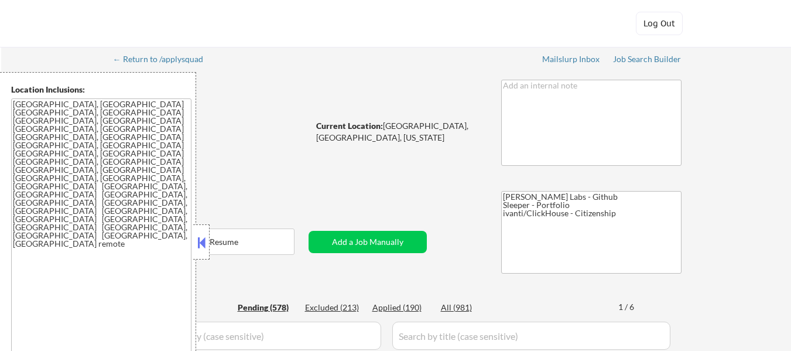
select select ""pending""
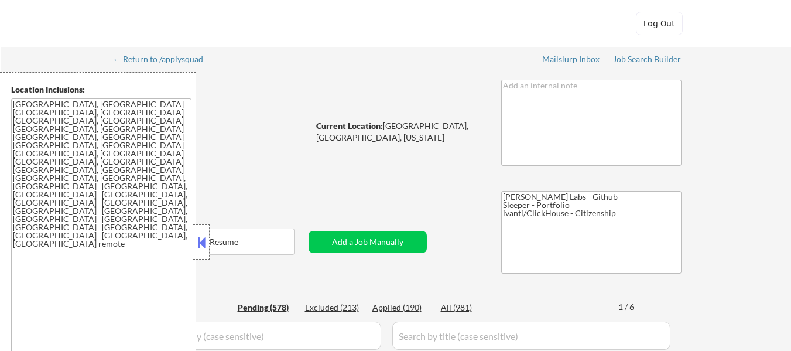
select select ""pending""
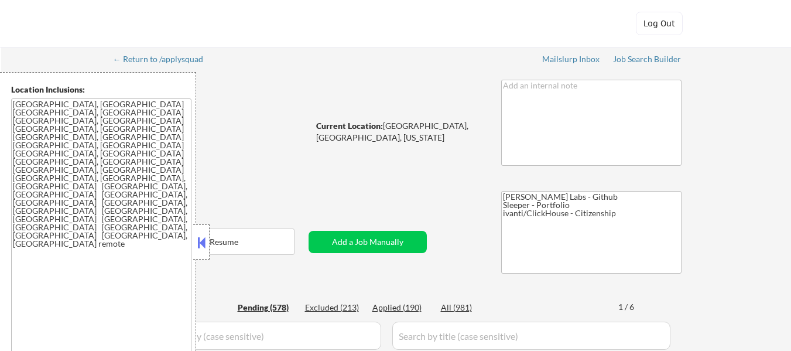
select select ""pending""
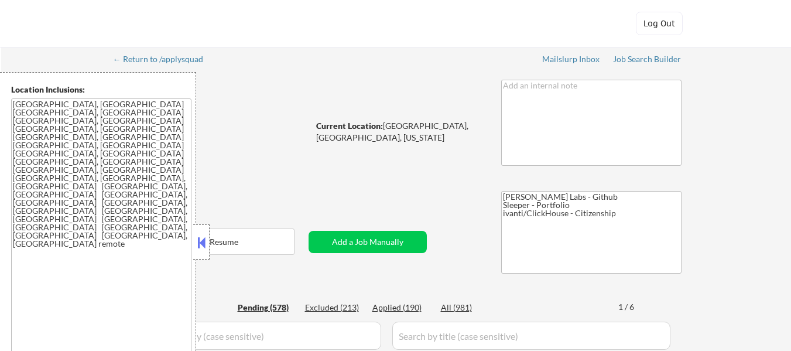
select select ""pending""
